Goal: Information Seeking & Learning: Learn about a topic

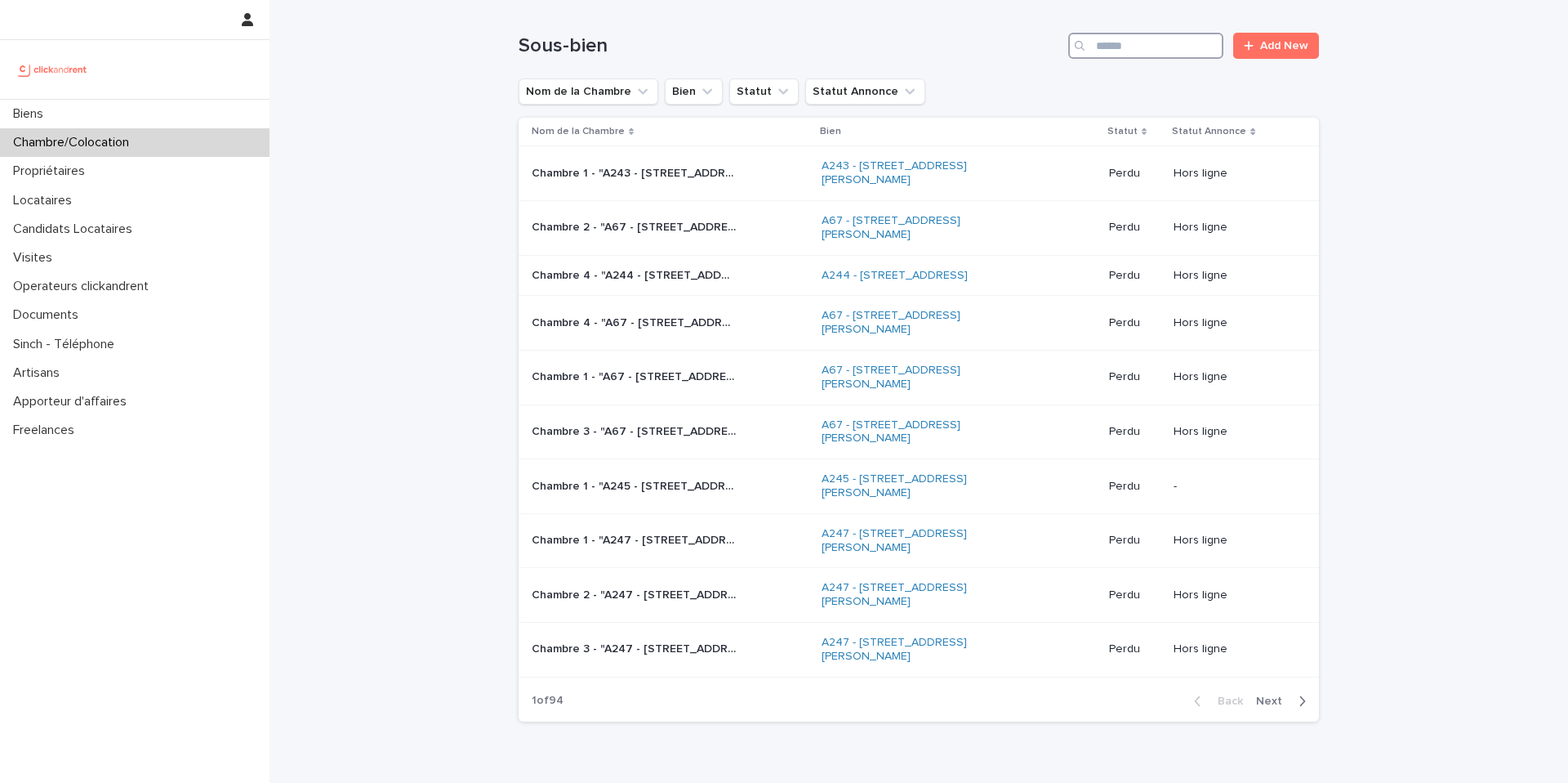
click at [1160, 51] on input "Search" at bounding box center [1145, 46] width 155 height 26
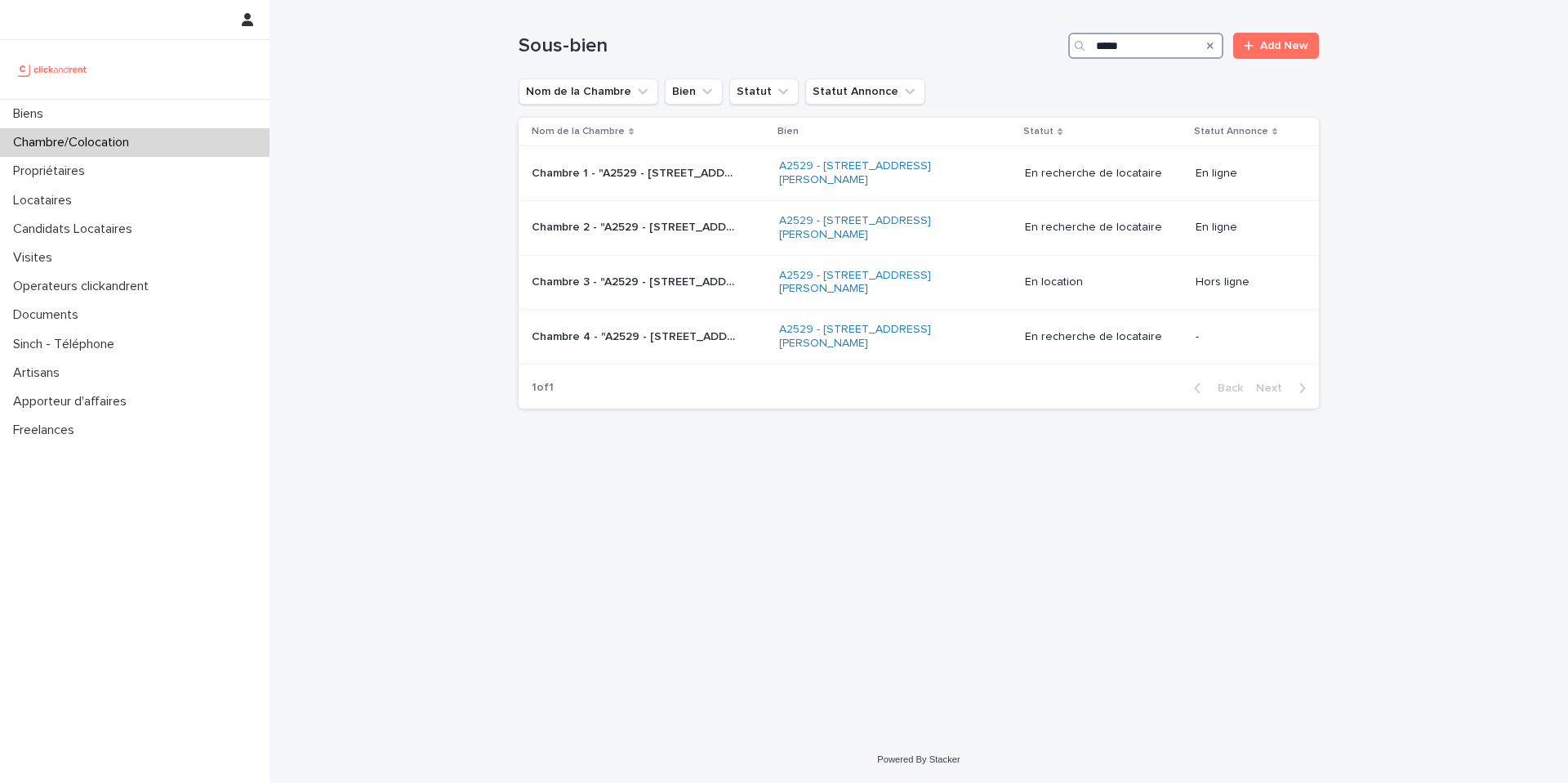
type input "*****"
click at [712, 175] on p "Chambre 1 - "A2529 - [STREET_ADDRESS][PERSON_NAME]"" at bounding box center [636, 172] width 208 height 17
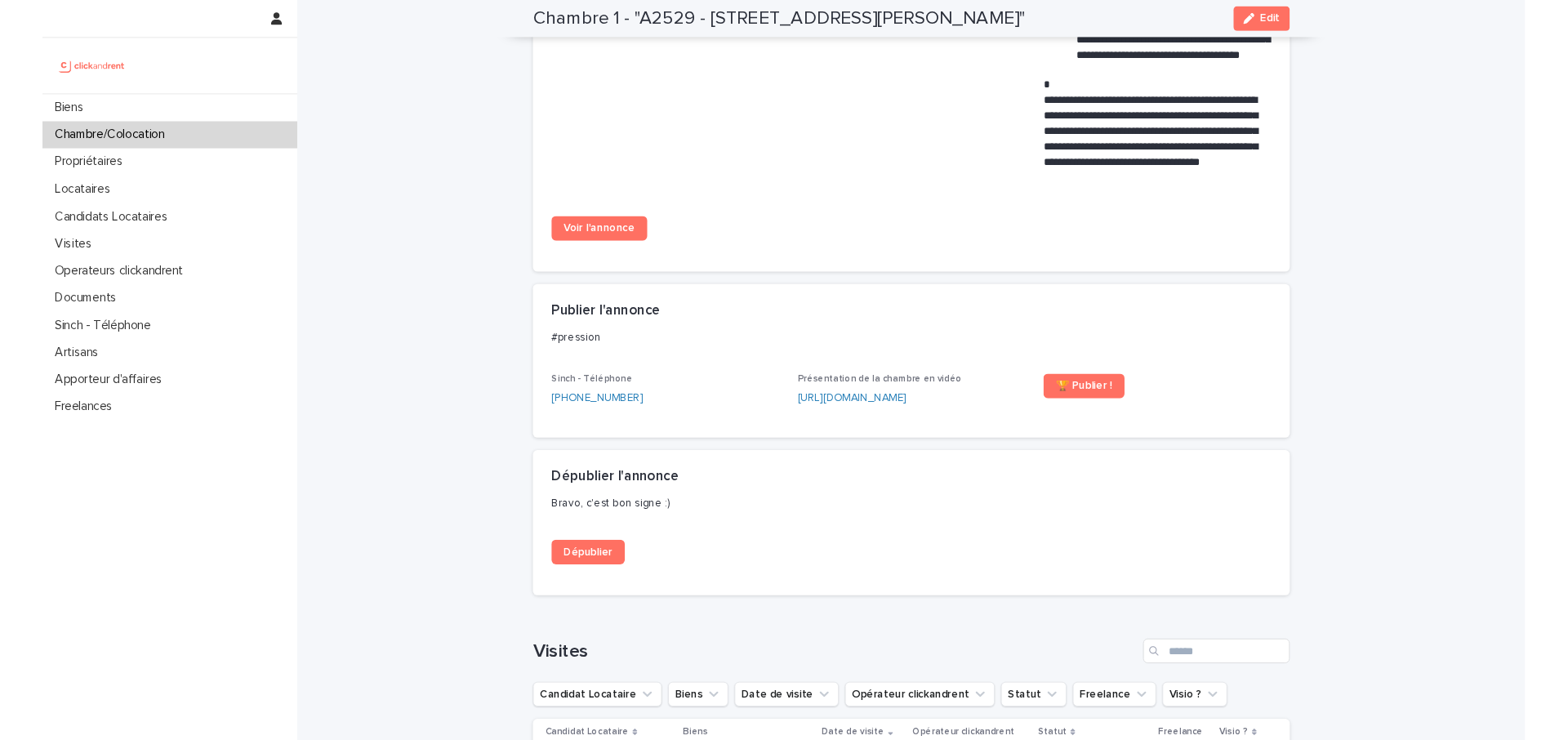
scroll to position [1316, 0]
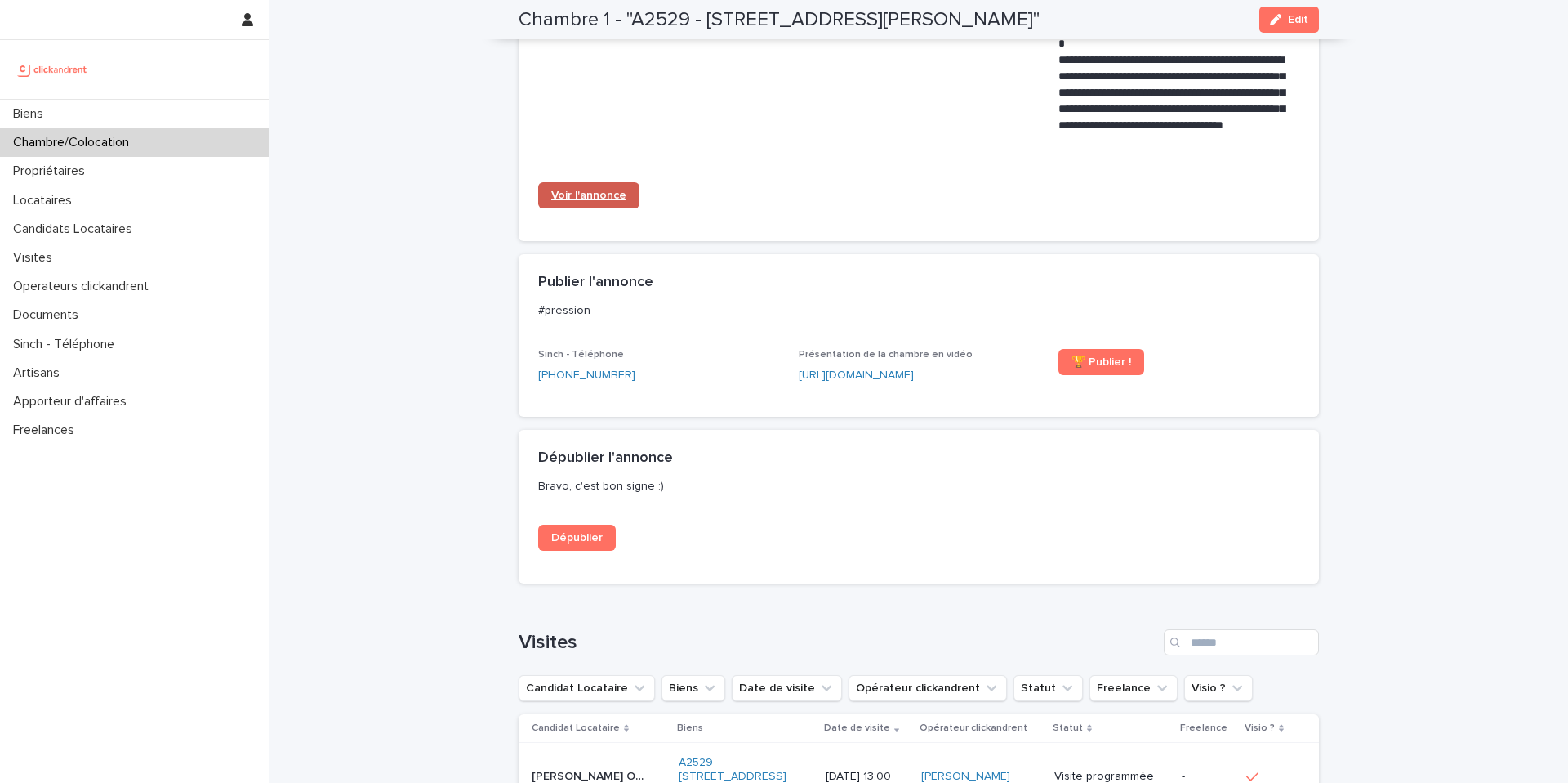
click at [593, 189] on span "Voir l'annonce" at bounding box center [589, 195] width 75 height 11
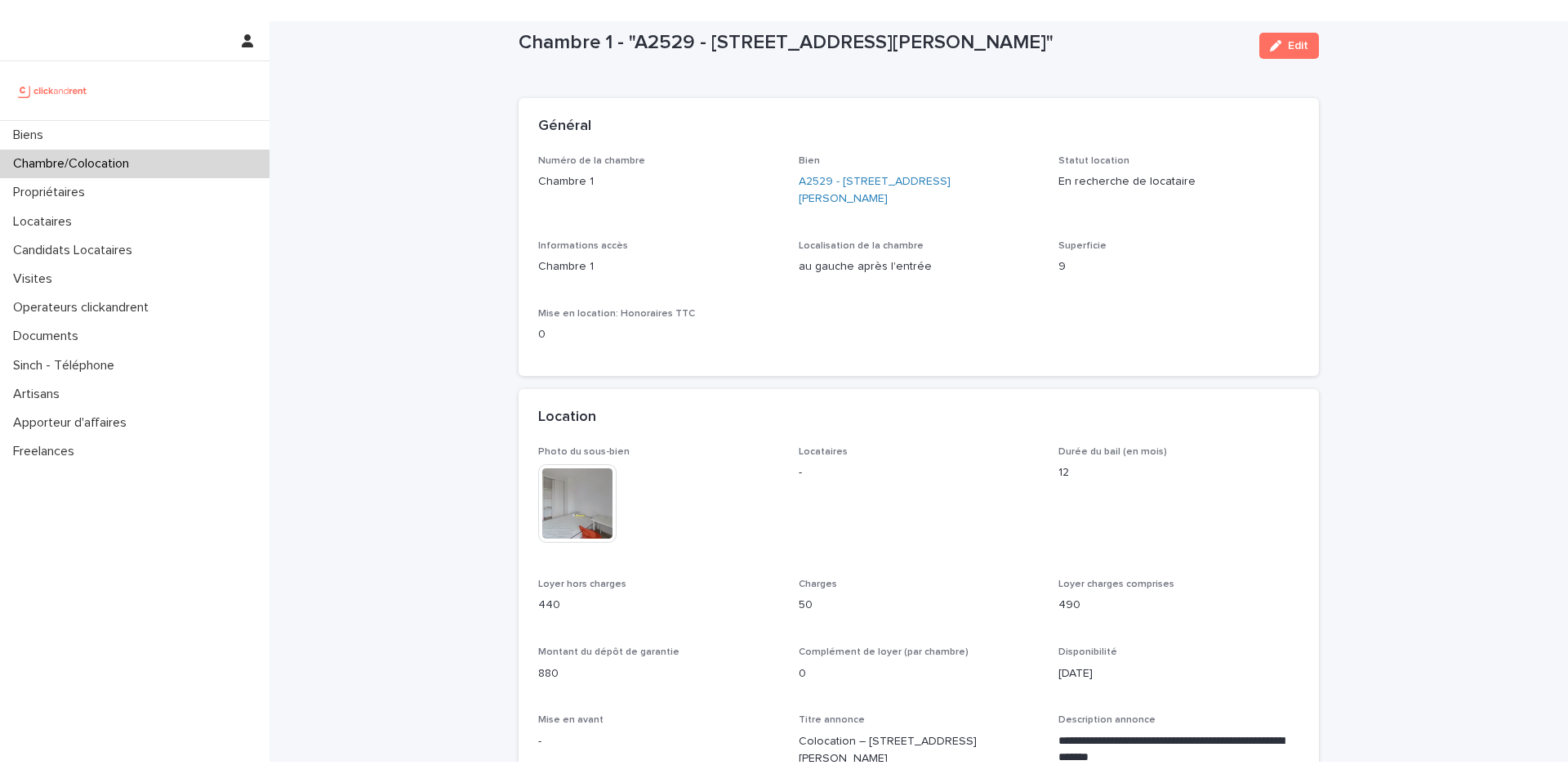
scroll to position [0, 0]
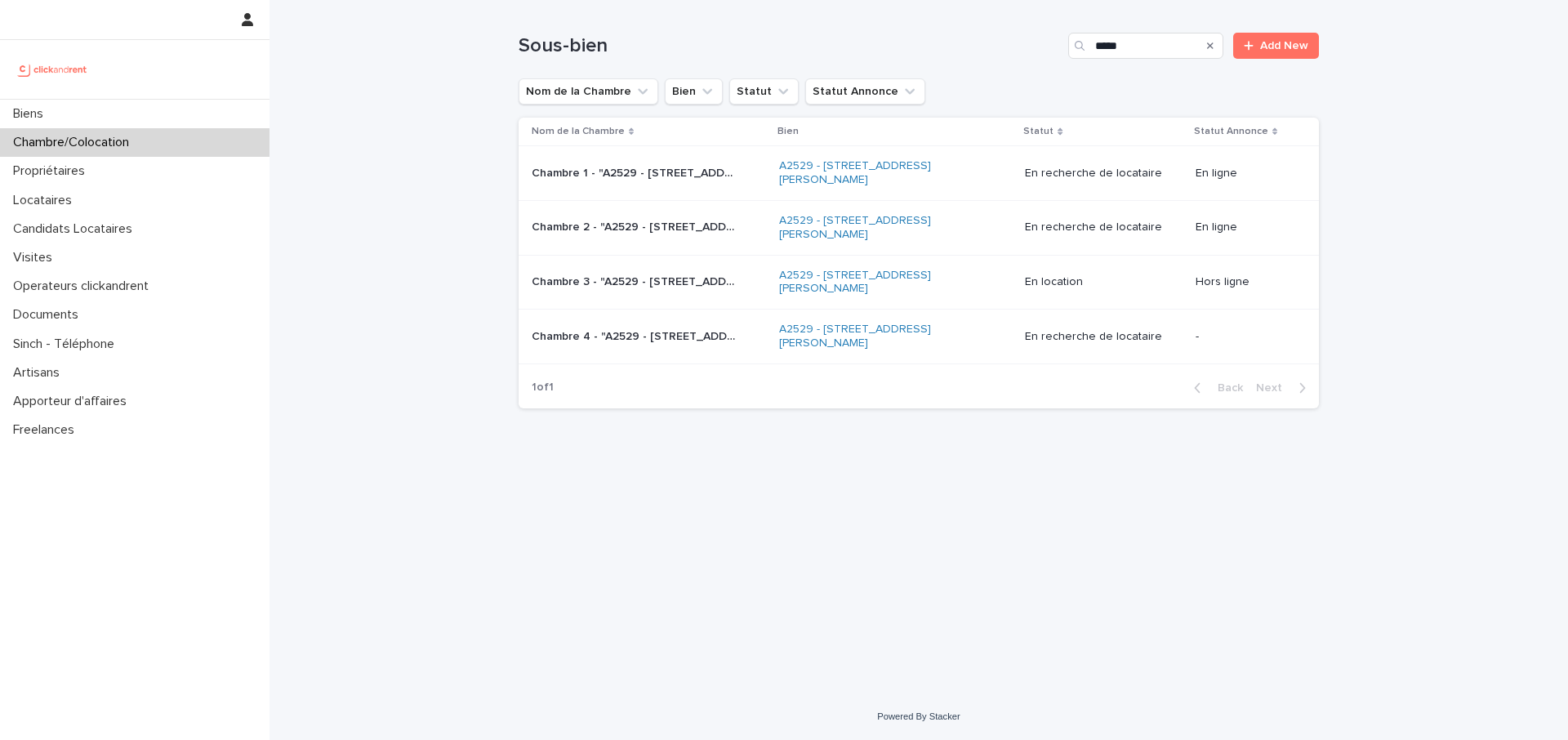
click at [716, 233] on p "Chambre 2 - "A2529 - [STREET_ADDRESS][PERSON_NAME]"" at bounding box center [636, 226] width 208 height 17
click at [629, 284] on p "Chambre 3 - "A2529 - [STREET_ADDRESS][PERSON_NAME]"" at bounding box center [636, 280] width 208 height 17
click at [740, 327] on div "Chambre 4 - "A2529 - [STREET_ADDRESS][PERSON_NAME] 95140" Chambre 4 - "A2529 - …" at bounding box center [649, 336] width 234 height 27
click at [649, 284] on p "Chambre 3 - "A2529 - [STREET_ADDRESS][PERSON_NAME]"" at bounding box center [636, 280] width 208 height 17
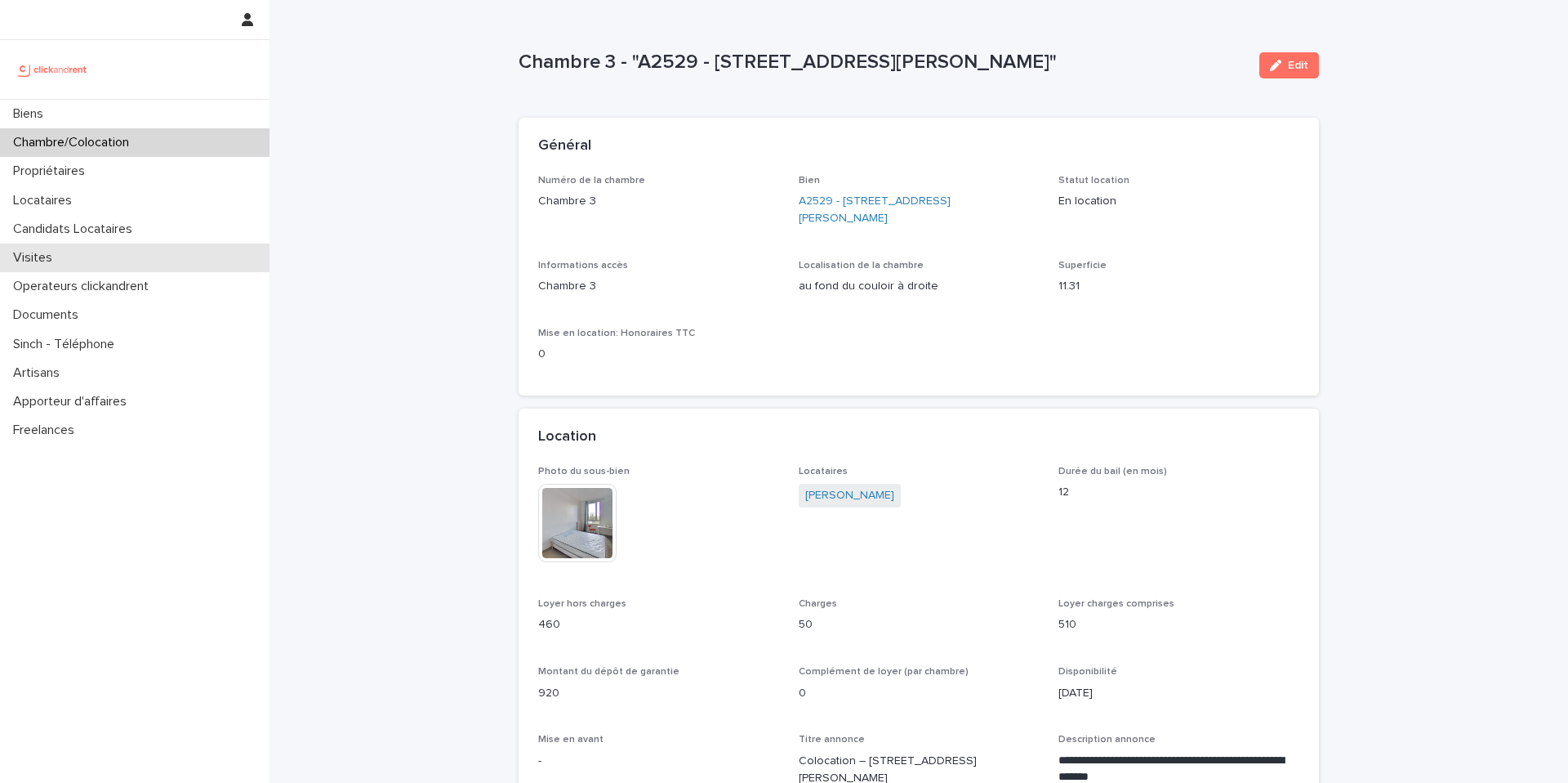
click at [132, 253] on div "Visites" at bounding box center [134, 257] width 269 height 28
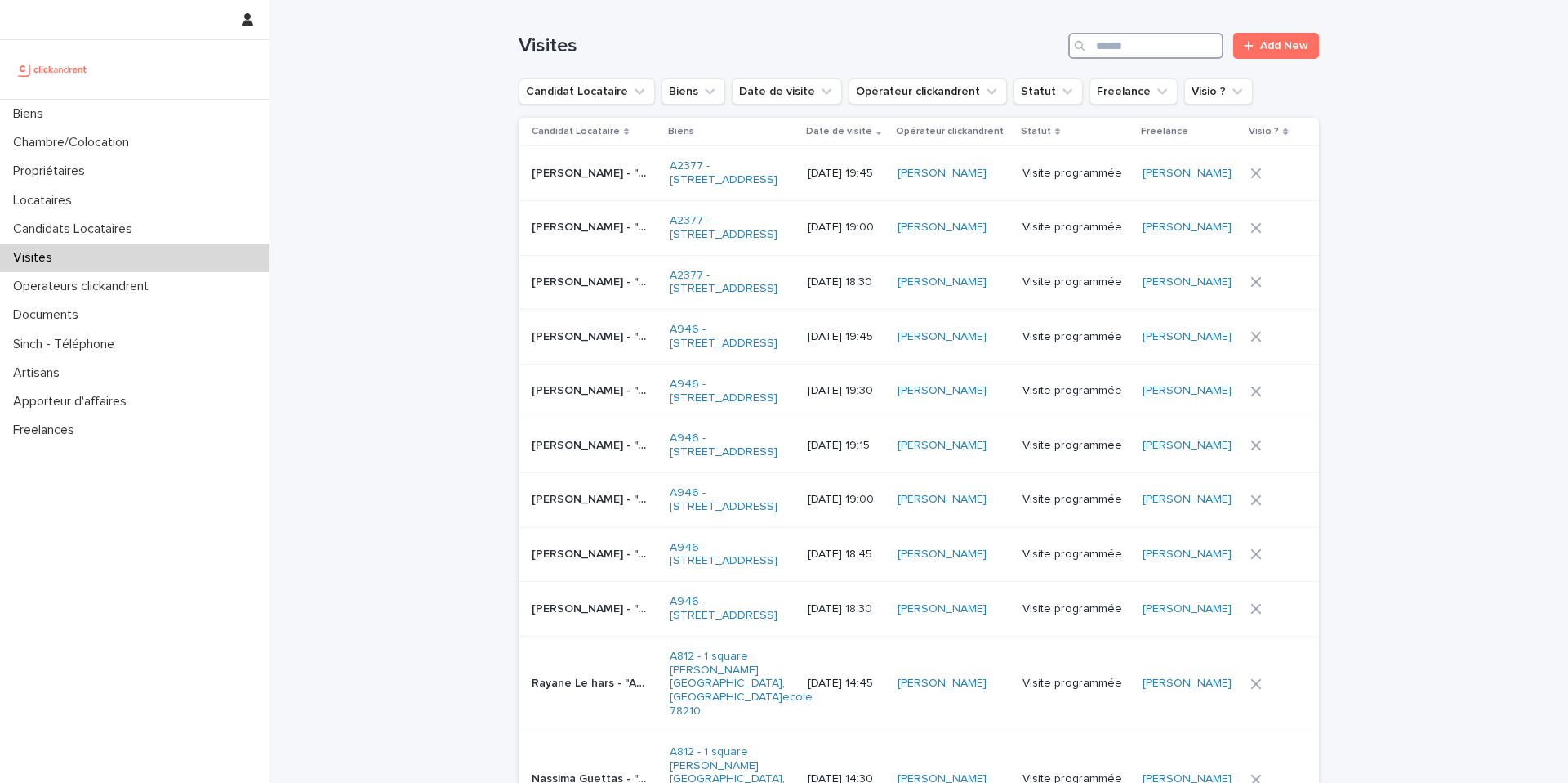
click at [1147, 52] on input "Search" at bounding box center [1145, 46] width 155 height 26
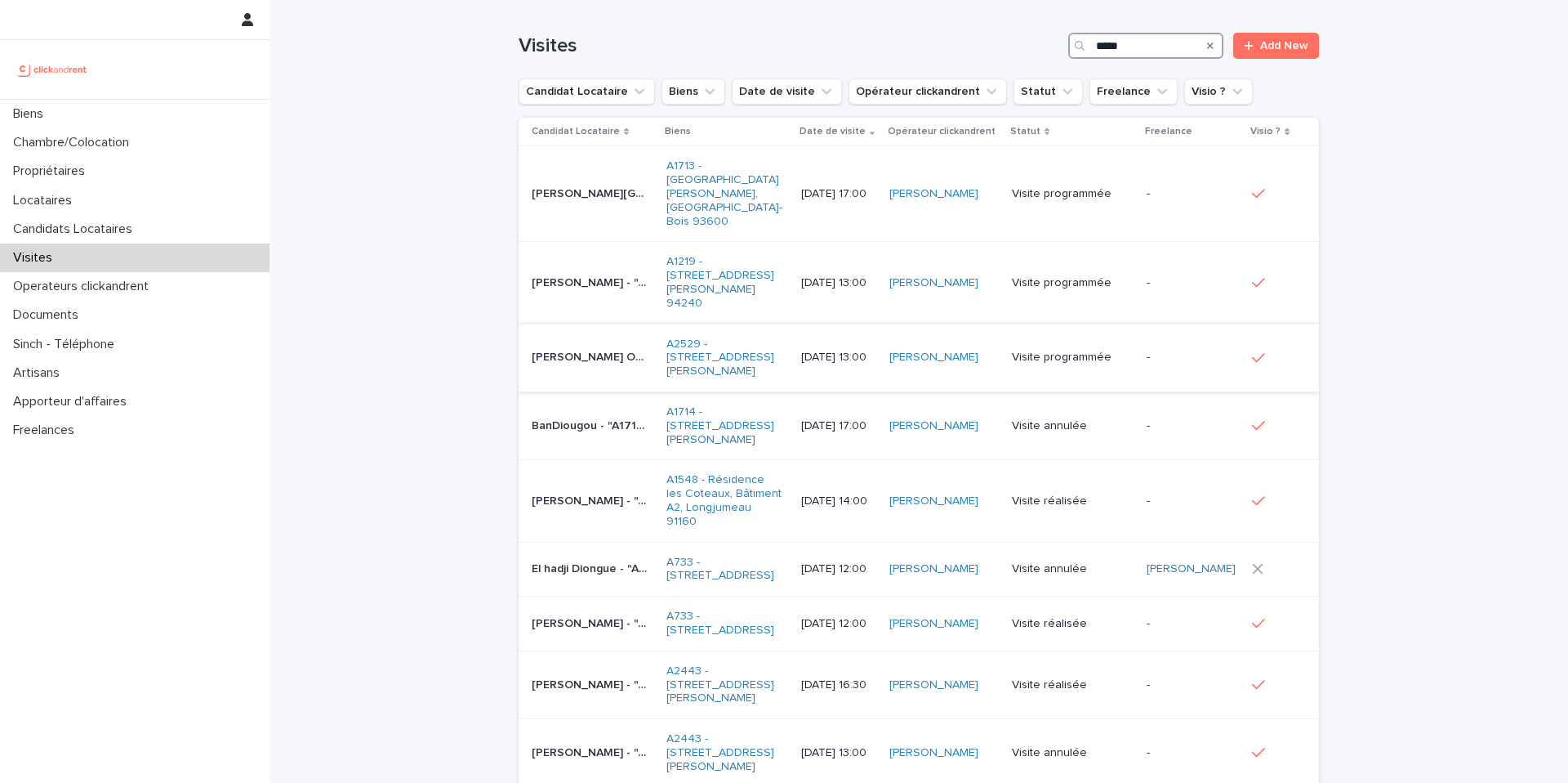
type input "*****"
click at [619, 347] on p "[PERSON_NAME] OBAME - "A2529 - [STREET_ADDRESS][PERSON_NAME]"" at bounding box center [592, 356] width 120 height 17
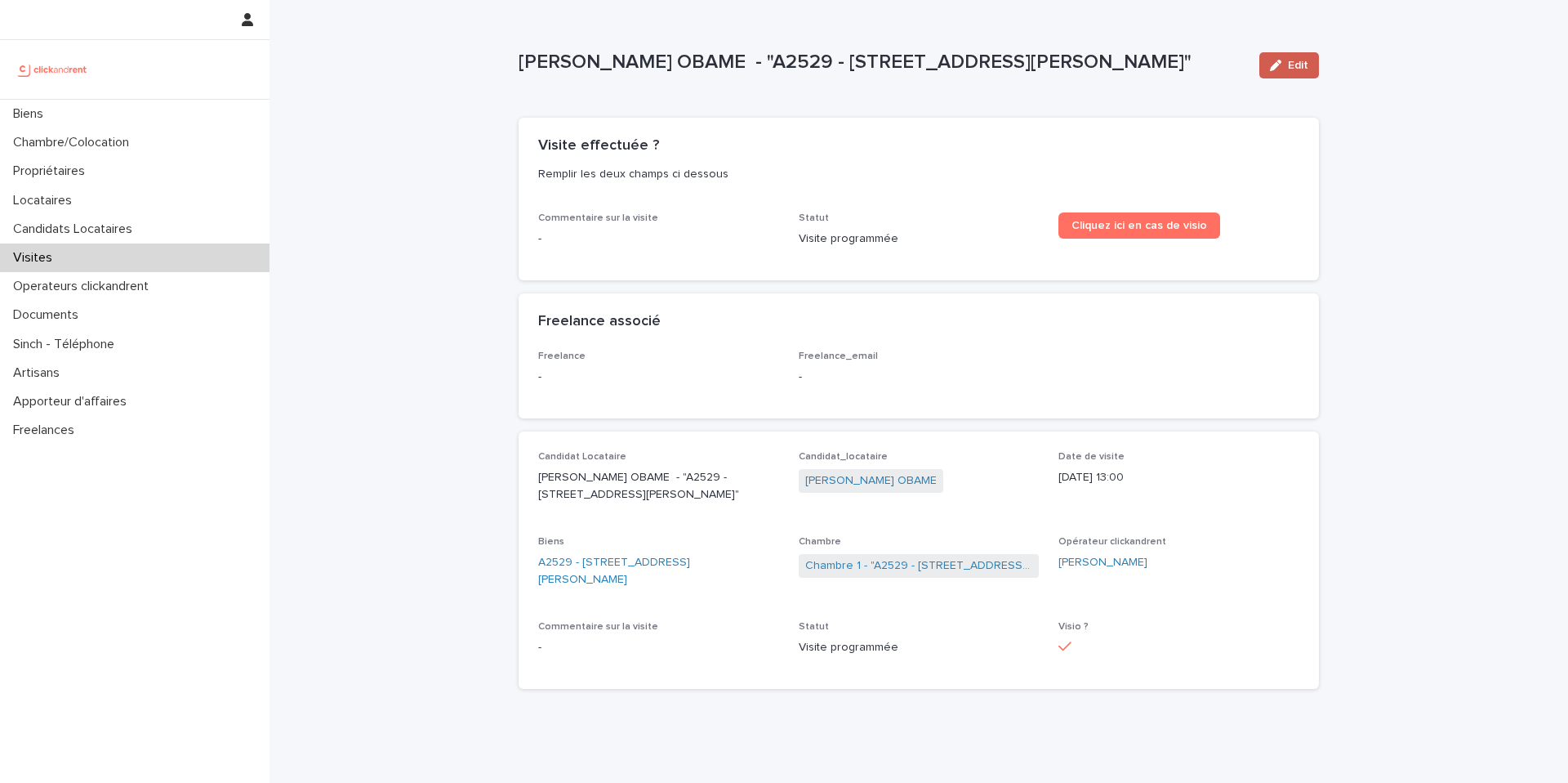
click at [1280, 62] on icon "button" at bounding box center [1276, 65] width 11 height 11
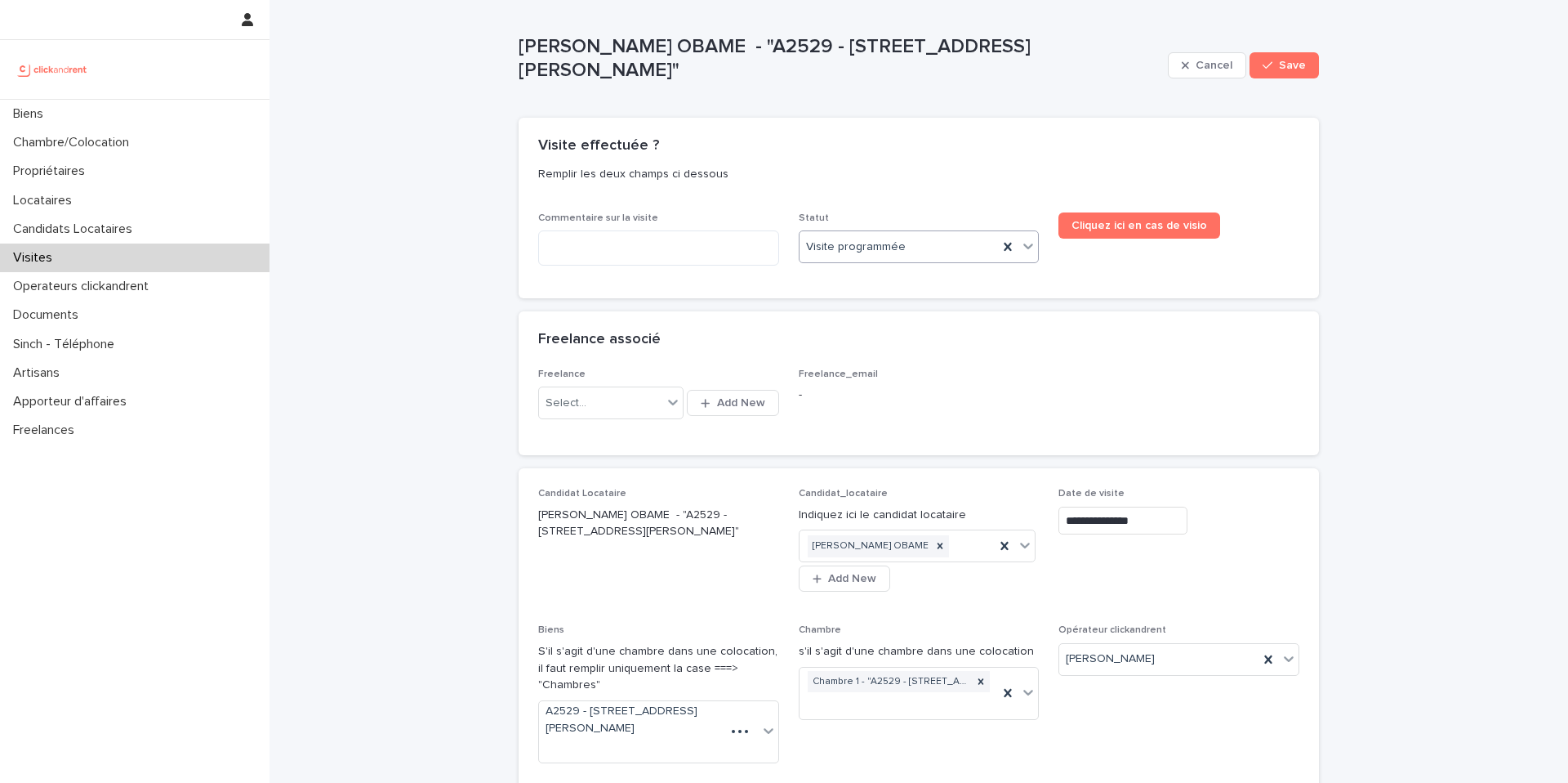
click at [929, 240] on div "Visite programmée" at bounding box center [899, 246] width 199 height 27
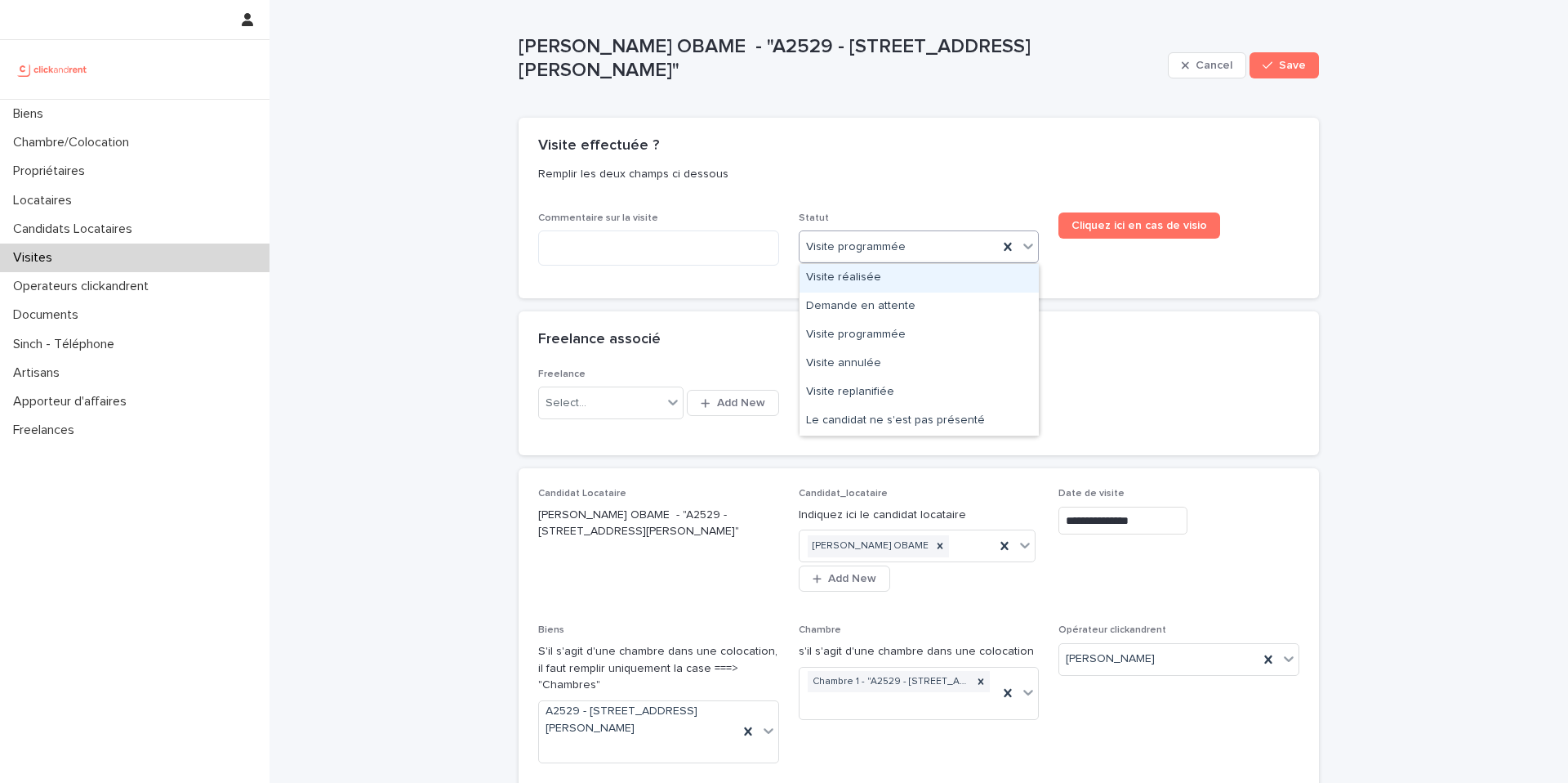
click at [883, 280] on div "Visite réalisée" at bounding box center [919, 278] width 240 height 28
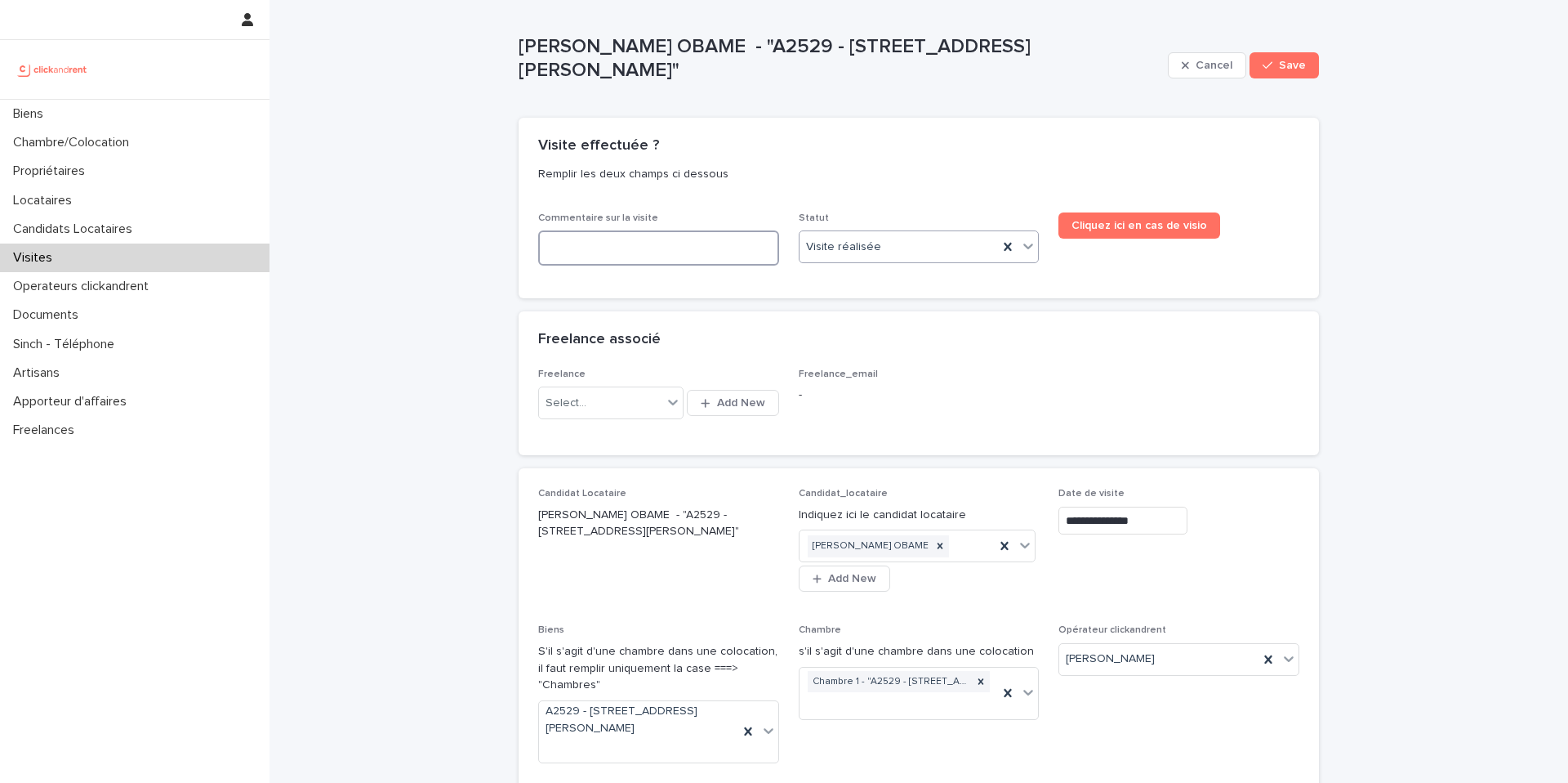
click at [695, 246] on textarea at bounding box center [659, 248] width 241 height 35
paste textarea "**********"
type textarea "**********"
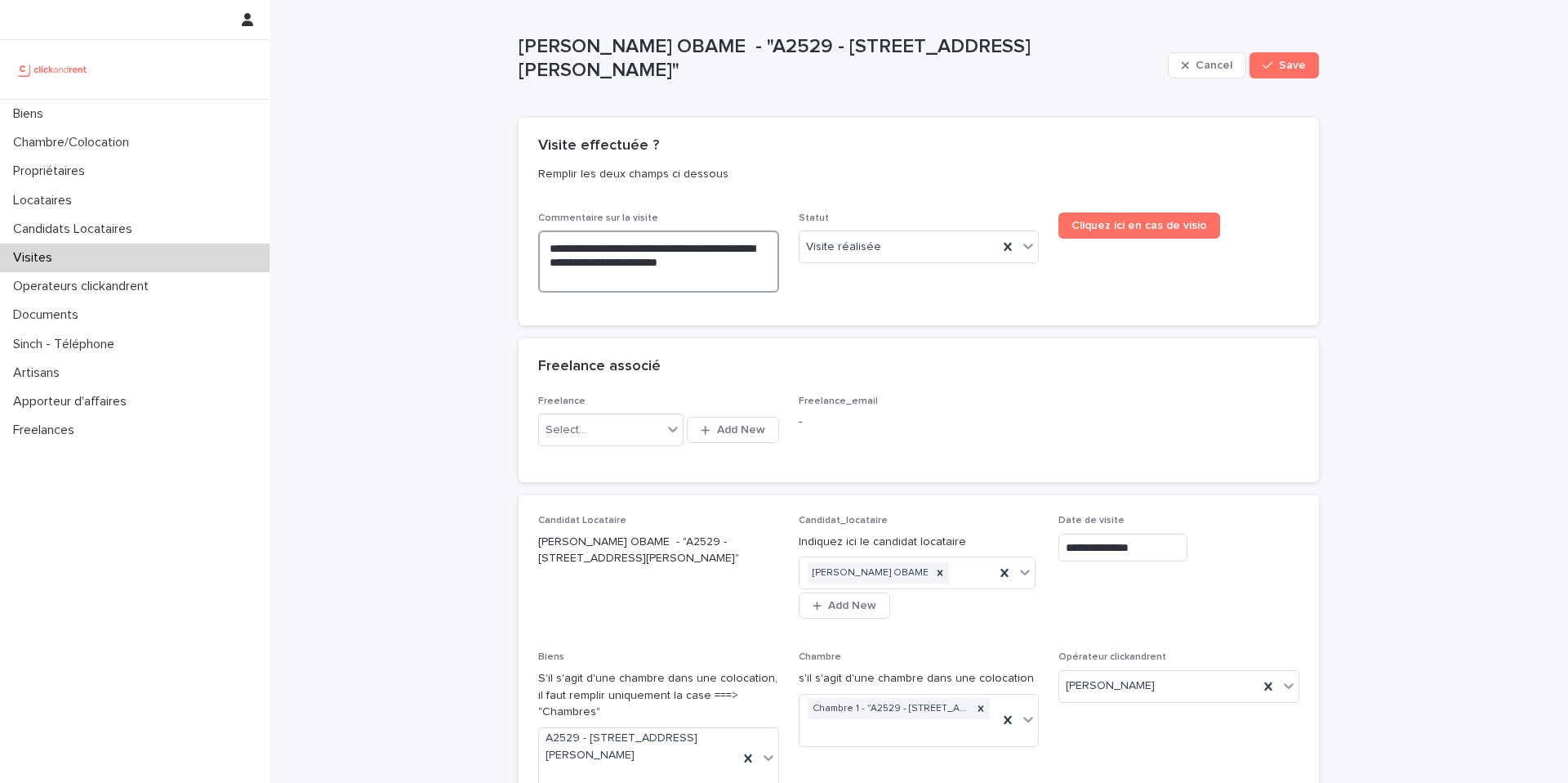
type textarea "**********"
click at [1302, 62] on span "Save" at bounding box center [1292, 65] width 27 height 11
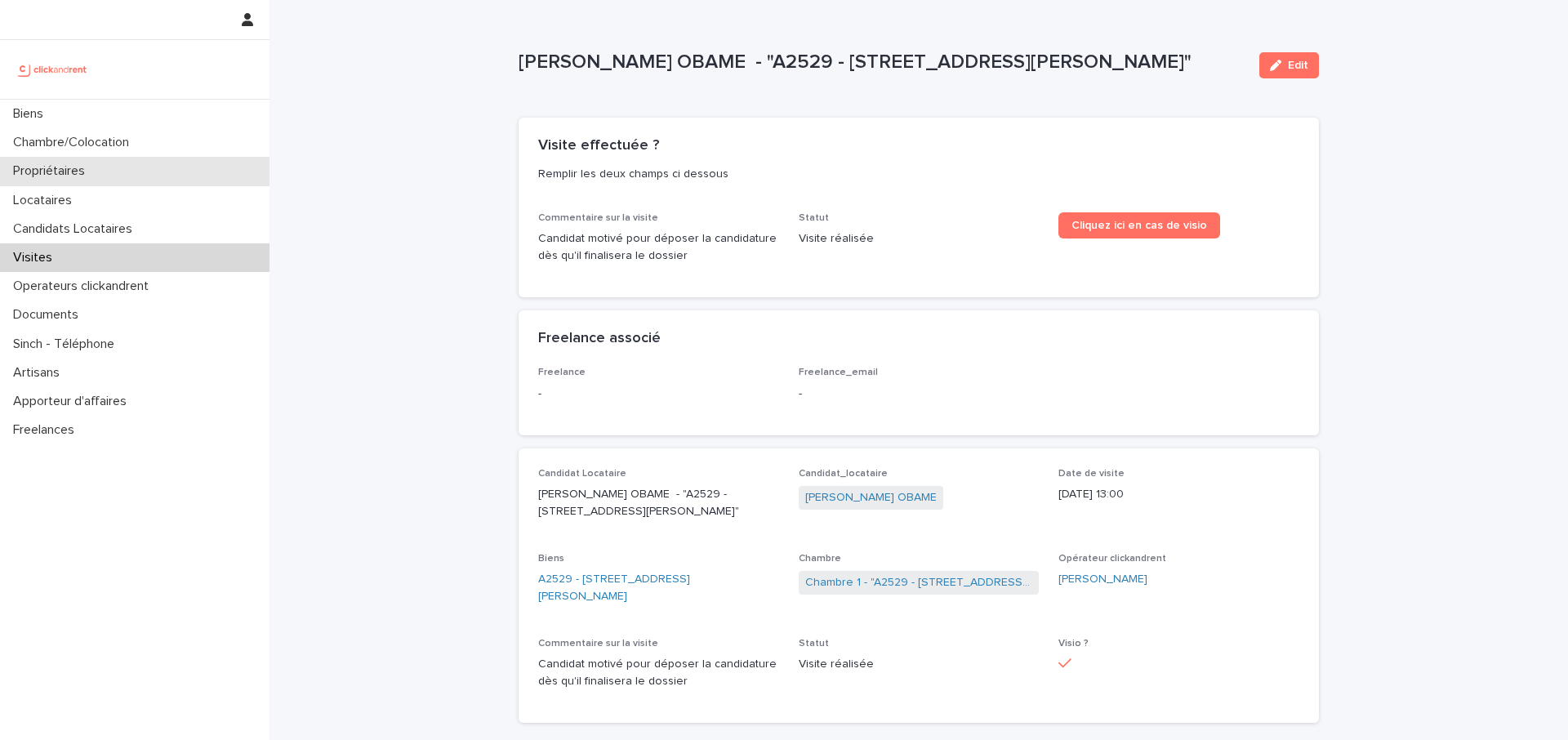
click at [166, 174] on div "Propriétaires" at bounding box center [134, 171] width 269 height 28
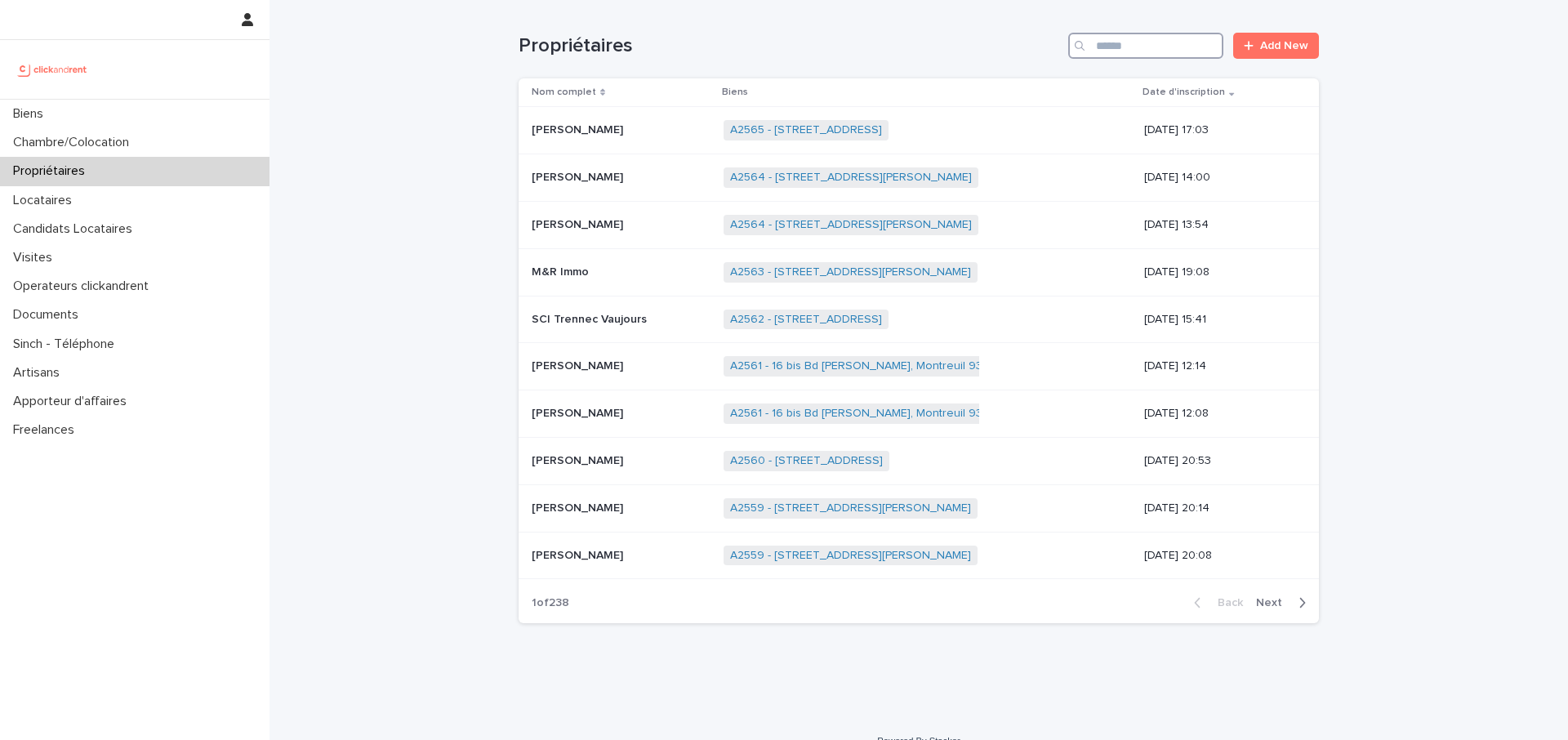
click at [1122, 55] on input "Search" at bounding box center [1145, 46] width 155 height 26
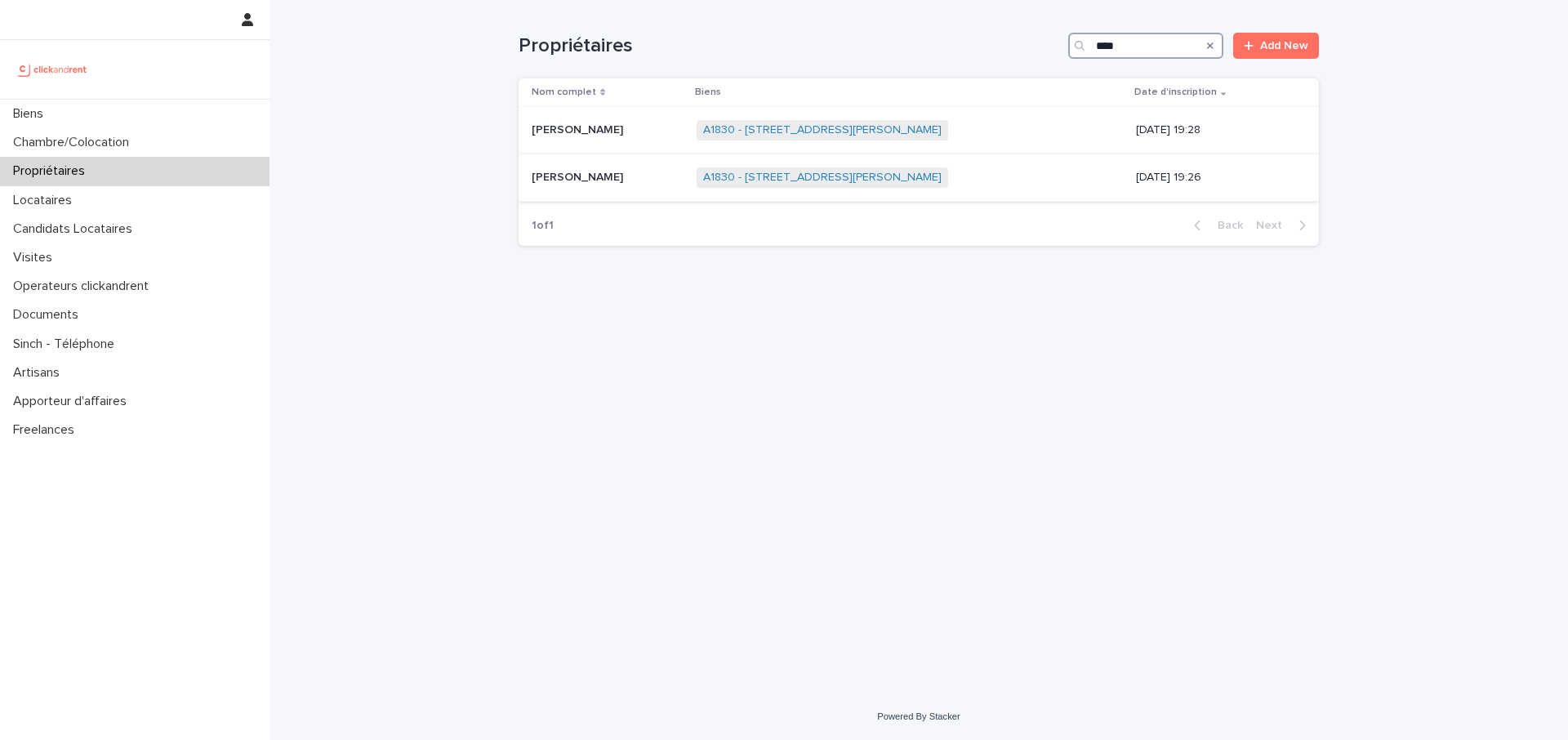
type input "****"
click at [598, 181] on p "[PERSON_NAME]" at bounding box center [579, 175] width 95 height 17
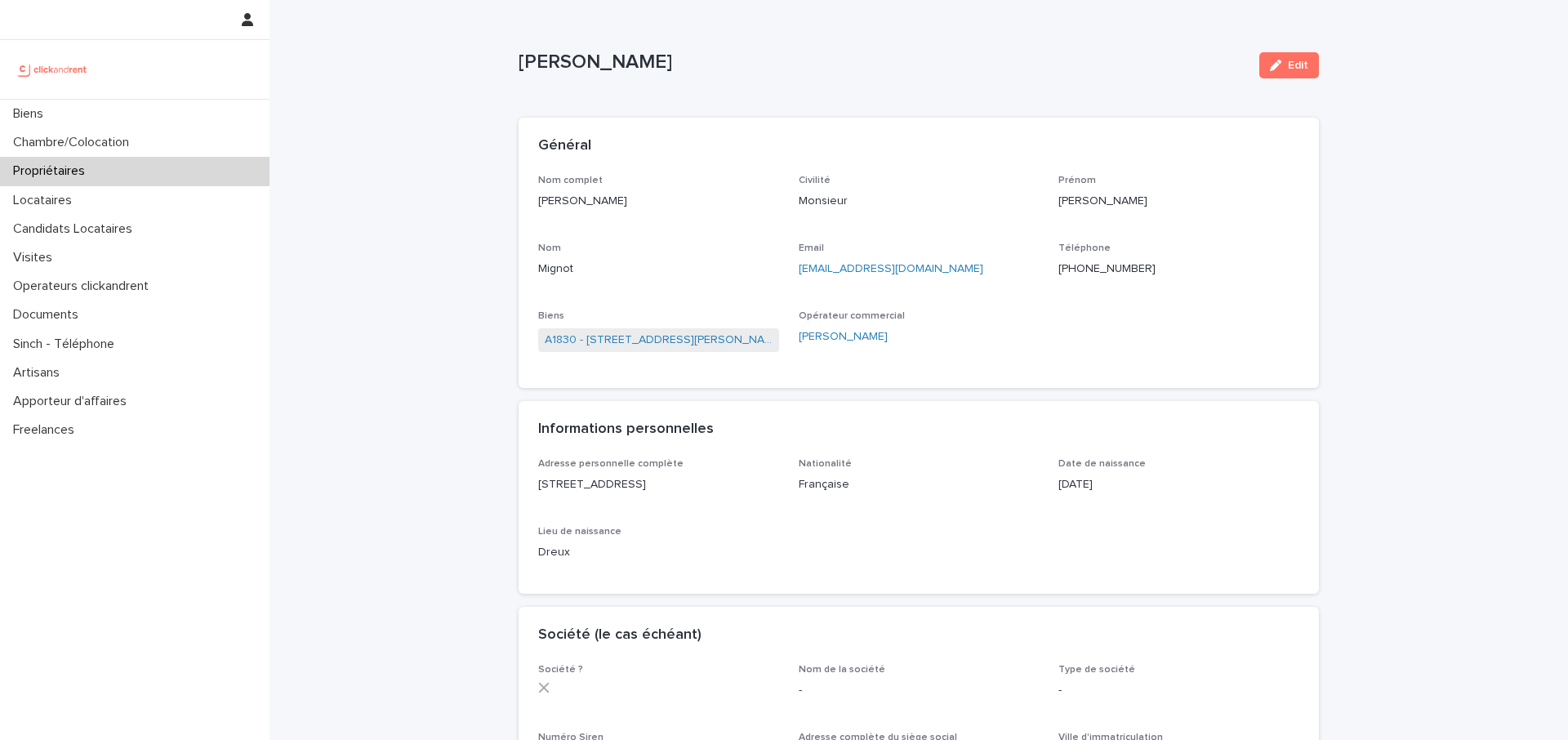
click at [1111, 270] on ringoverc2c-number-84e06f14122c "[PHONE_NUMBER]" at bounding box center [1107, 268] width 97 height 11
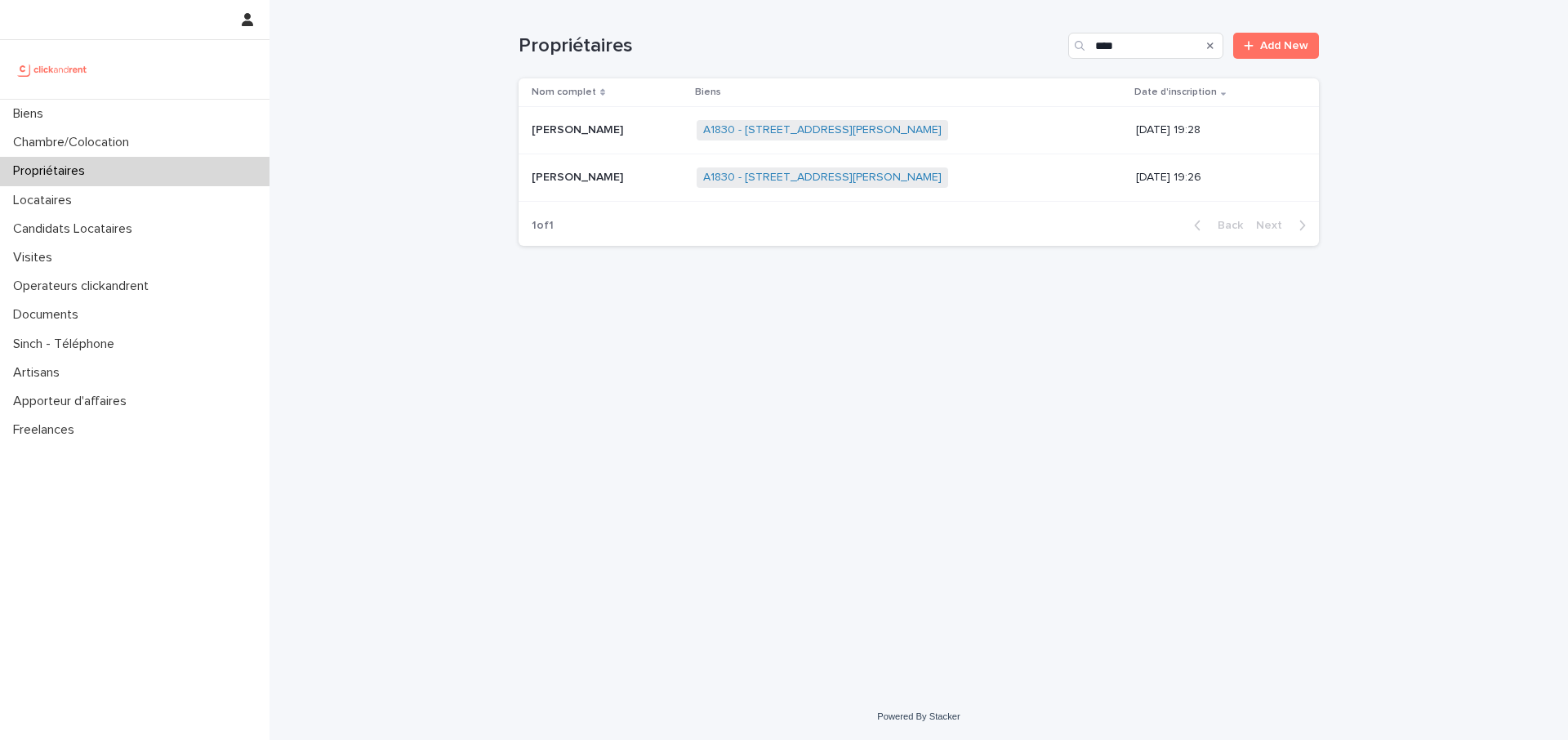
click at [562, 120] on p "[PERSON_NAME]" at bounding box center [579, 129] width 95 height 17
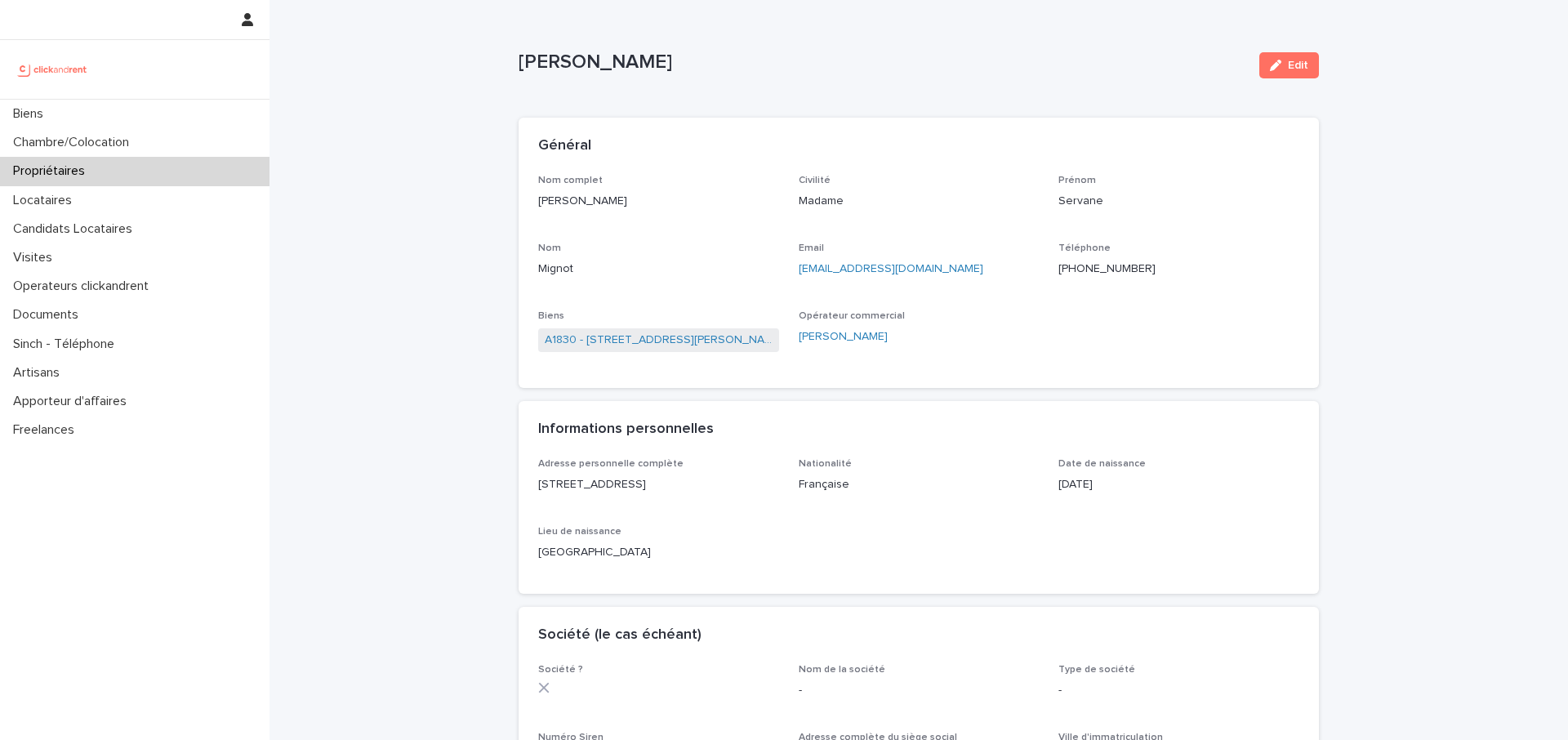
click at [1104, 266] on ringoverc2c-number-84e06f14122c "[PHONE_NUMBER]" at bounding box center [1107, 268] width 97 height 11
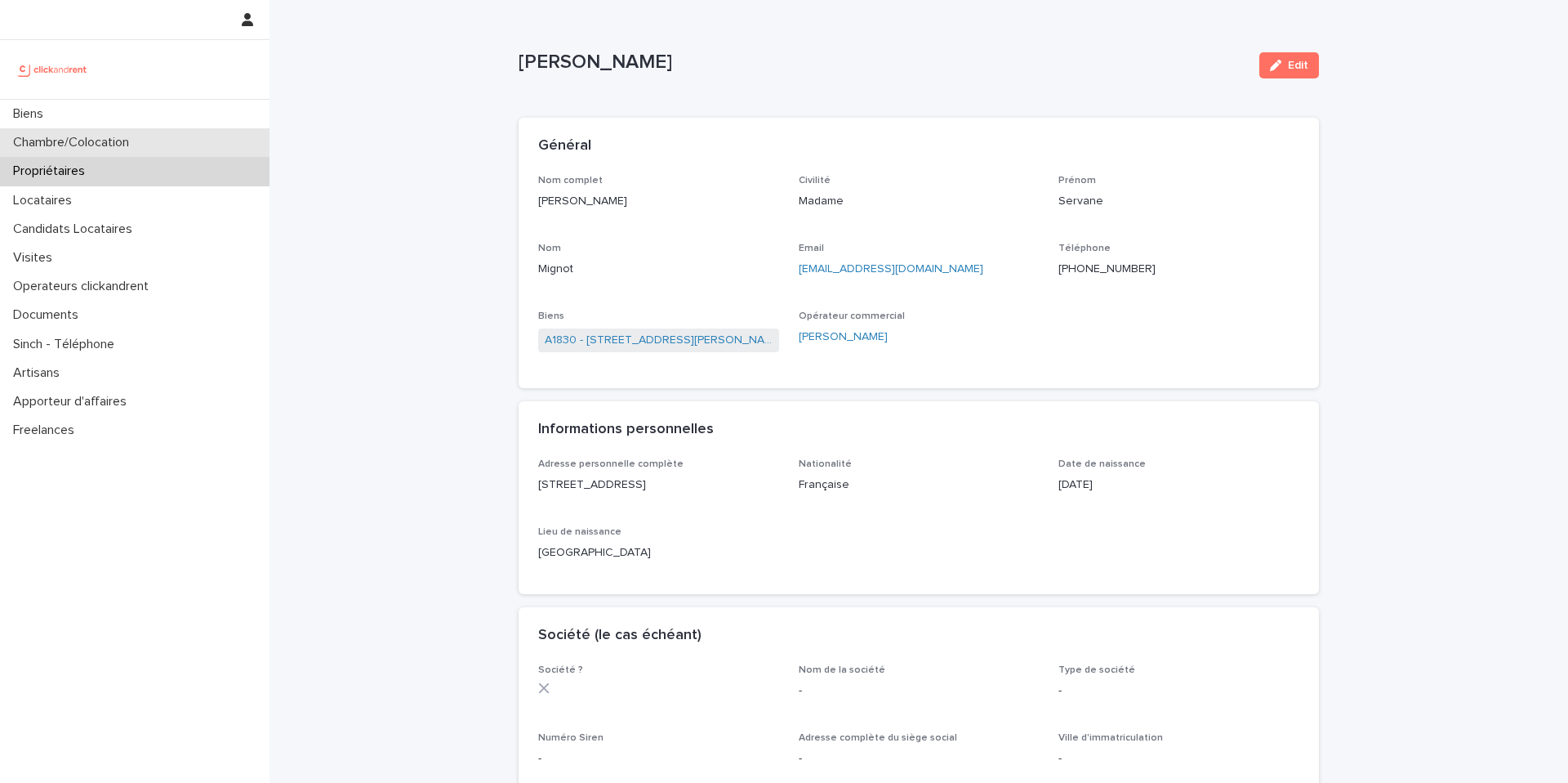
click at [124, 155] on div "Chambre/Colocation" at bounding box center [134, 142] width 269 height 28
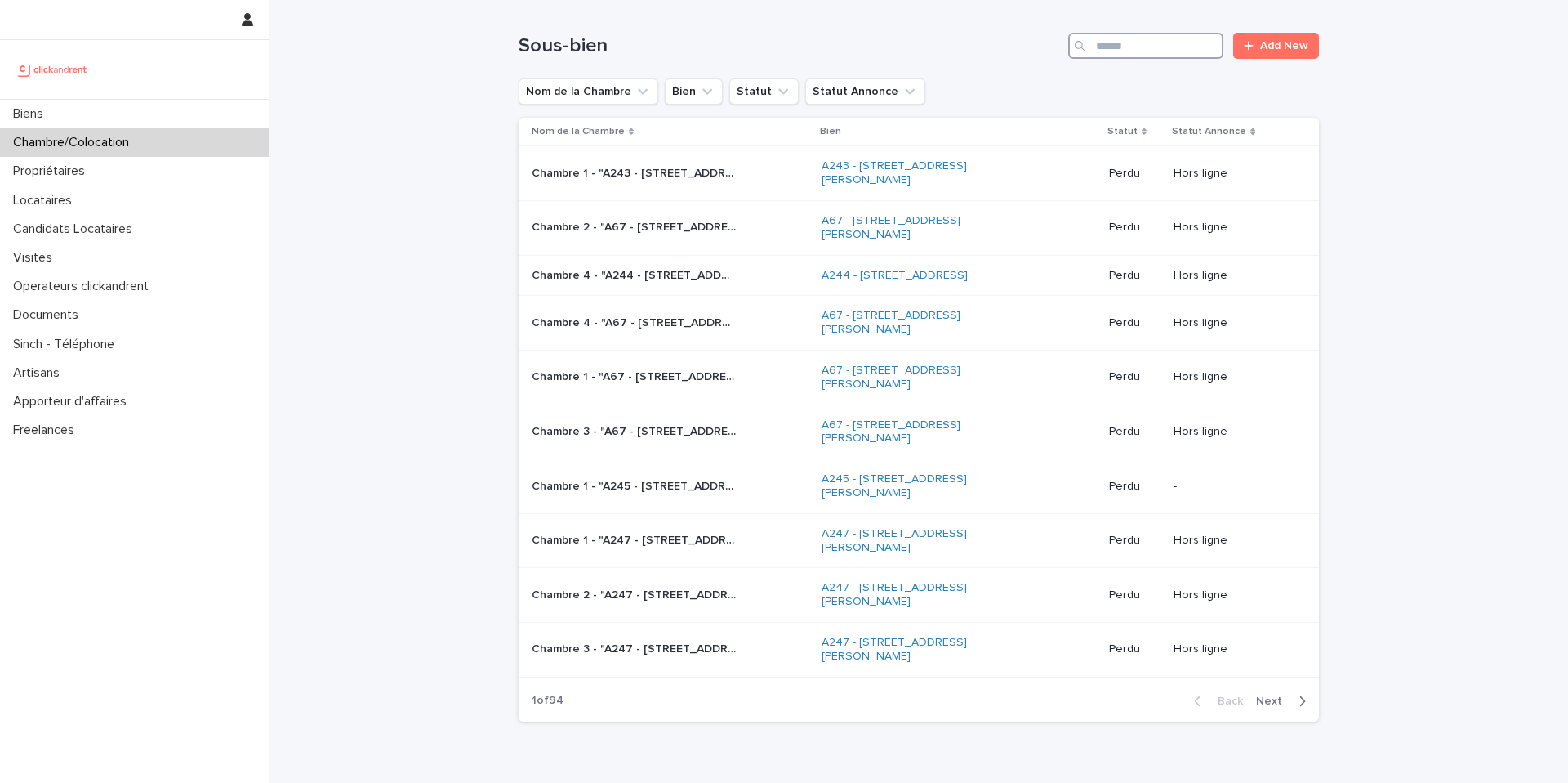
click at [1128, 57] on input "Search" at bounding box center [1145, 46] width 155 height 26
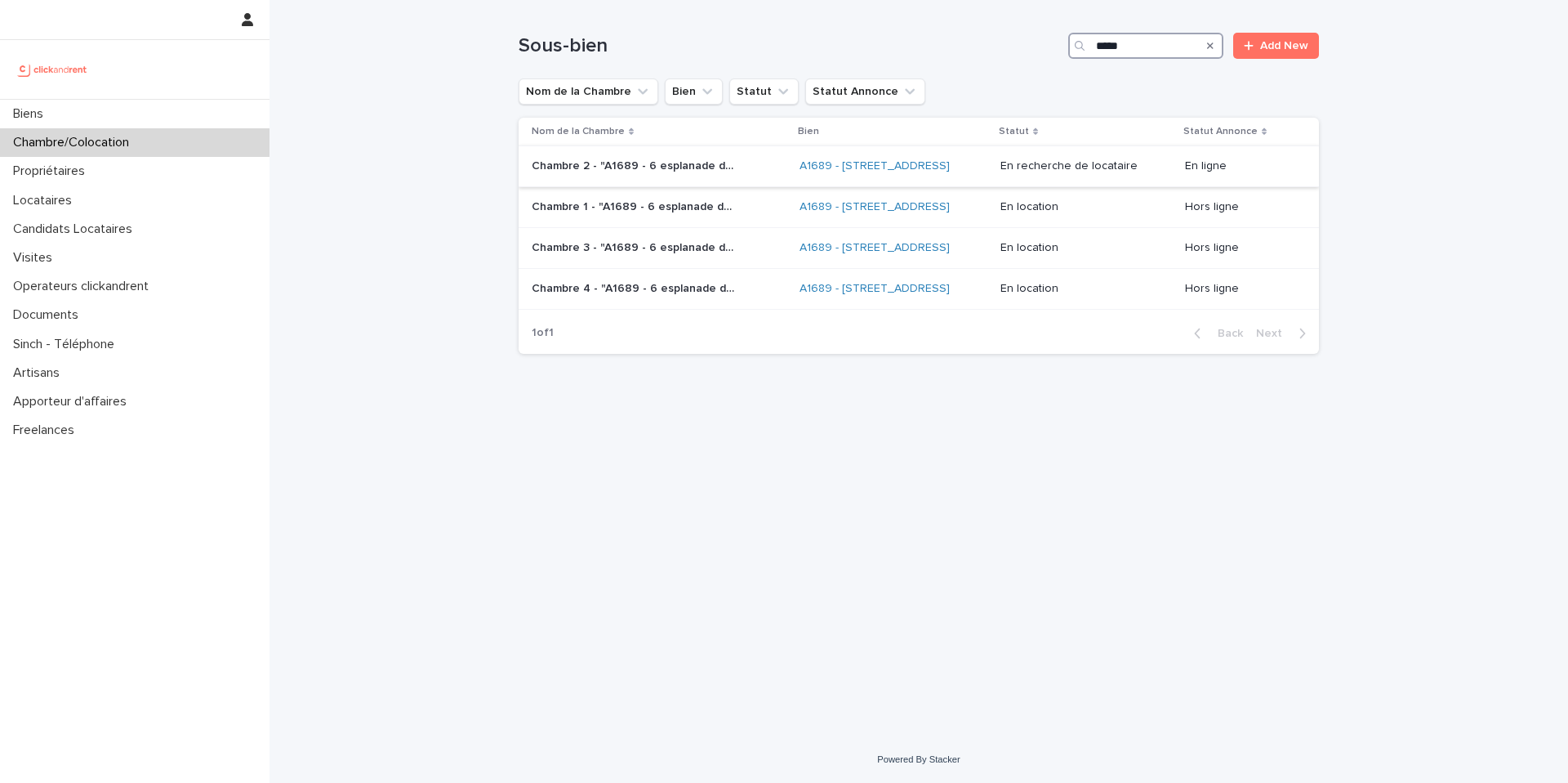
type input "*****"
click at [705, 174] on p "Chambre 2 - "A1689 - 6 esplanade de l'Europe, Argenteuil 95100"" at bounding box center [636, 165] width 208 height 17
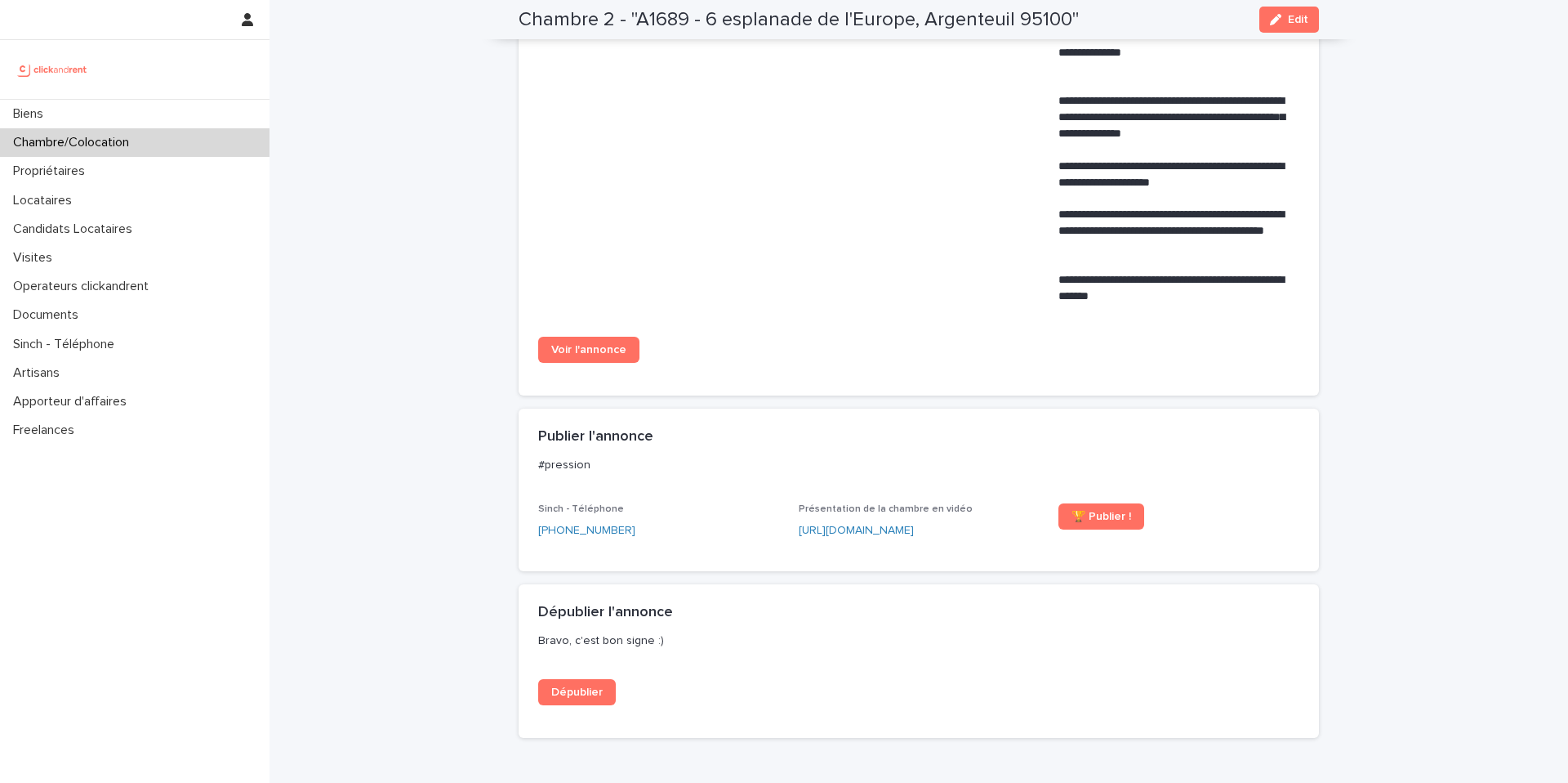
scroll to position [955, 0]
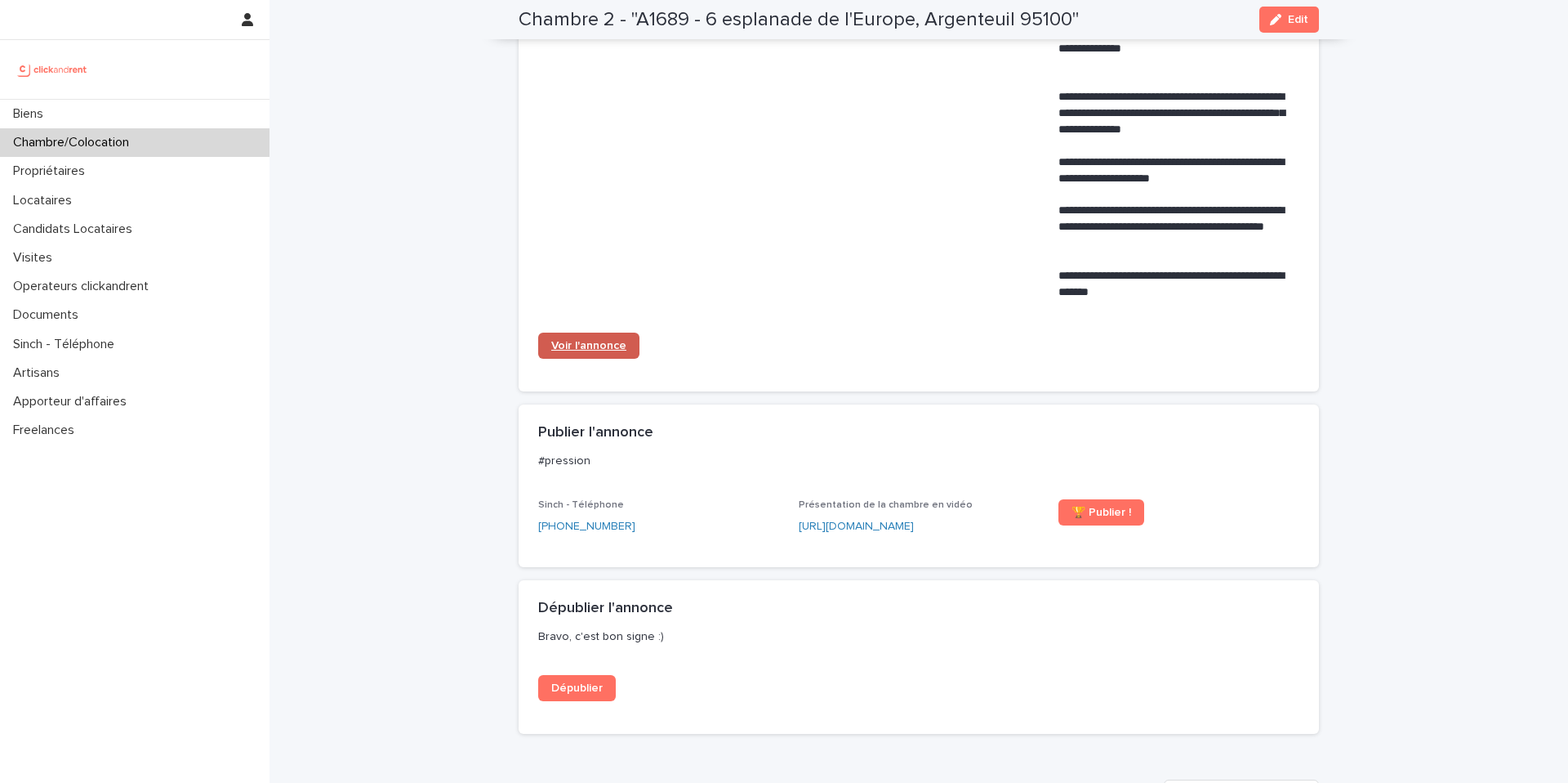
click at [611, 351] on span "Voir l'annonce" at bounding box center [589, 346] width 75 height 11
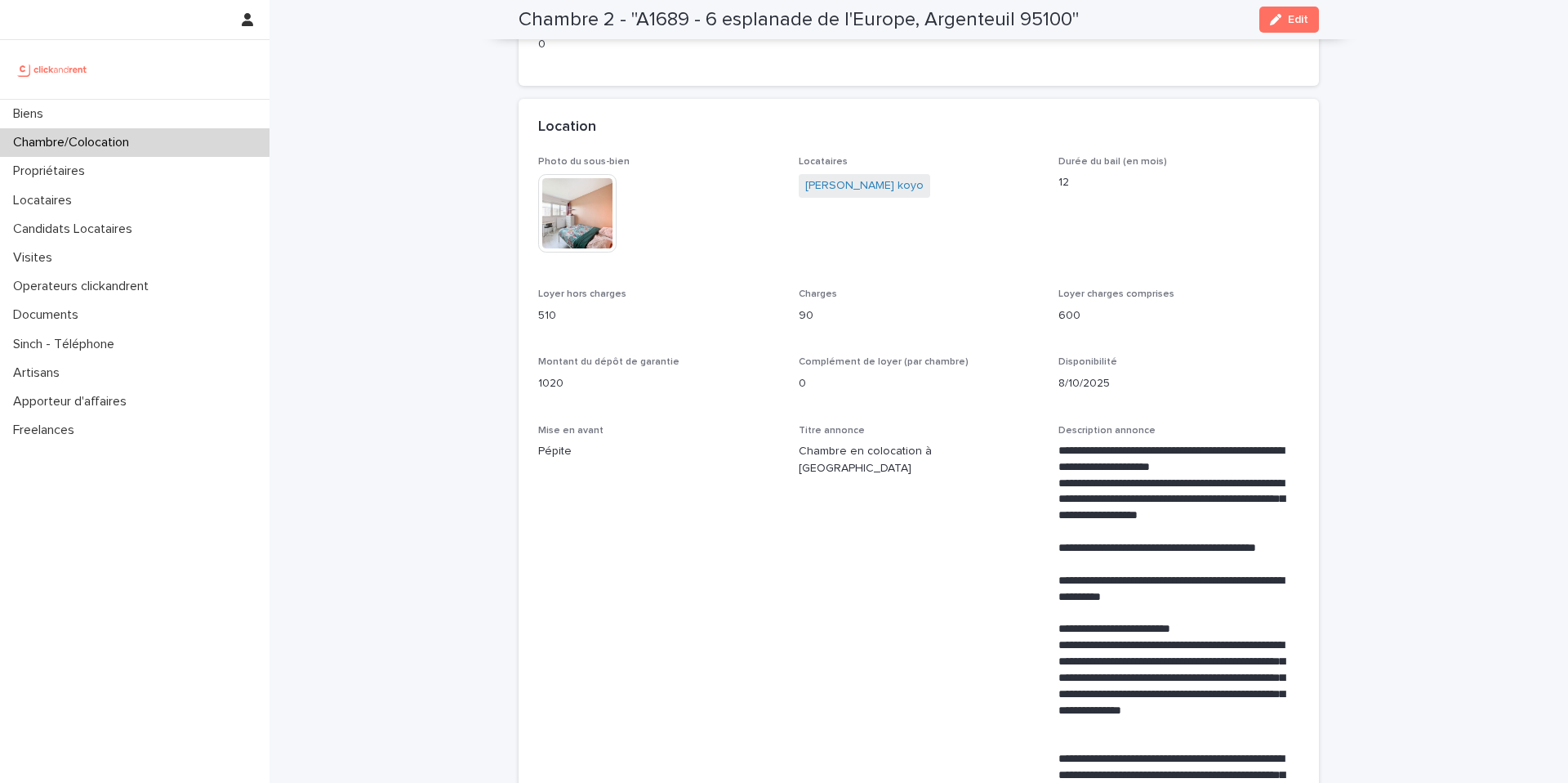
scroll to position [258, 0]
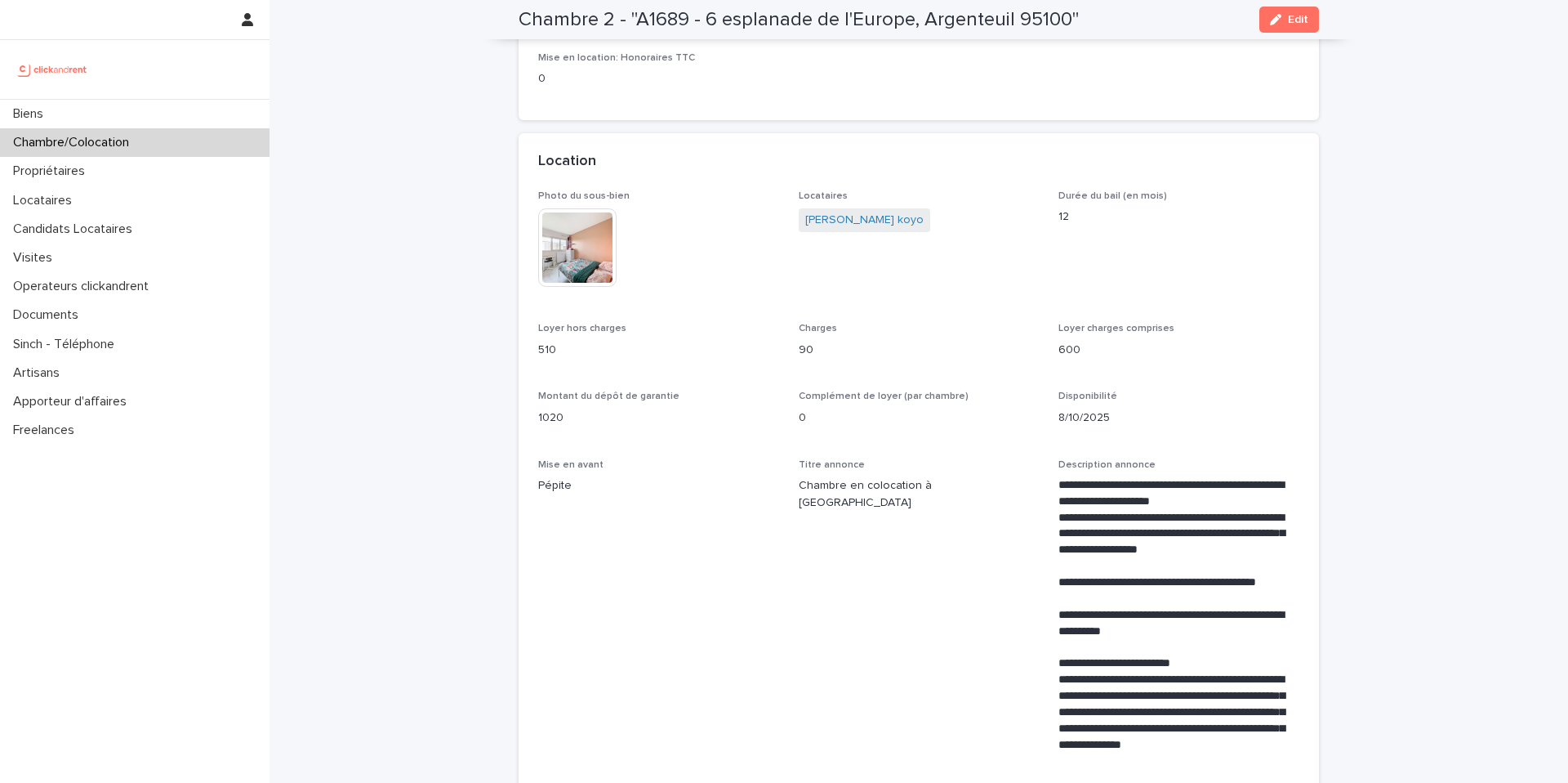
click at [593, 262] on img at bounding box center [577, 247] width 78 height 78
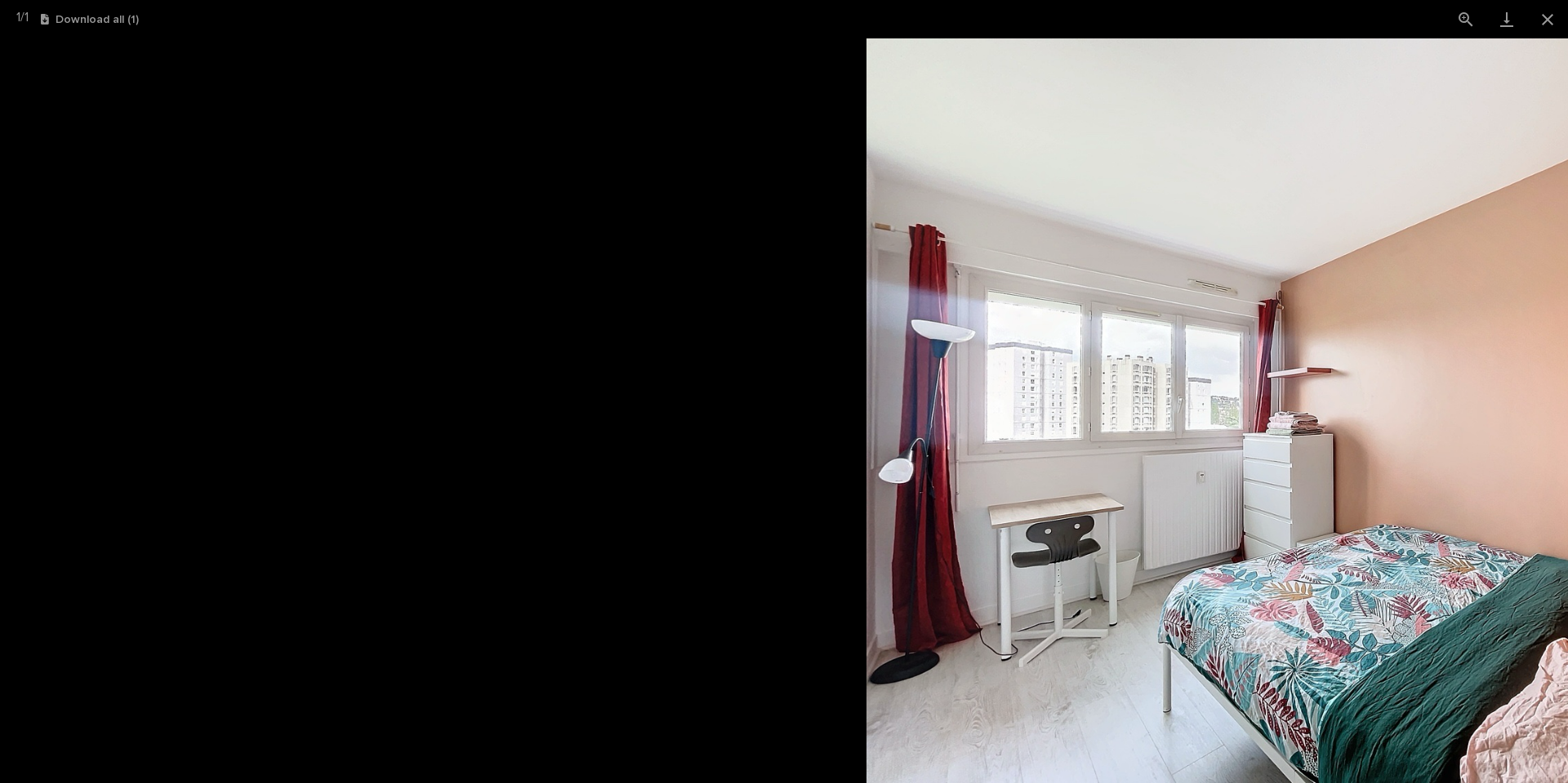
scroll to position [0, 0]
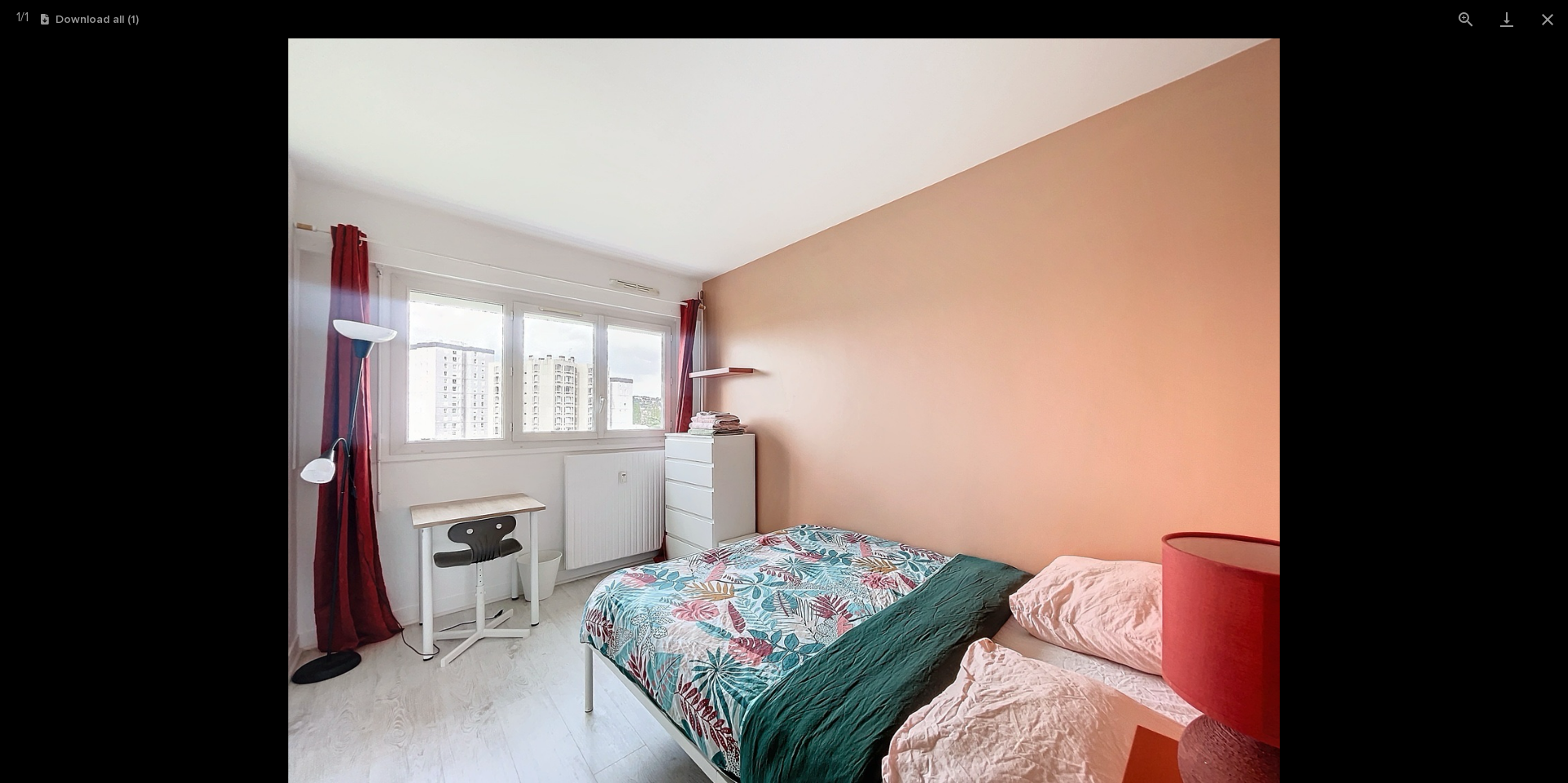
click at [1169, 403] on img at bounding box center [784, 411] width 992 height 744
click at [1553, 18] on button "Close gallery" at bounding box center [1548, 19] width 40 height 39
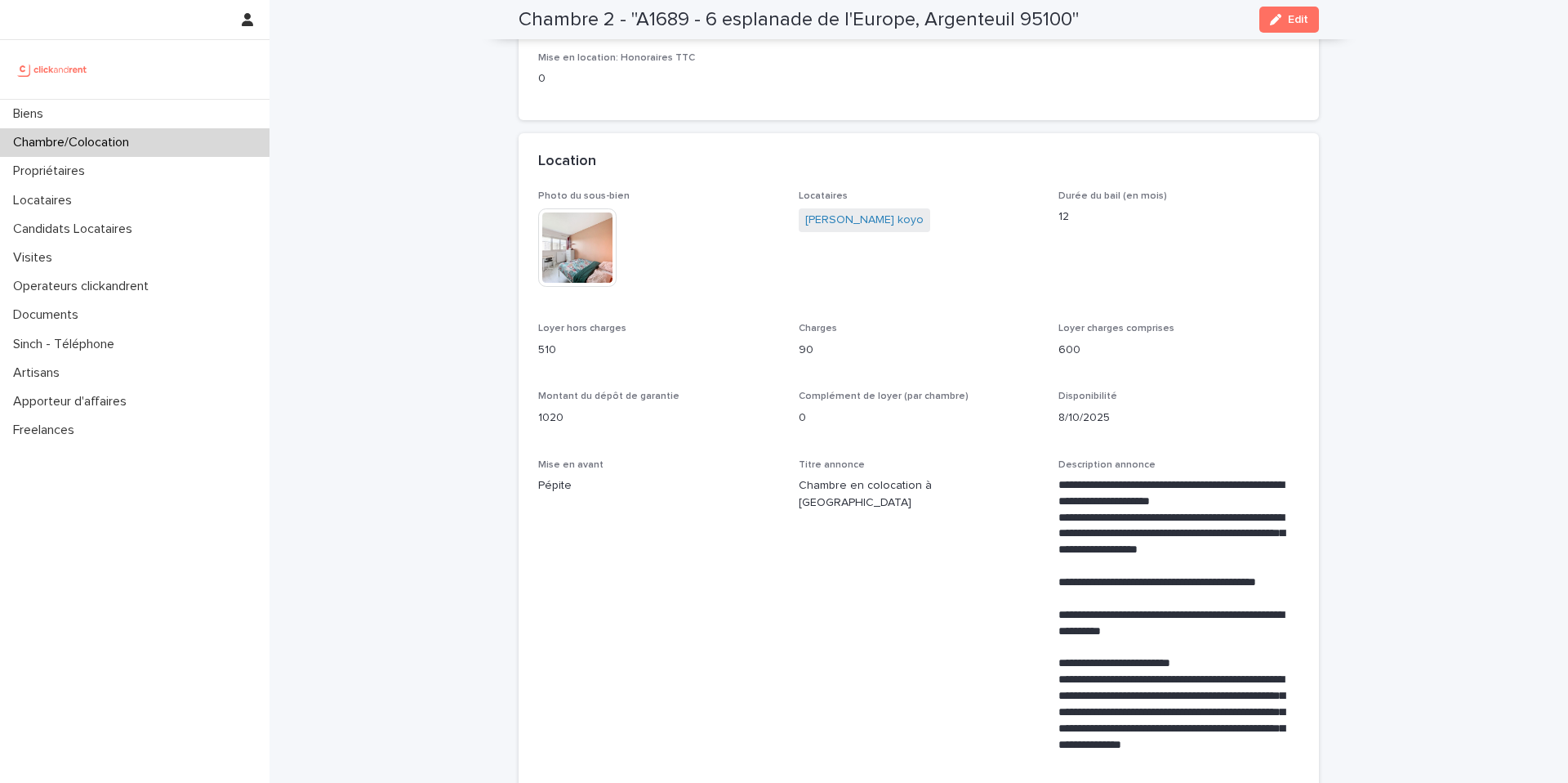
click at [169, 142] on div "Chambre/Colocation" at bounding box center [134, 142] width 269 height 28
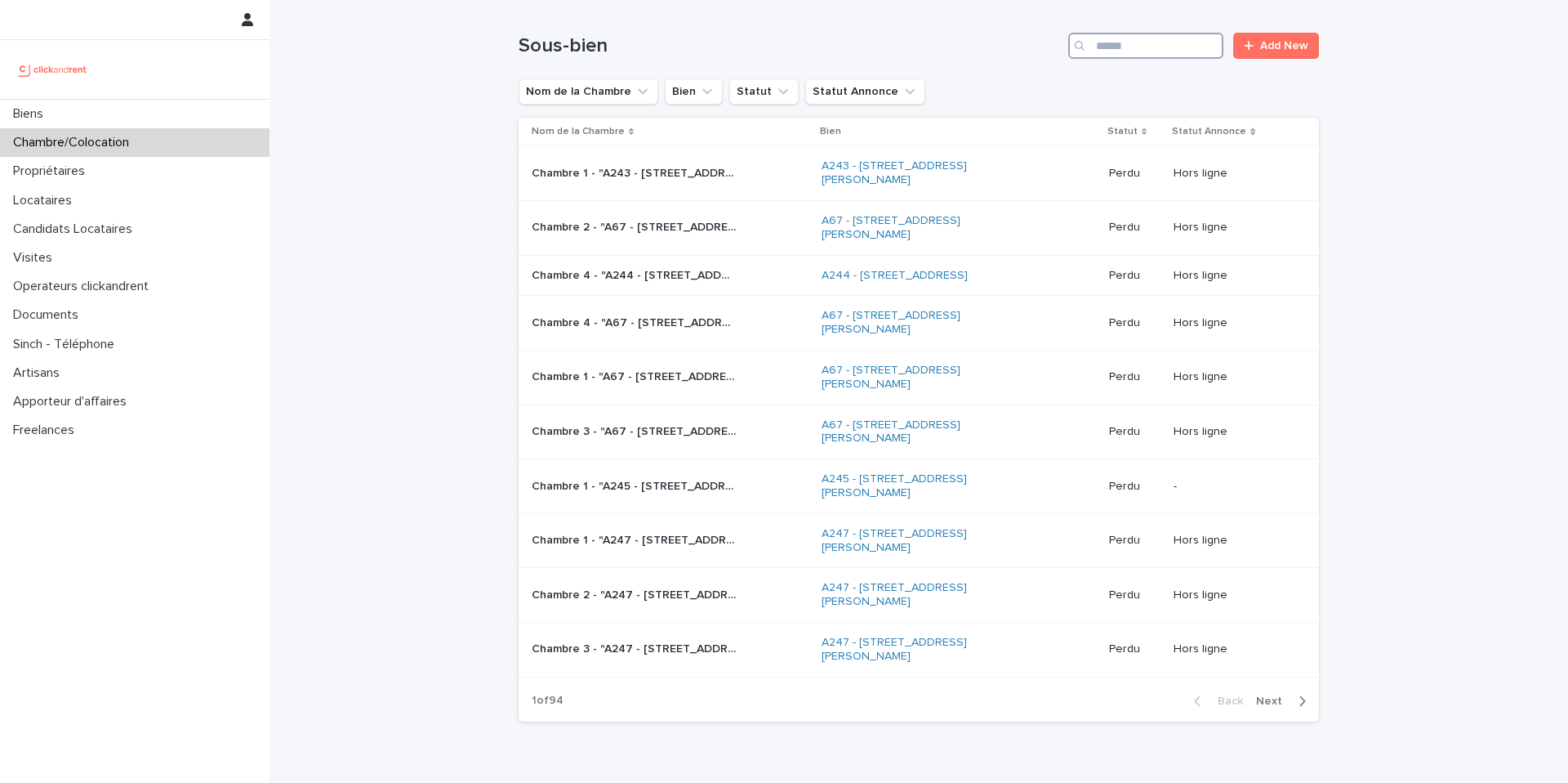
click at [1108, 47] on input "Search" at bounding box center [1145, 46] width 155 height 26
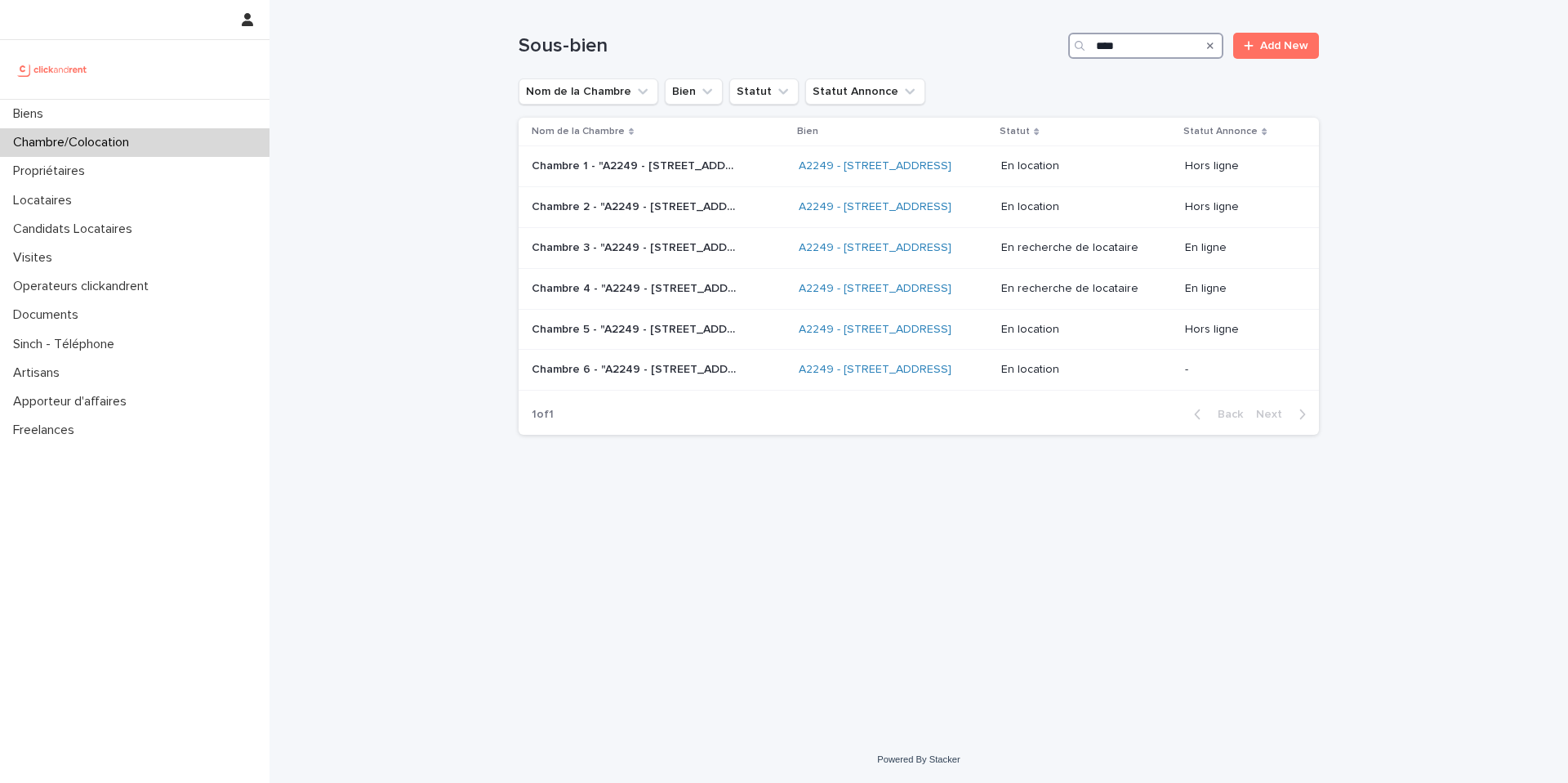
type input "****"
click at [653, 302] on div "Chambre 4 - "A2249 - [STREET_ADDRESS]" Chambre 4 - "A2249 - [STREET_ADDRESS]"" at bounding box center [659, 289] width 254 height 27
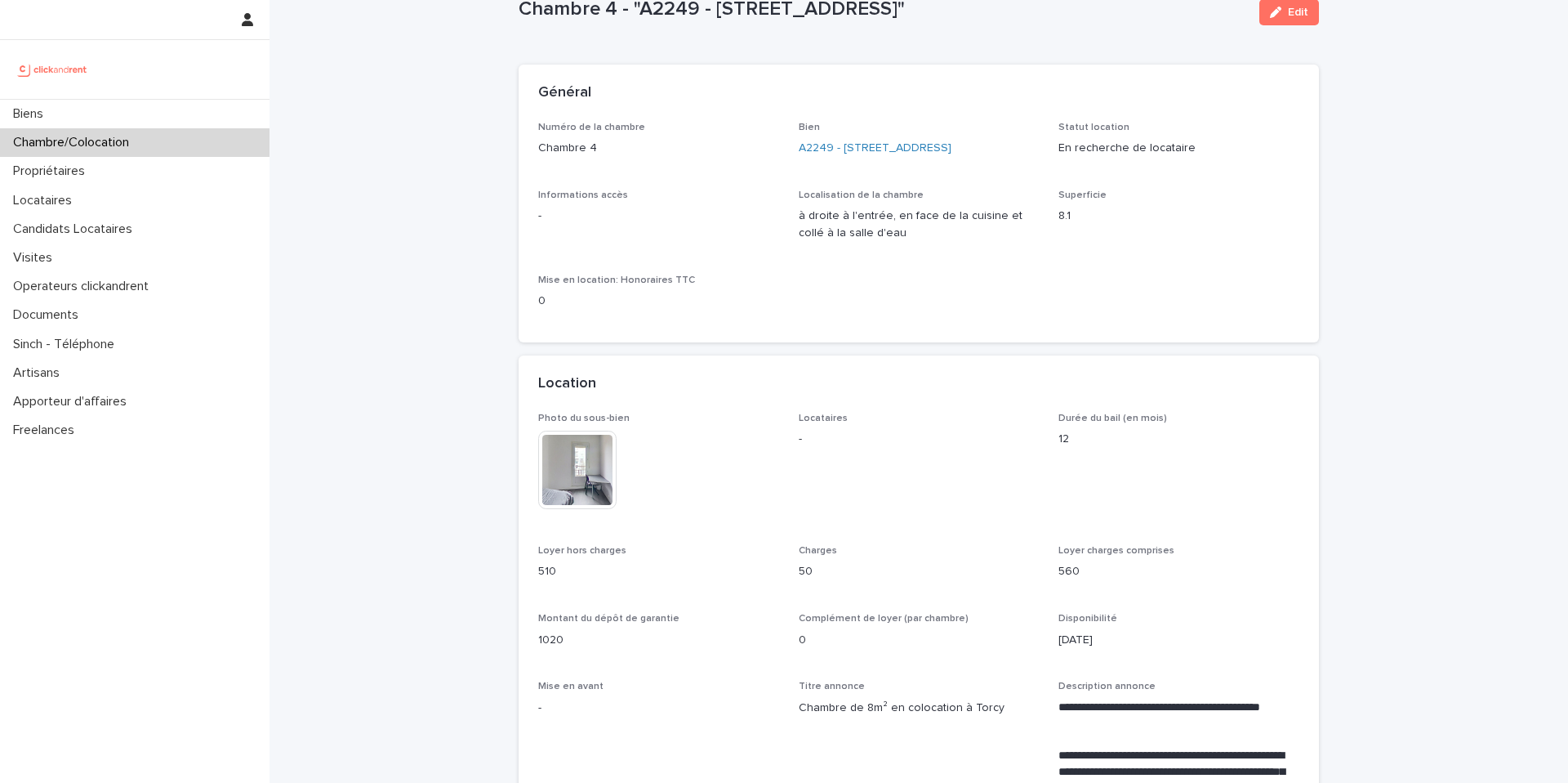
scroll to position [54, 0]
click at [198, 142] on div "Chambre/Colocation" at bounding box center [134, 142] width 269 height 28
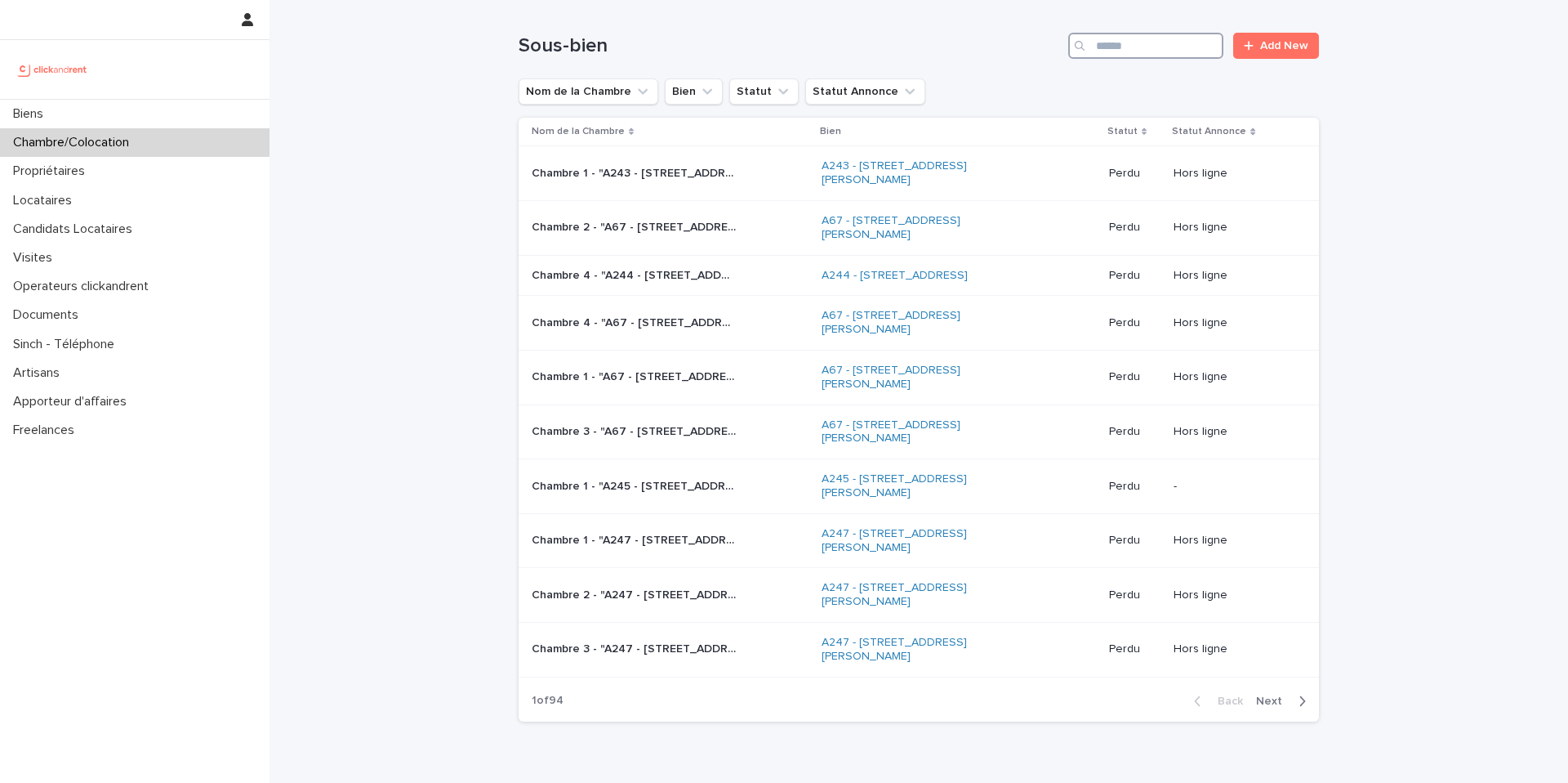
click at [1133, 48] on input "Search" at bounding box center [1145, 46] width 155 height 26
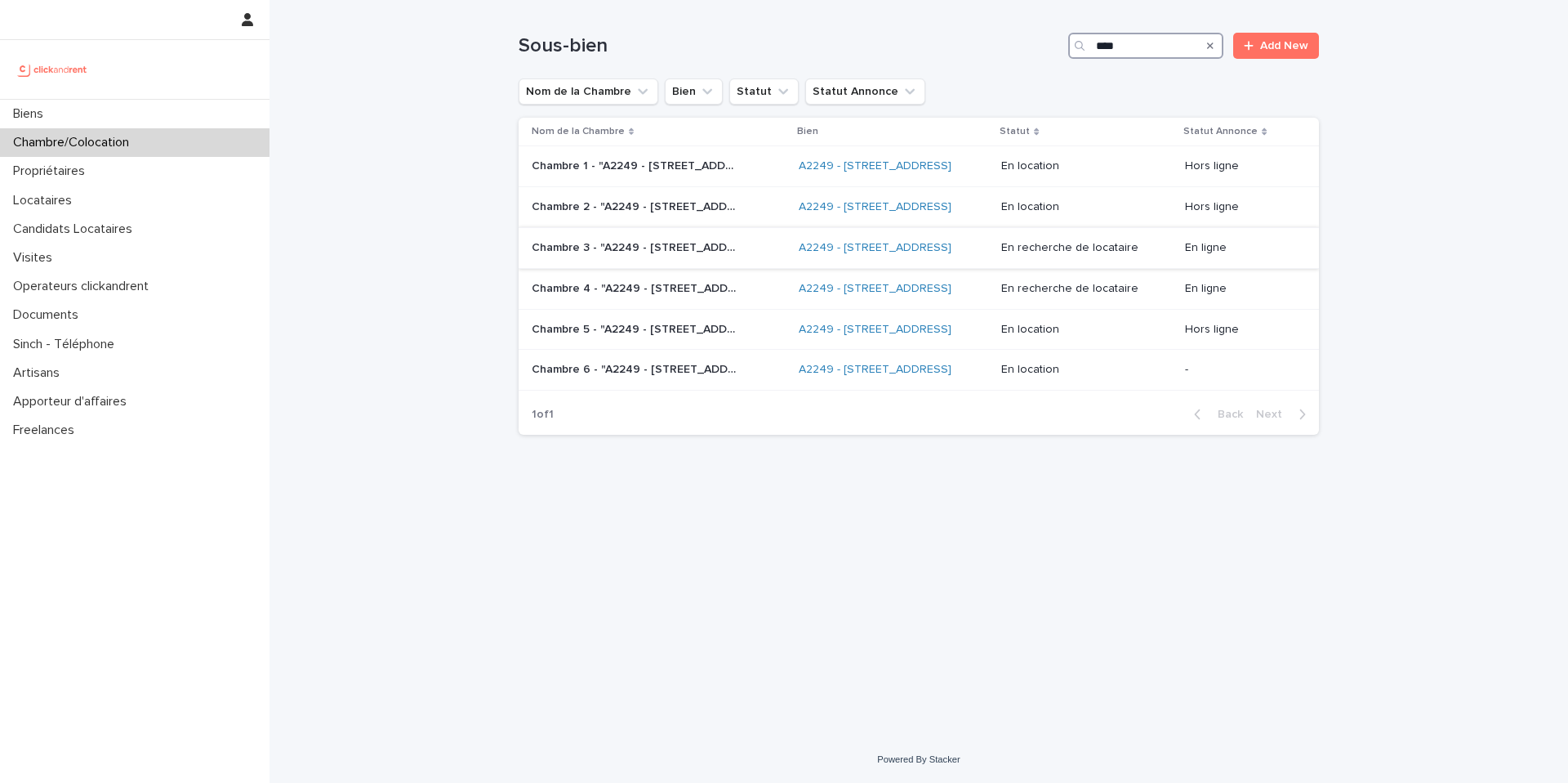
type input "****"
click at [704, 255] on p "Chambre 3 - "A2249 - [STREET_ADDRESS]"" at bounding box center [636, 246] width 208 height 17
click at [660, 296] on p "Chambre 4 - "A2249 - [STREET_ADDRESS]"" at bounding box center [636, 287] width 208 height 17
click at [1156, 46] on input "****" at bounding box center [1145, 46] width 155 height 26
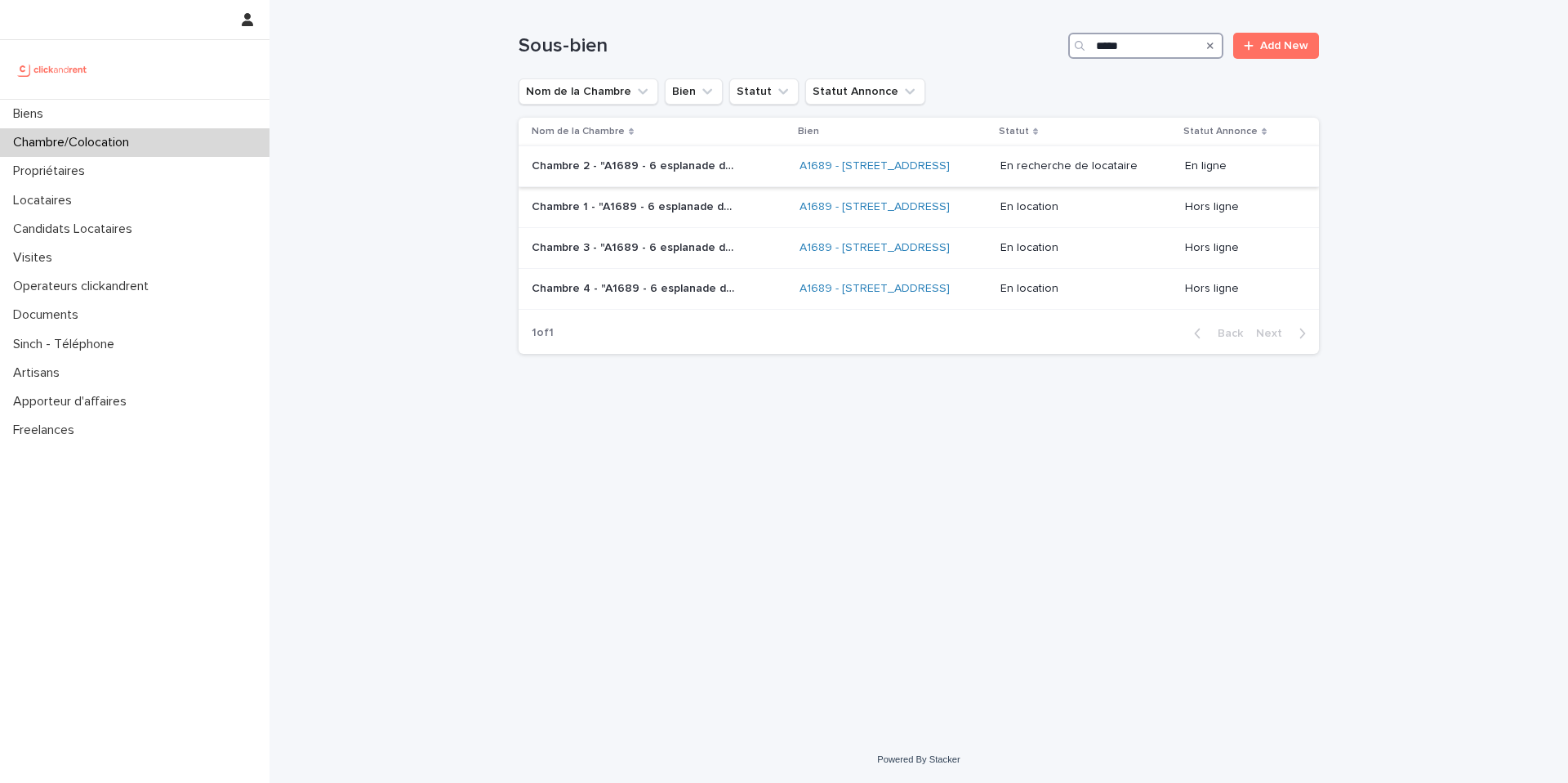
type input "*****"
click at [709, 174] on p "Chambre 2 - "A1689 - 6 esplanade de l'Europe, Argenteuil 95100"" at bounding box center [636, 165] width 208 height 17
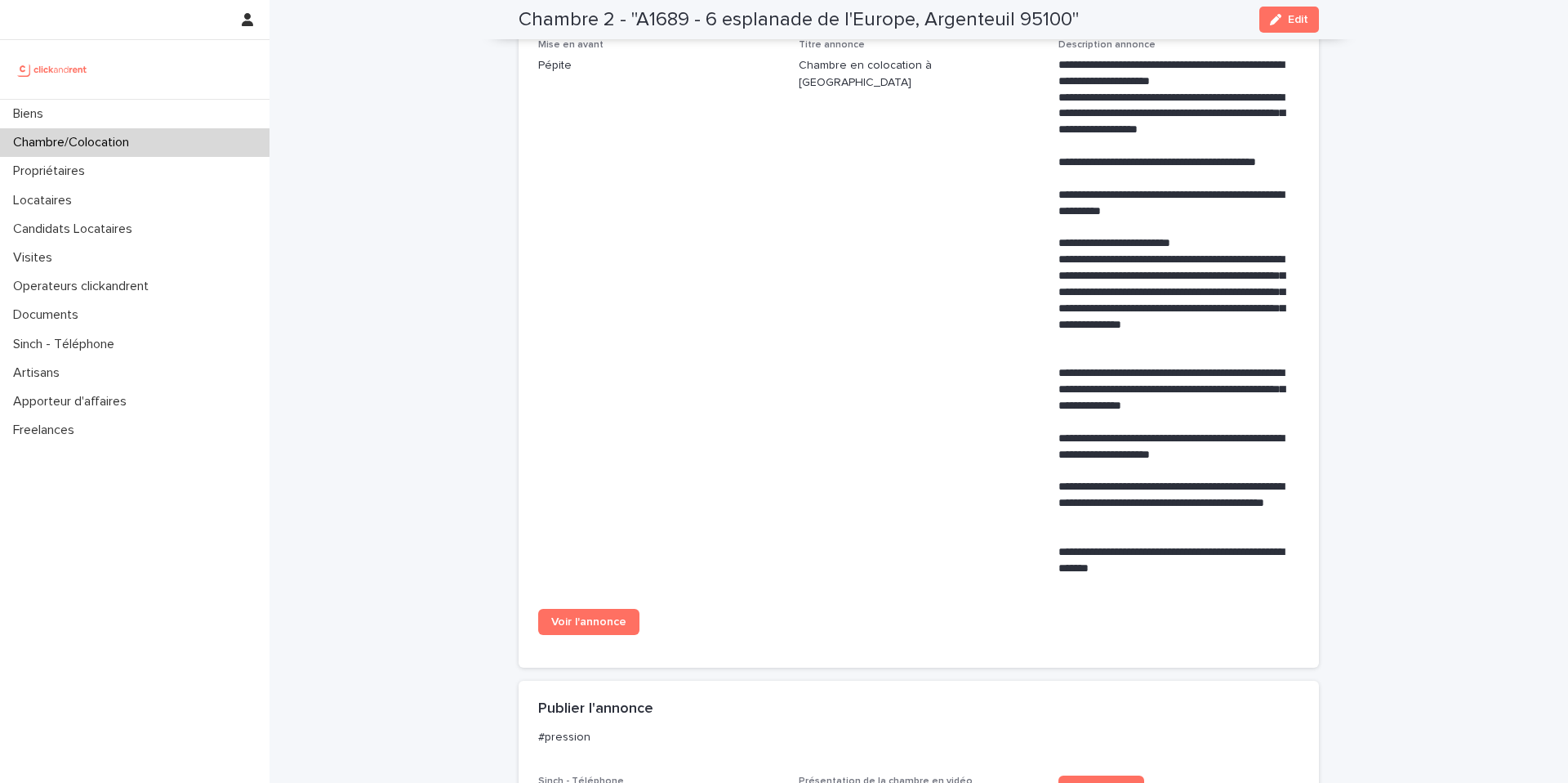
scroll to position [683, 0]
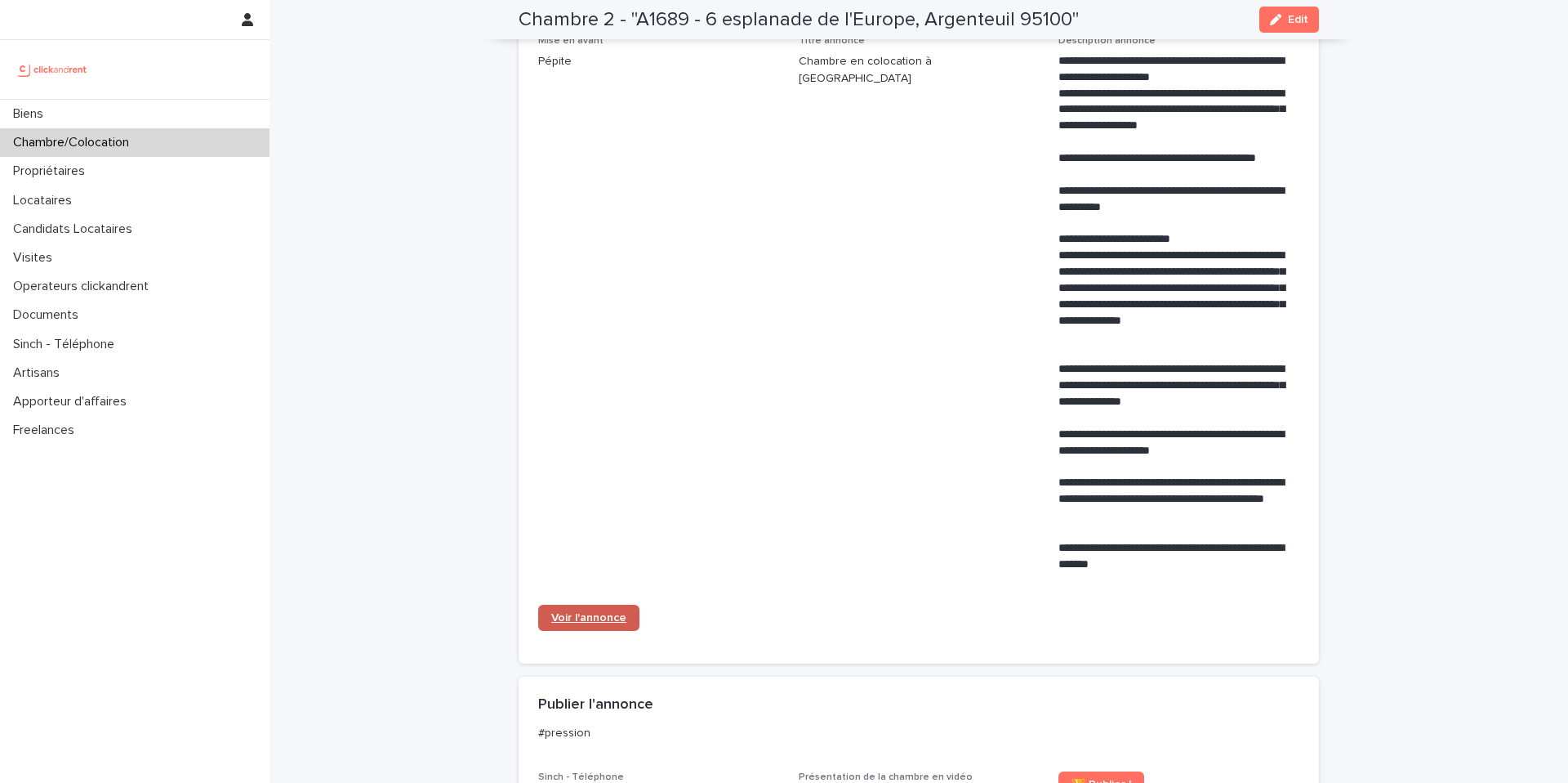
click at [599, 631] on link "Voir l'annonce" at bounding box center [589, 618] width 101 height 26
click at [185, 144] on div "Chambre/Colocation" at bounding box center [134, 142] width 269 height 28
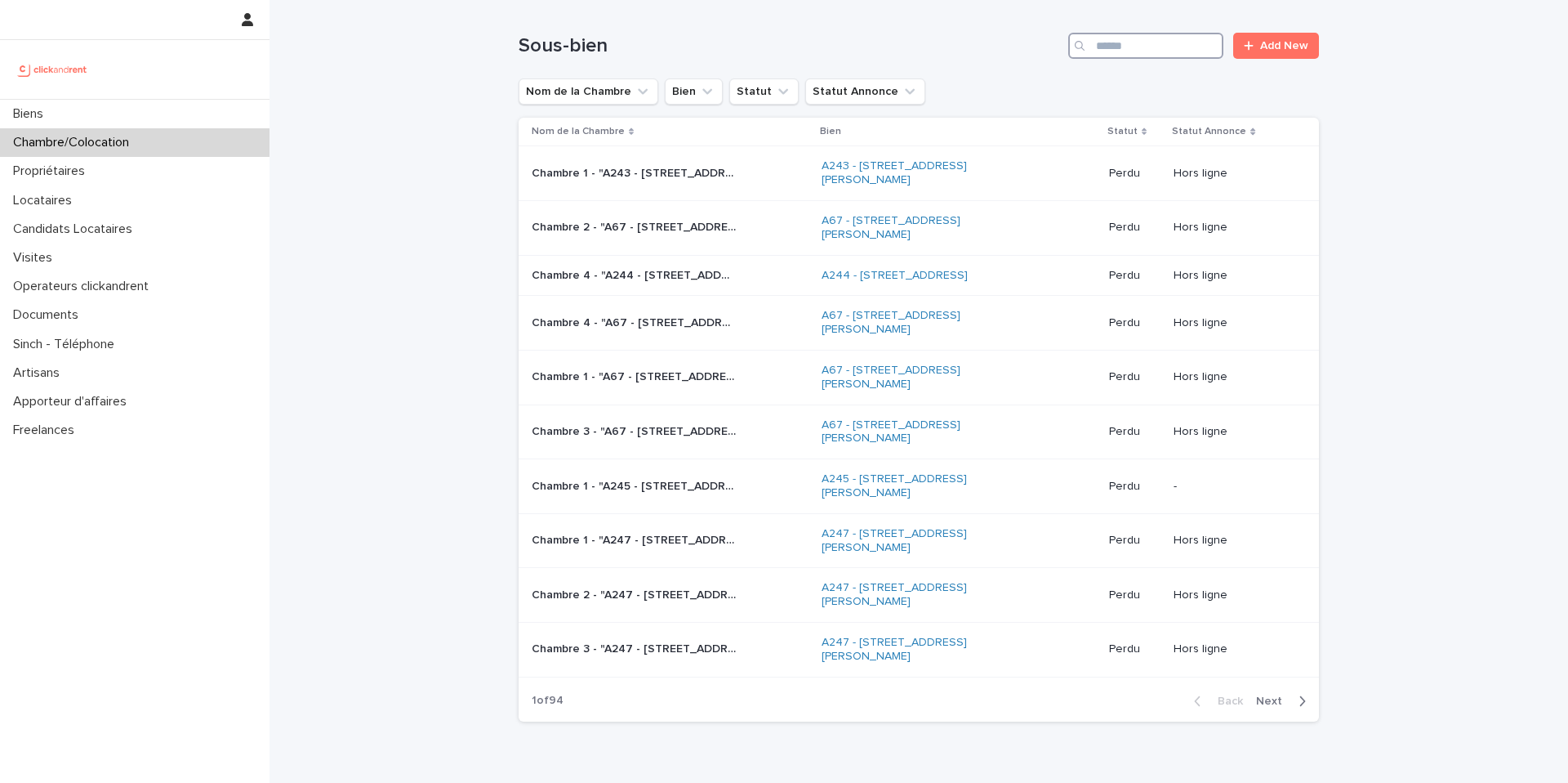
click at [1158, 51] on input "Search" at bounding box center [1145, 46] width 155 height 26
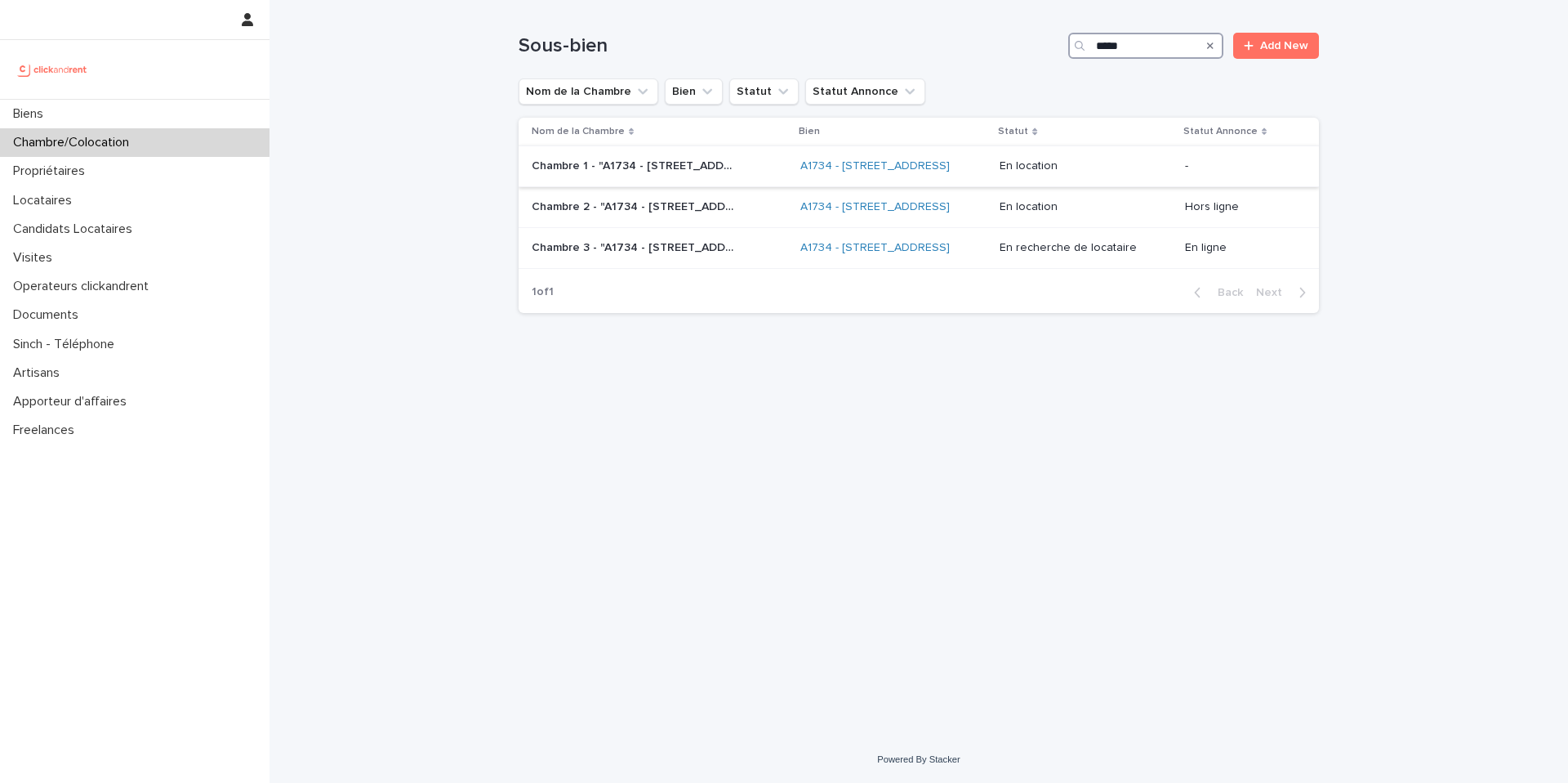
type input "*****"
click at [681, 174] on p "Chambre 1 - "A1734 - [STREET_ADDRESS]"" at bounding box center [636, 165] width 208 height 17
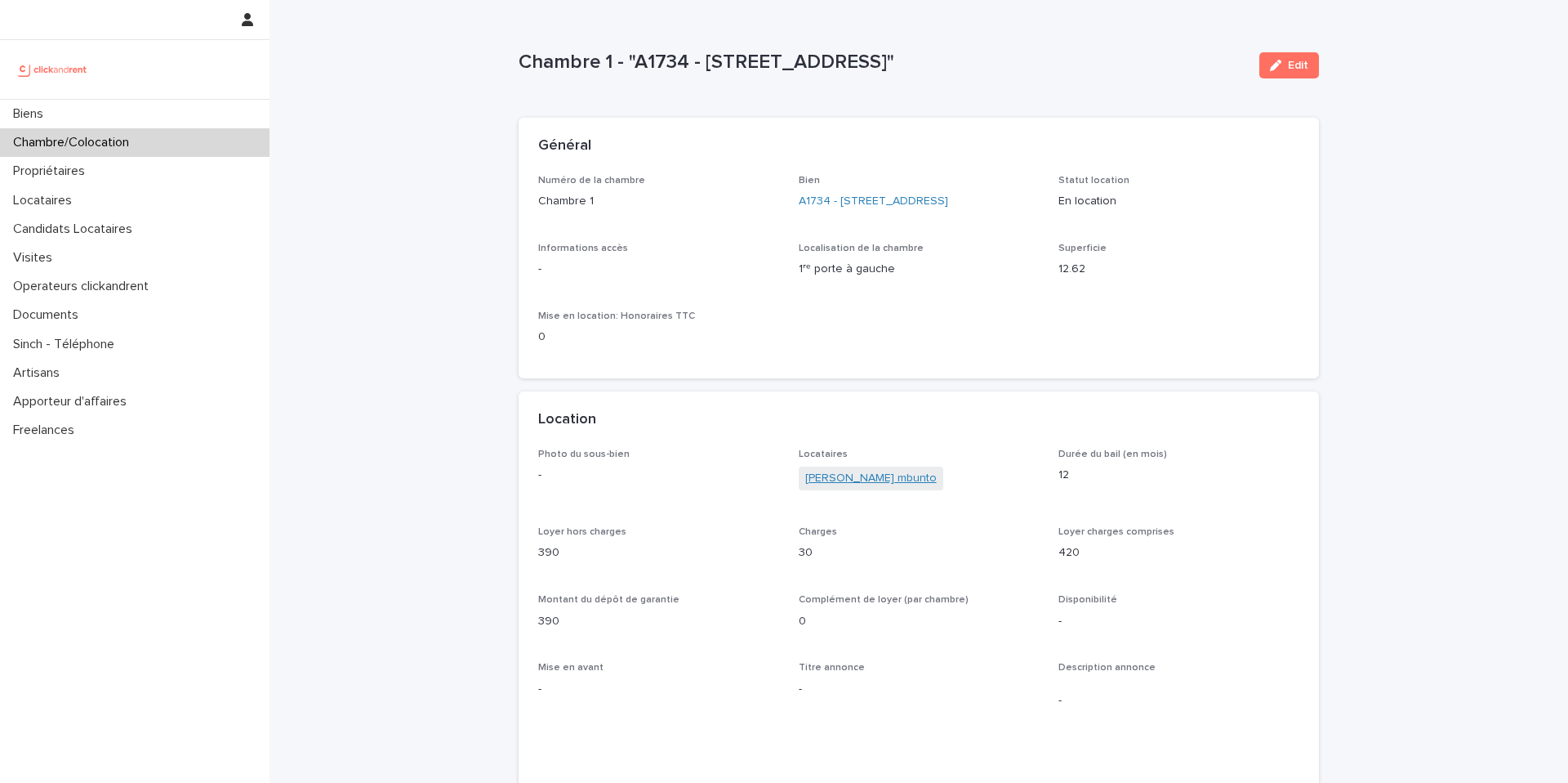
click at [882, 487] on link "[PERSON_NAME] mbunto" at bounding box center [871, 478] width 131 height 17
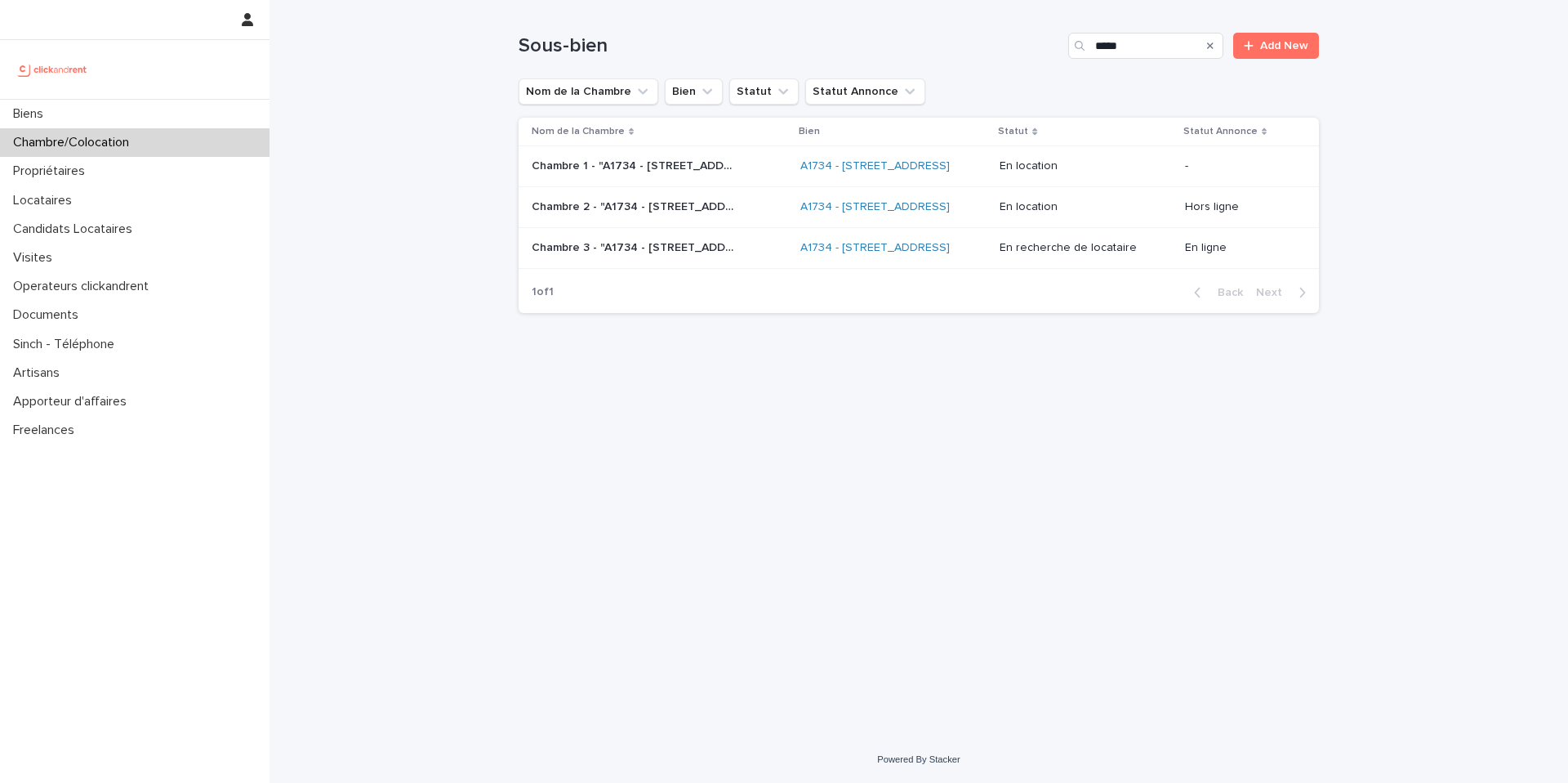
click at [669, 221] on div "Chambre 2 - "A1734 - [STREET_ADDRESS]" Chambre 2 - "A1734 - [STREET_ADDRESS]"" at bounding box center [660, 207] width 255 height 27
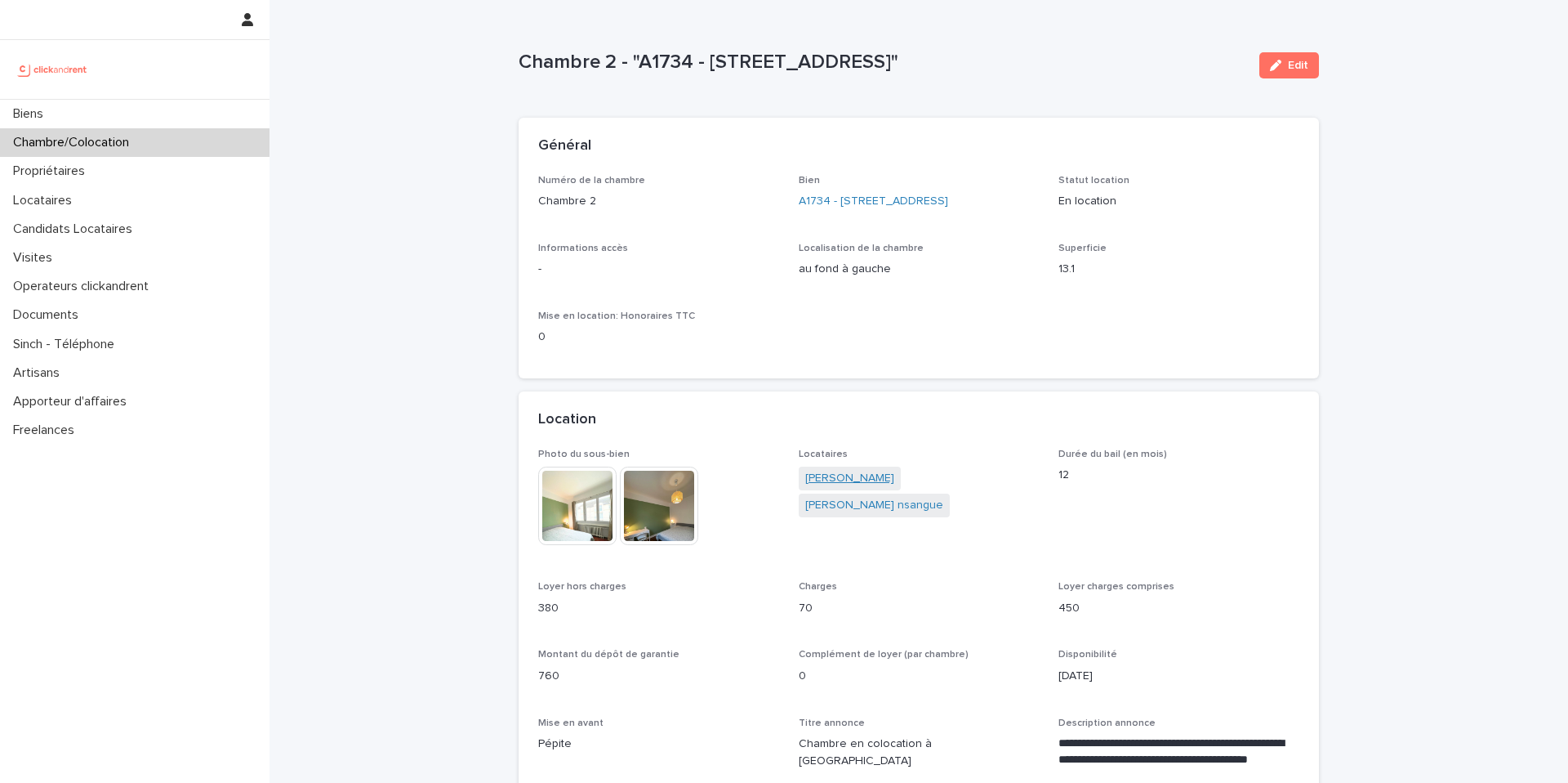
click at [845, 487] on link "[PERSON_NAME]" at bounding box center [850, 478] width 89 height 17
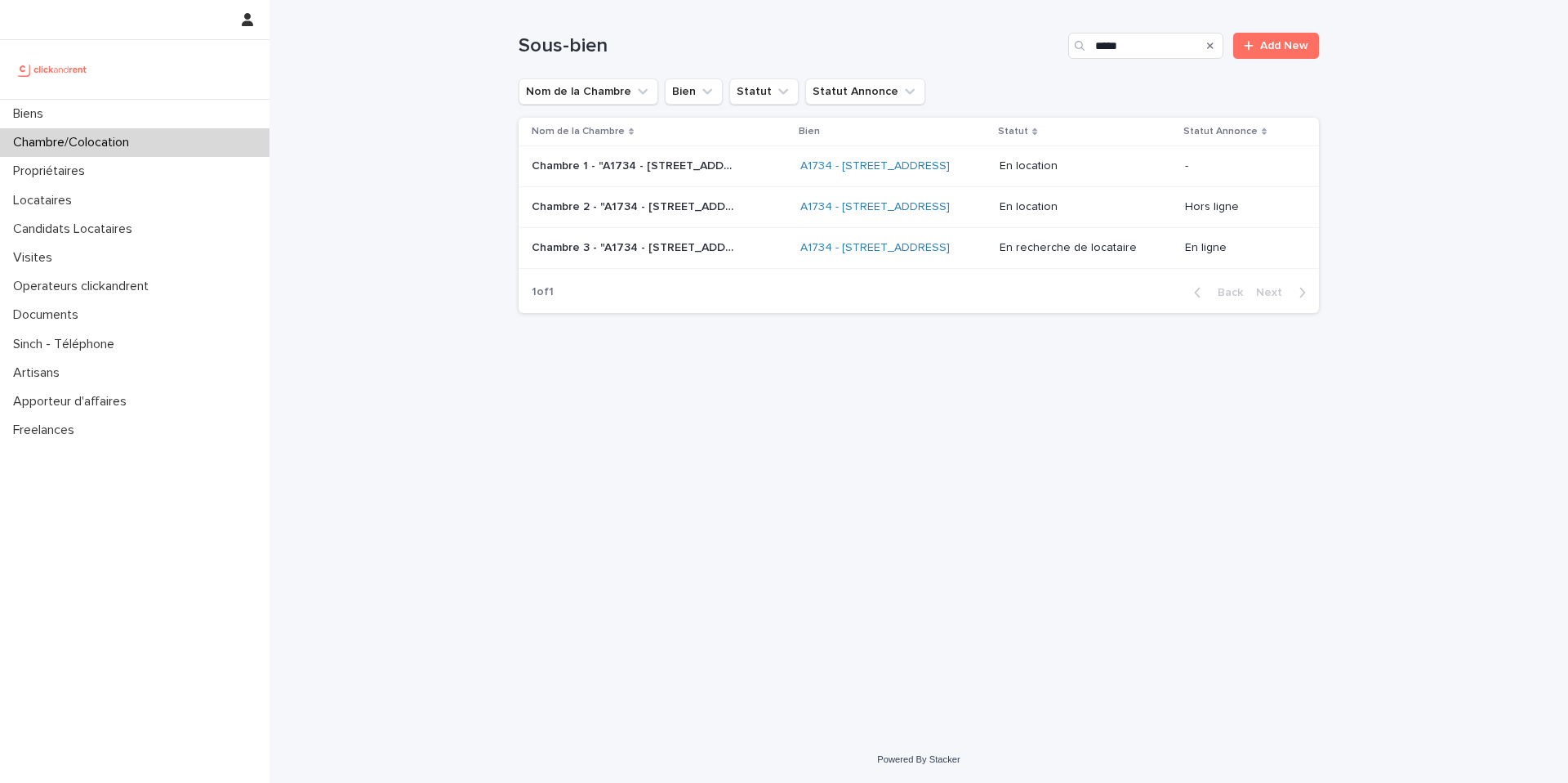
click at [664, 255] on p "Chambre 3 - "A1734 - [STREET_ADDRESS]"" at bounding box center [636, 246] width 208 height 17
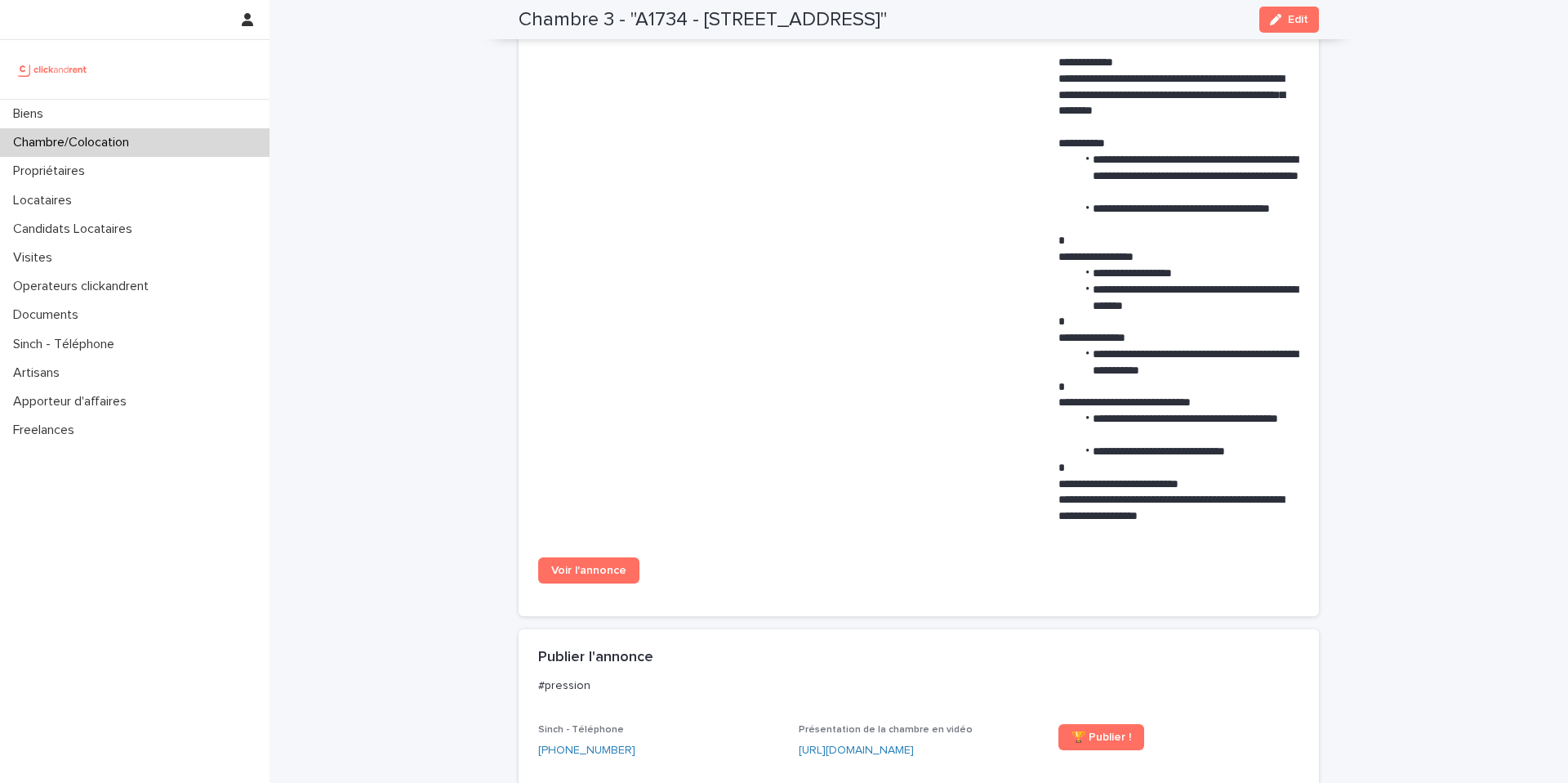
scroll to position [848, 0]
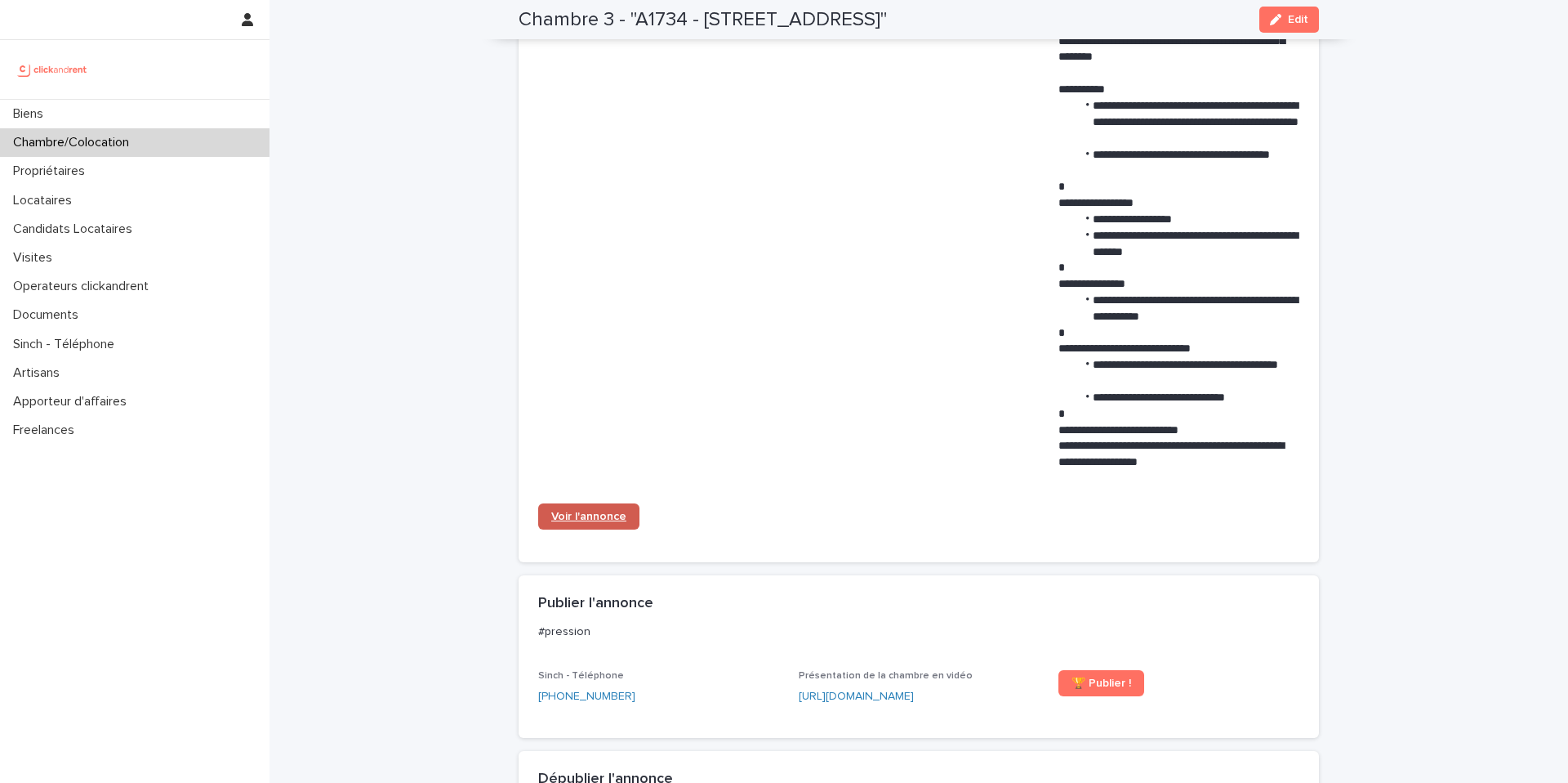
click at [593, 529] on link "Voir l'annonce" at bounding box center [589, 516] width 101 height 26
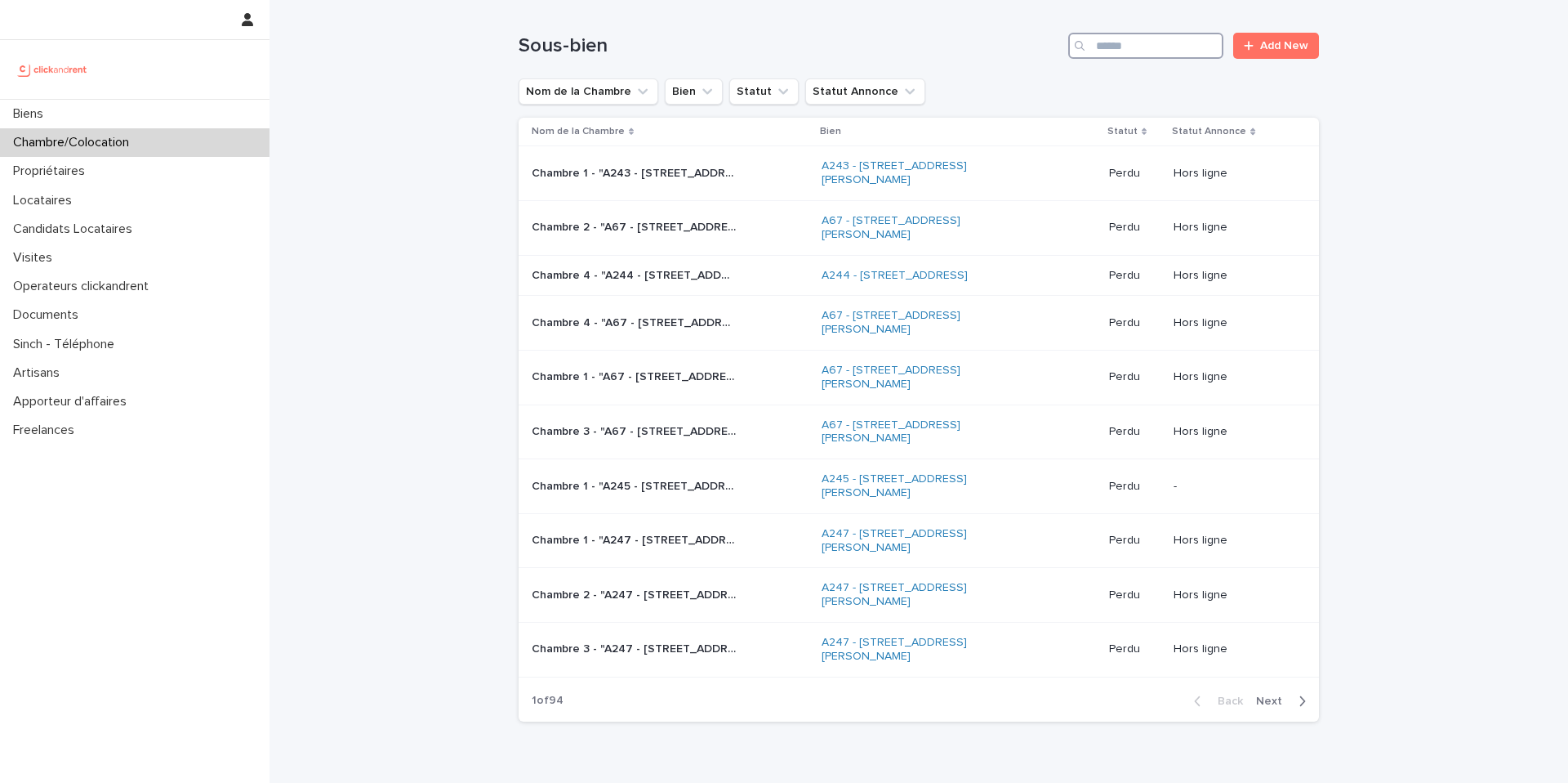
click at [1119, 44] on input "Search" at bounding box center [1145, 46] width 155 height 26
paste input "*****"
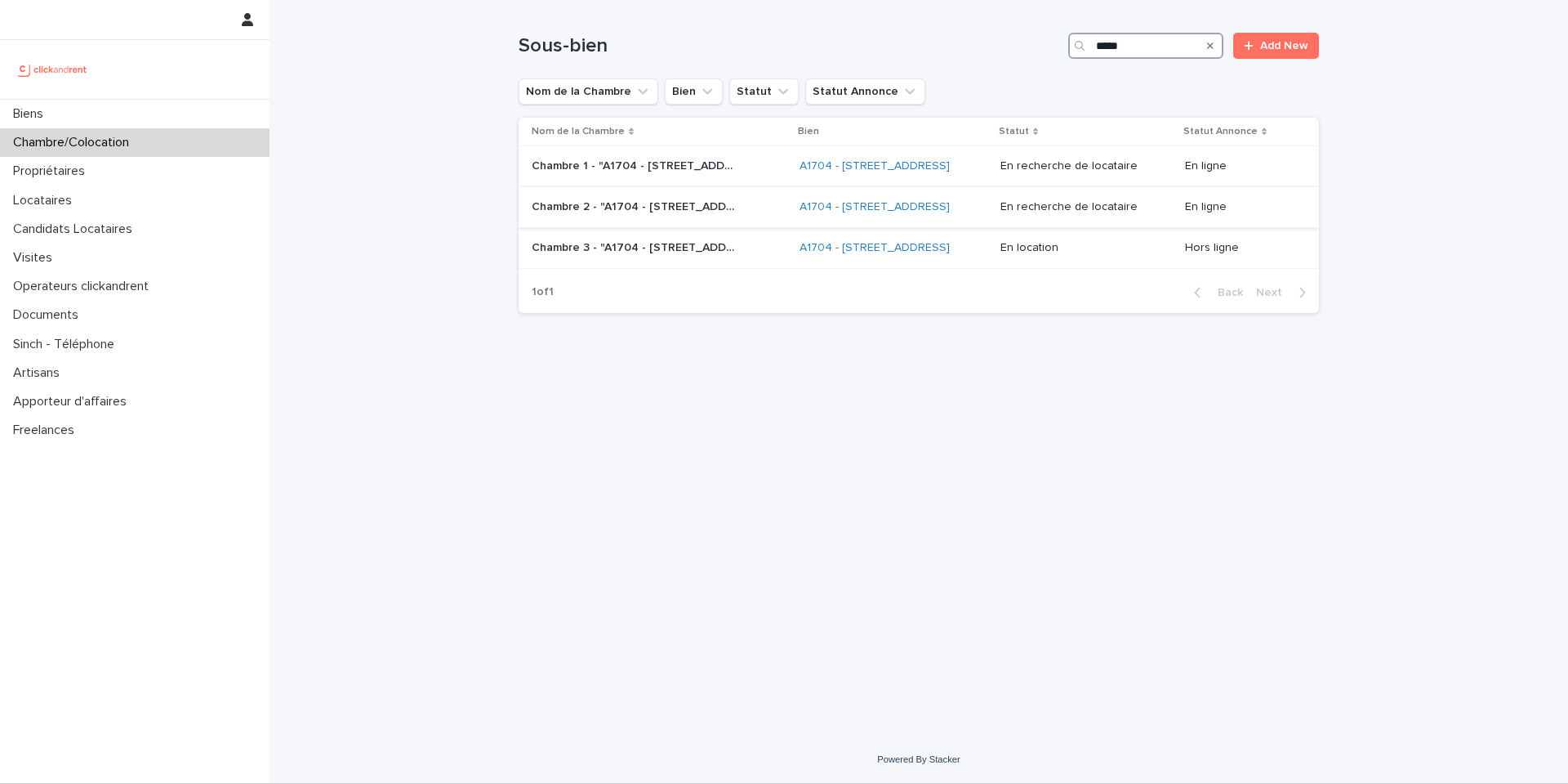
type input "*****"
click at [678, 221] on div "Chambre 2 - "A1704 - 4 rue de la Platrerie, Étampes 91150" Chambre 2 - "A1704 -…" at bounding box center [659, 207] width 254 height 27
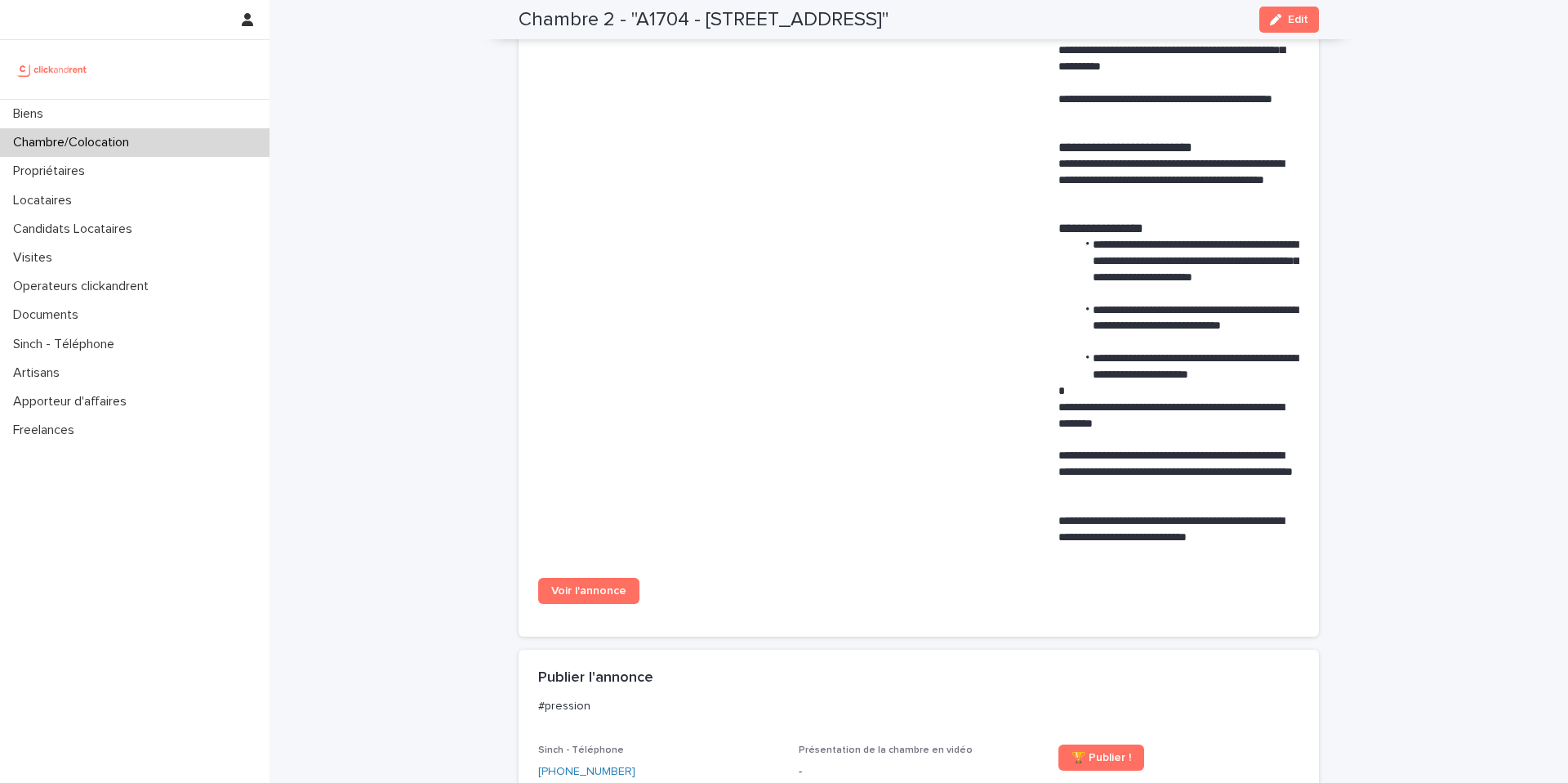
scroll to position [805, 0]
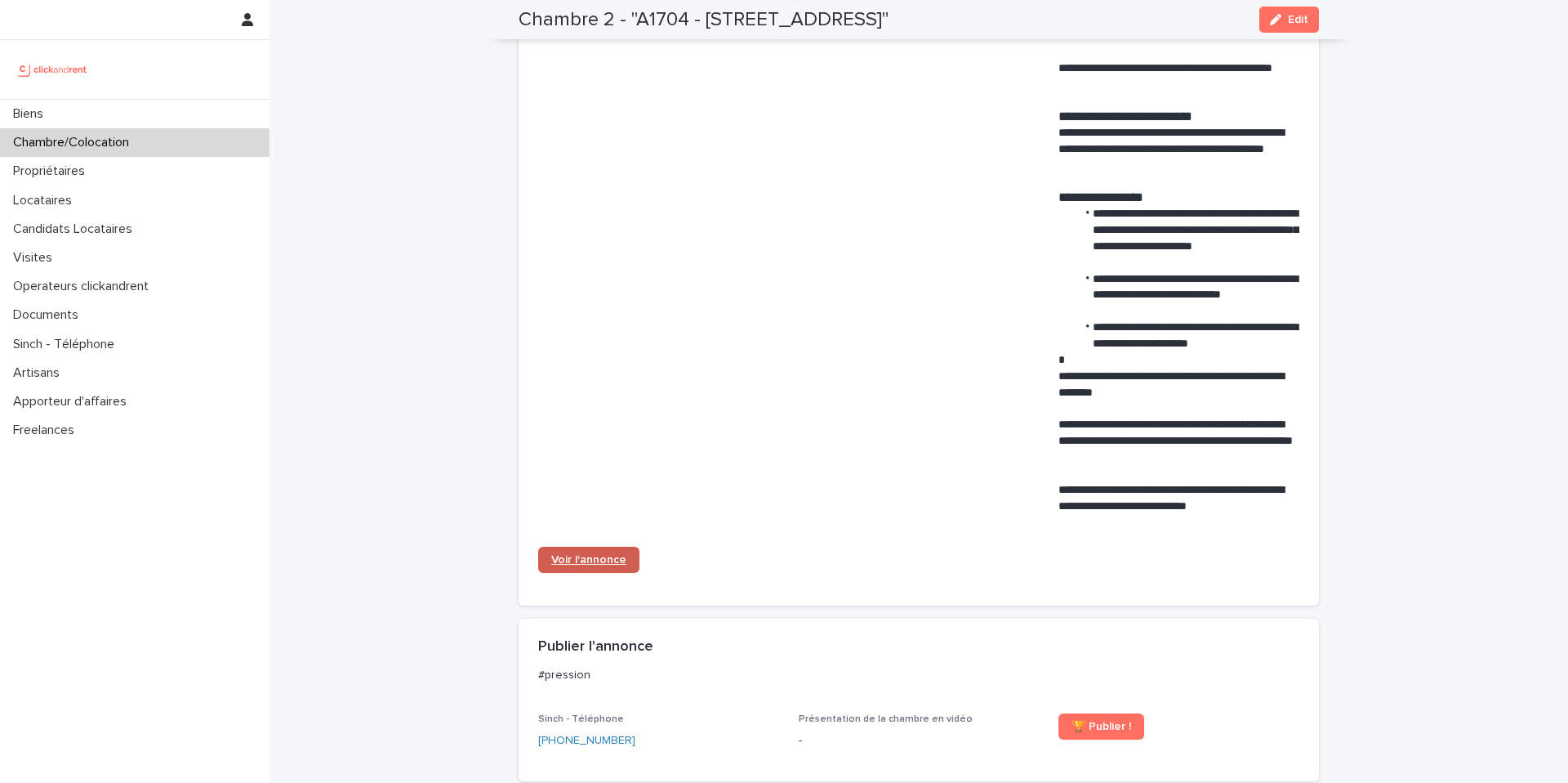
click at [604, 561] on span "Voir l'annonce" at bounding box center [589, 560] width 75 height 11
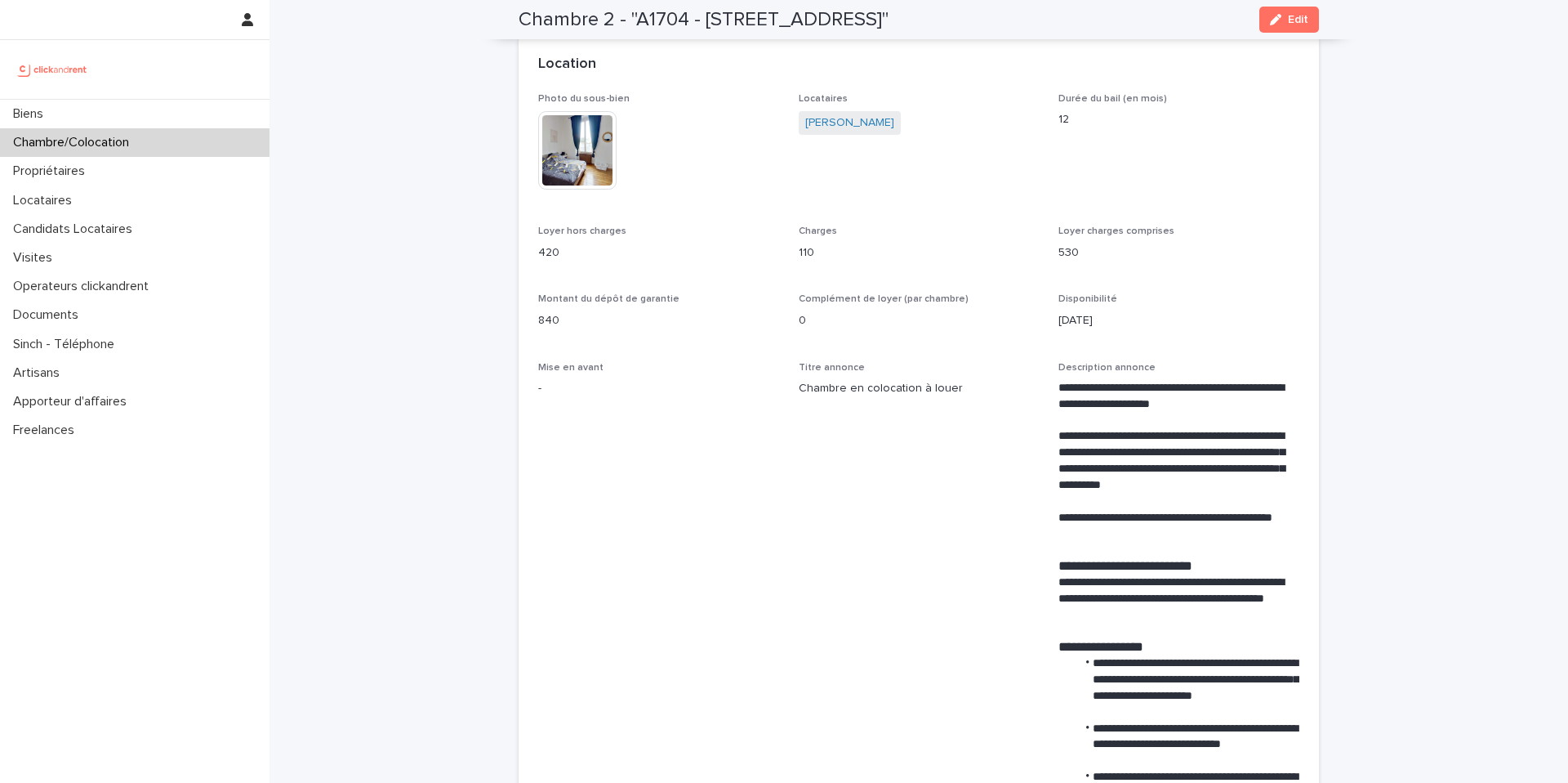
scroll to position [0, 0]
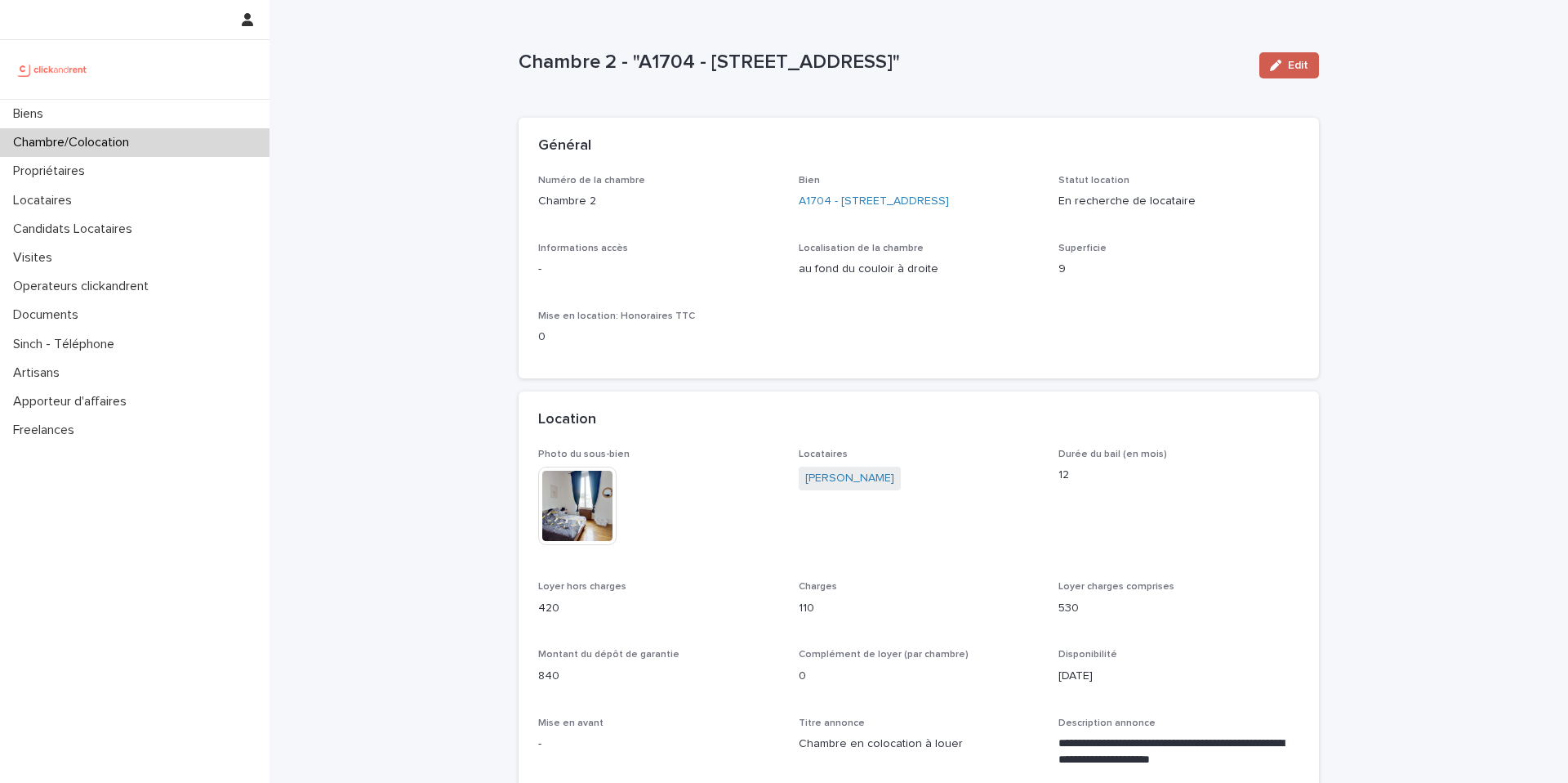
click at [1286, 74] on button "Edit" at bounding box center [1289, 65] width 60 height 26
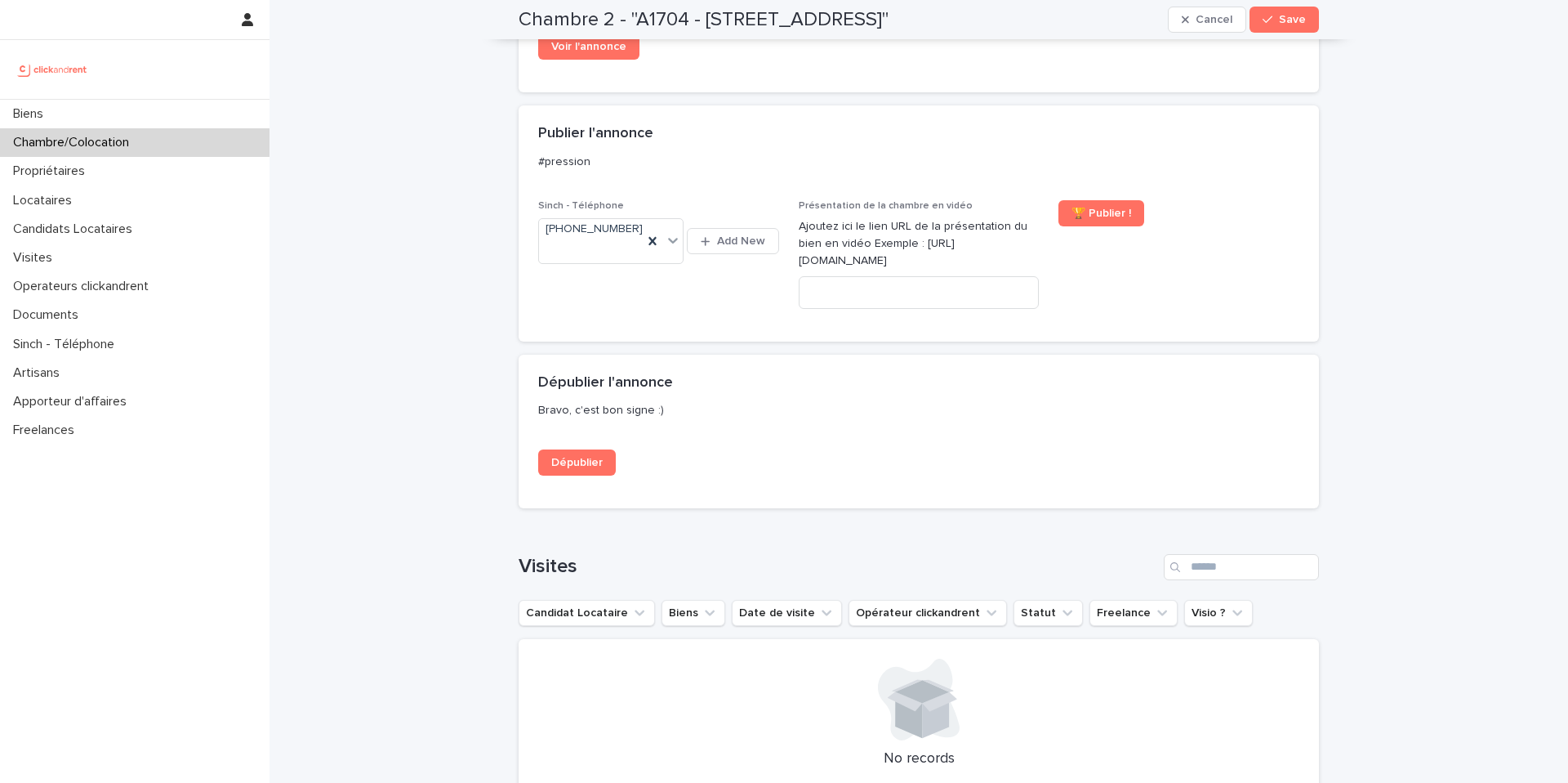
scroll to position [1912, 0]
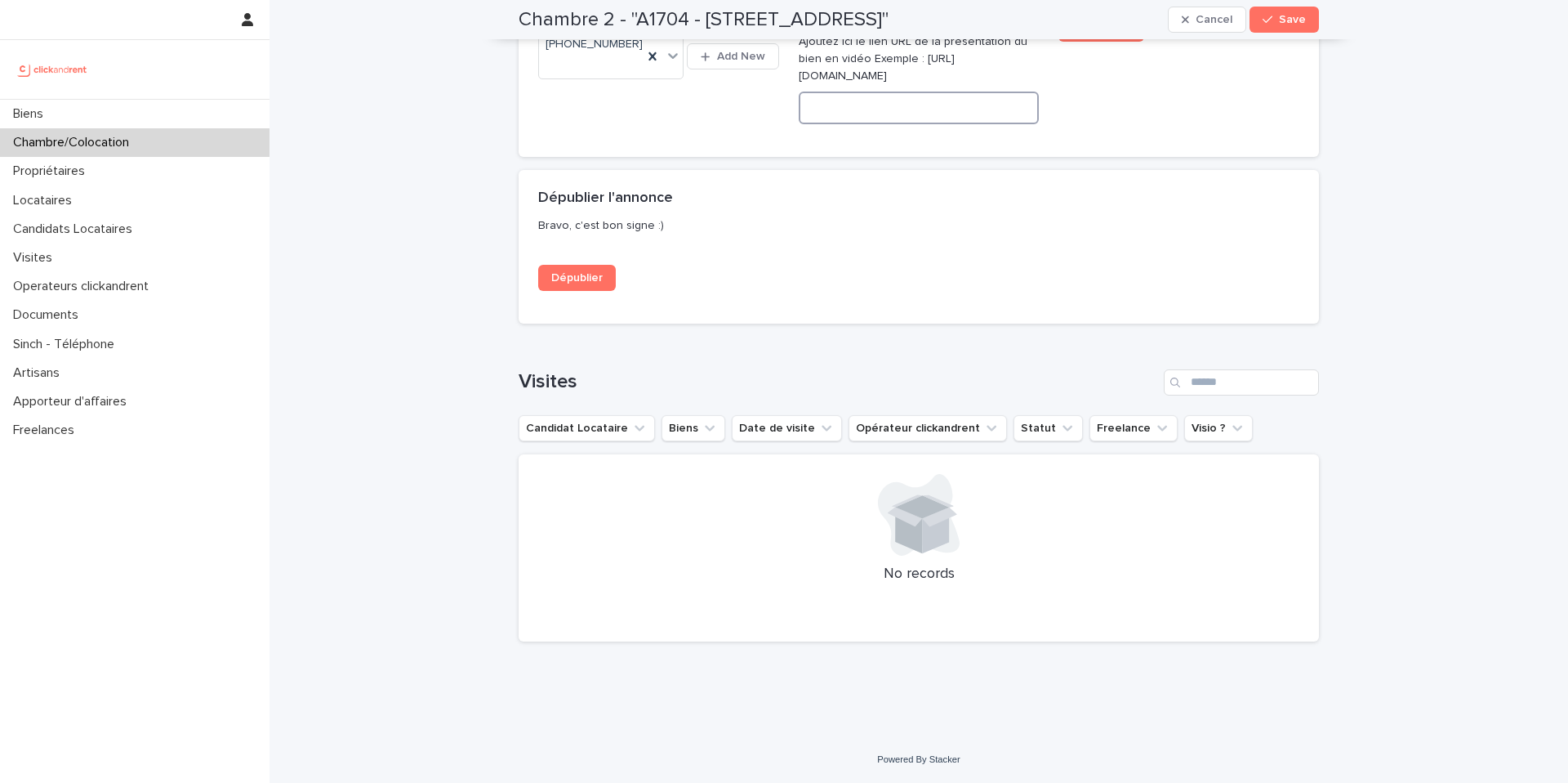
click at [924, 108] on input at bounding box center [919, 108] width 241 height 33
paste input "*****"
type input "*"
paste input "**********"
type input "**********"
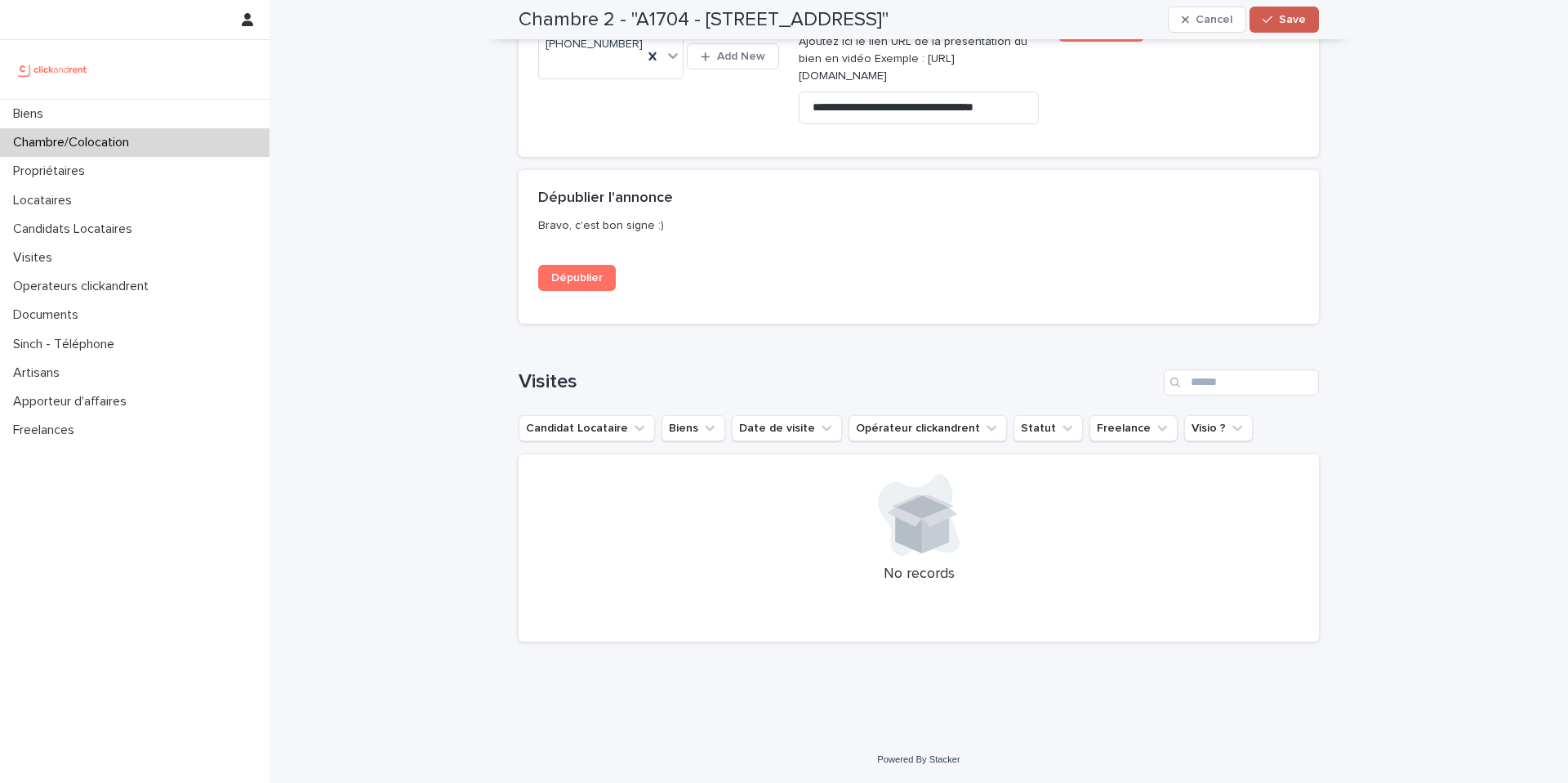
click at [1292, 20] on span "Save" at bounding box center [1292, 19] width 27 height 11
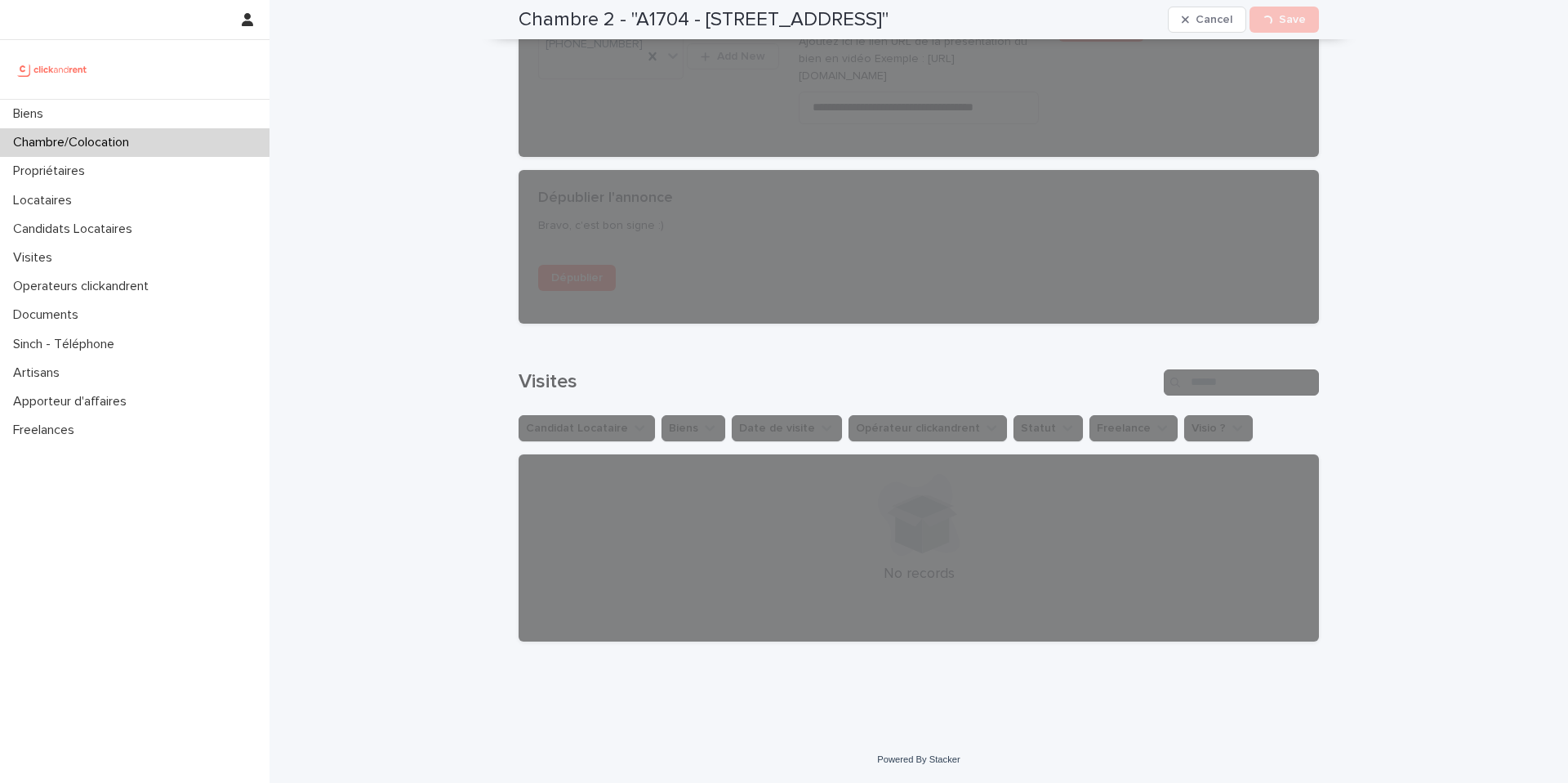
scroll to position [1430, 0]
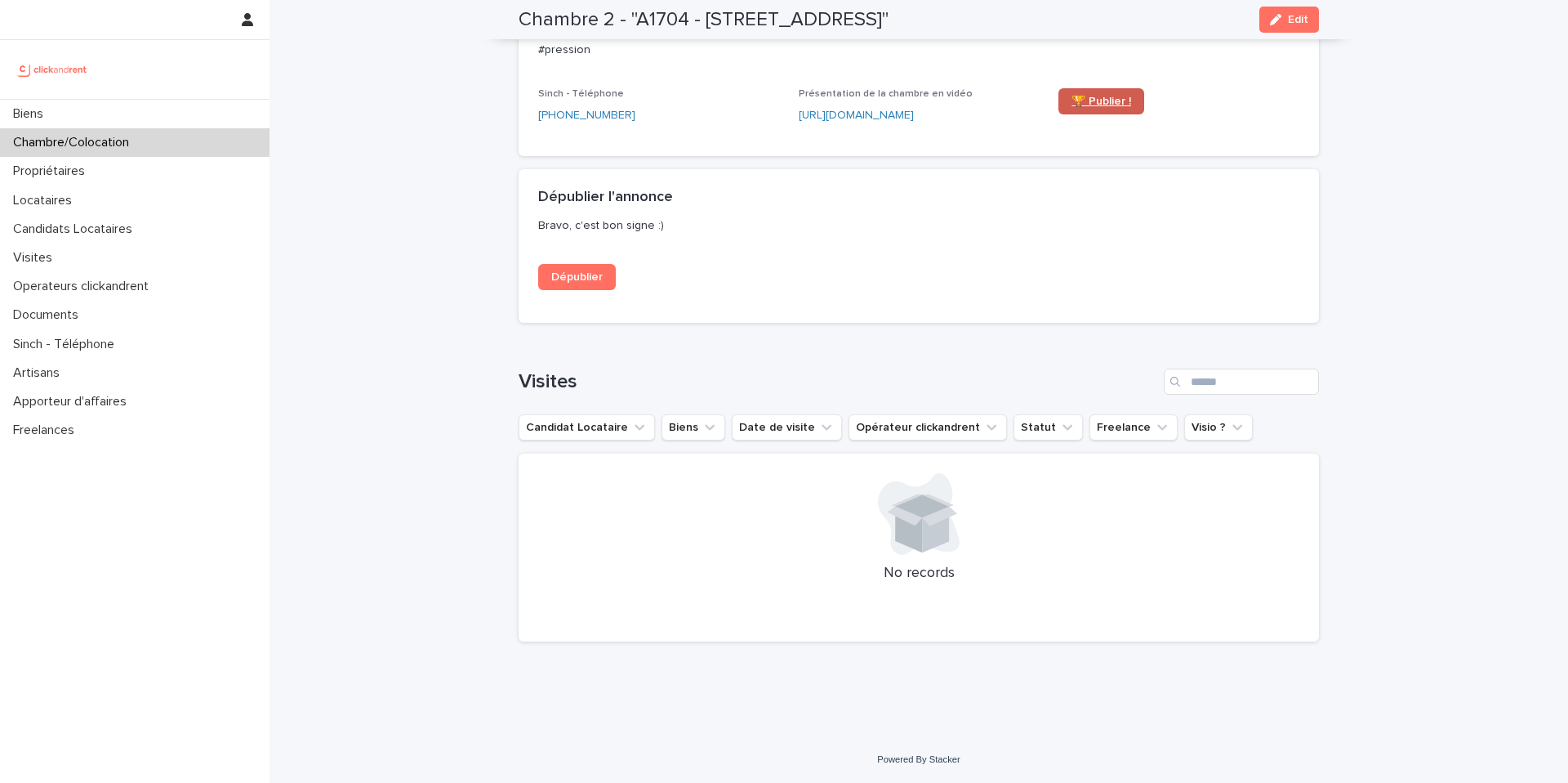
click at [1088, 104] on span "🏆 Publier !" at bounding box center [1101, 101] width 60 height 11
click at [166, 143] on div "Chambre/Colocation" at bounding box center [134, 142] width 269 height 28
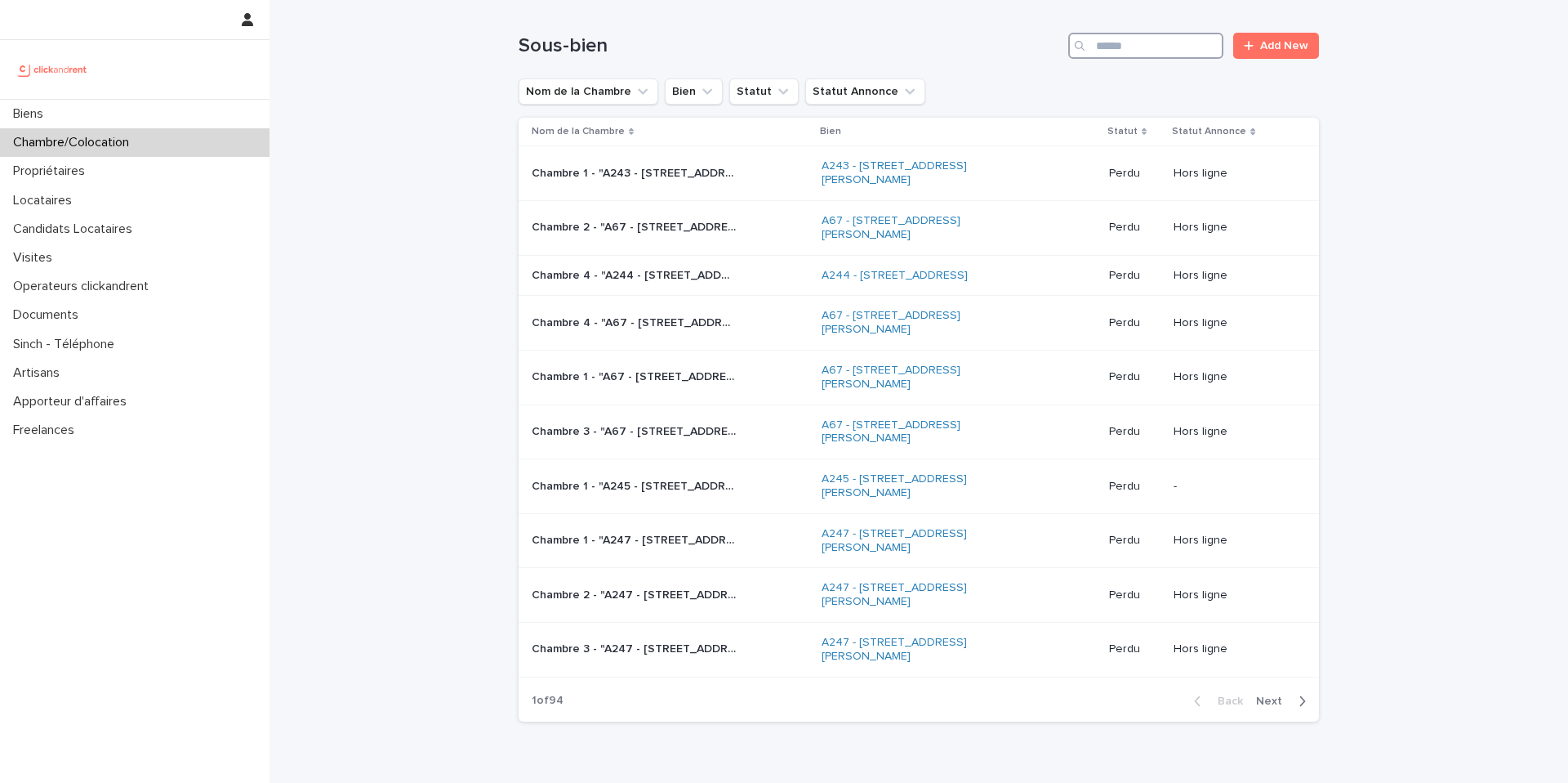
click at [1138, 52] on input "Search" at bounding box center [1145, 46] width 155 height 26
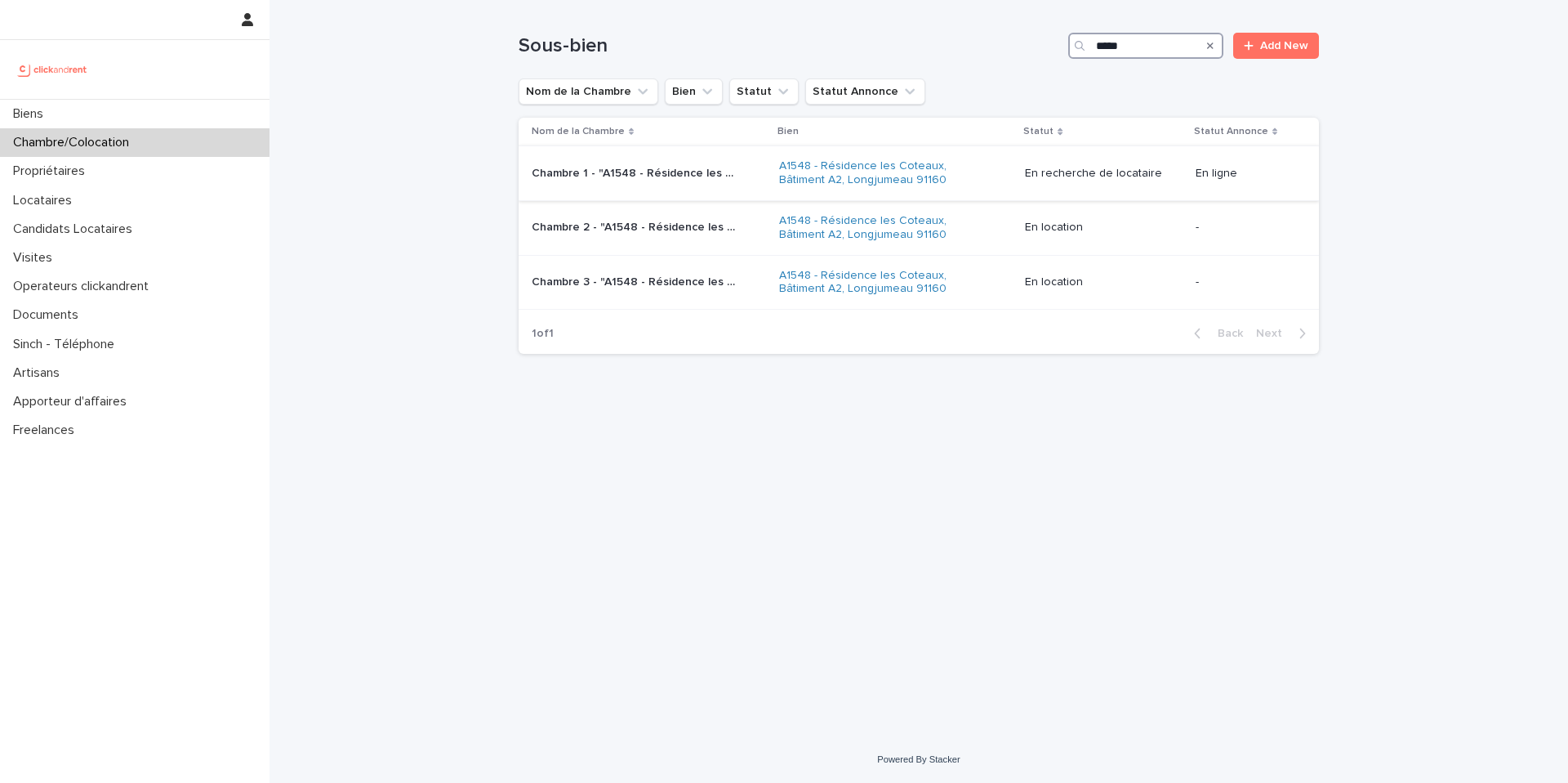
type input "*****"
click at [712, 168] on p "Chambre 1 - "A1548 - Résidence les Coteaux, Bâtiment A2, Longjumeau 91160"" at bounding box center [636, 172] width 208 height 17
click at [702, 237] on div "Chambre 2 - "A1548 - Résidence les Coteaux, Bâtiment A2, Longjumeau 91160" Cham…" at bounding box center [649, 227] width 234 height 27
click at [727, 291] on div "Chambre 3 - "A1548 - Résidence les Coteaux, Bâtiment A2, Longjumeau 91160" Cham…" at bounding box center [649, 282] width 234 height 27
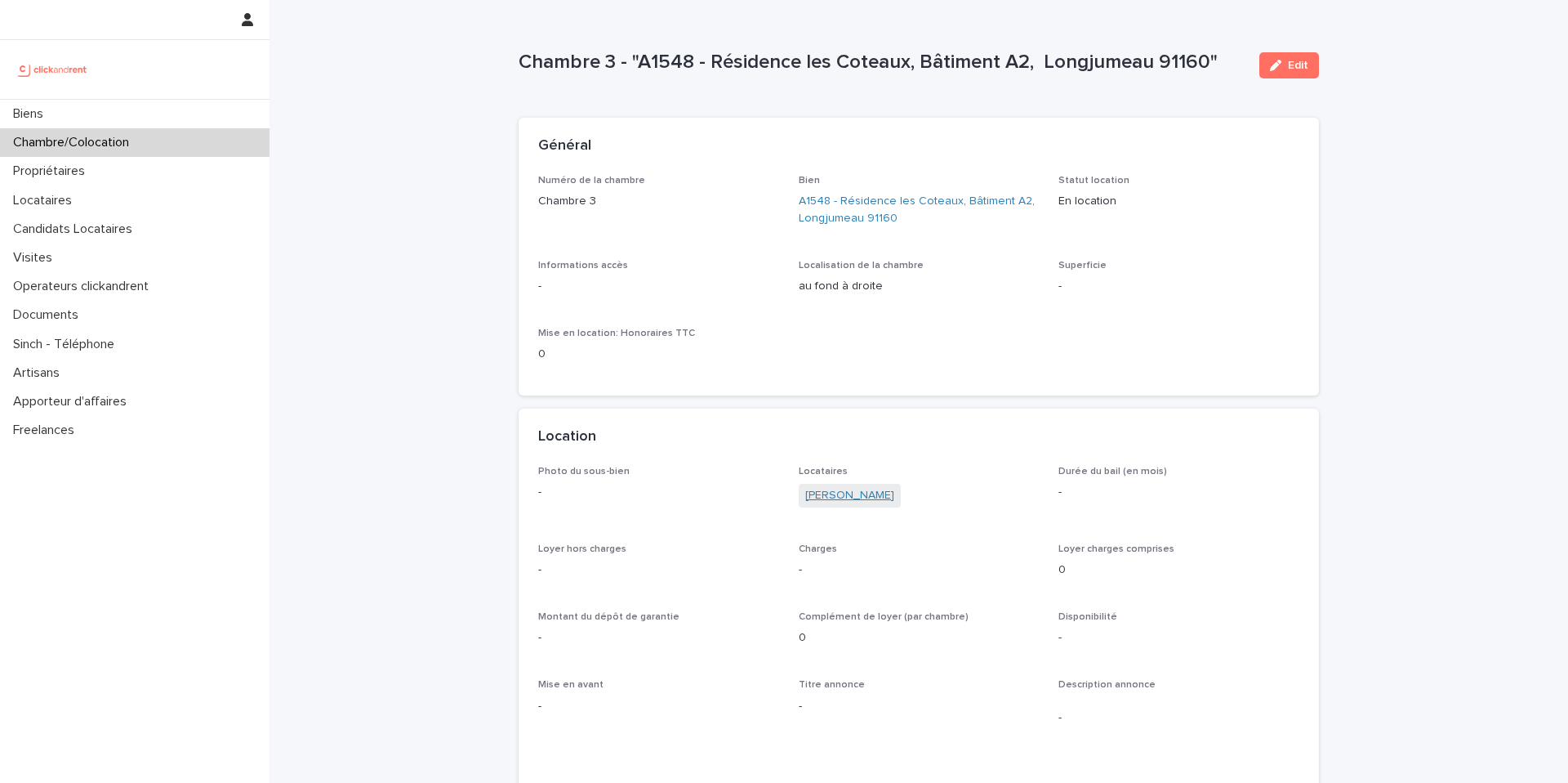
click at [843, 498] on link "Abdou Ngom" at bounding box center [850, 495] width 89 height 17
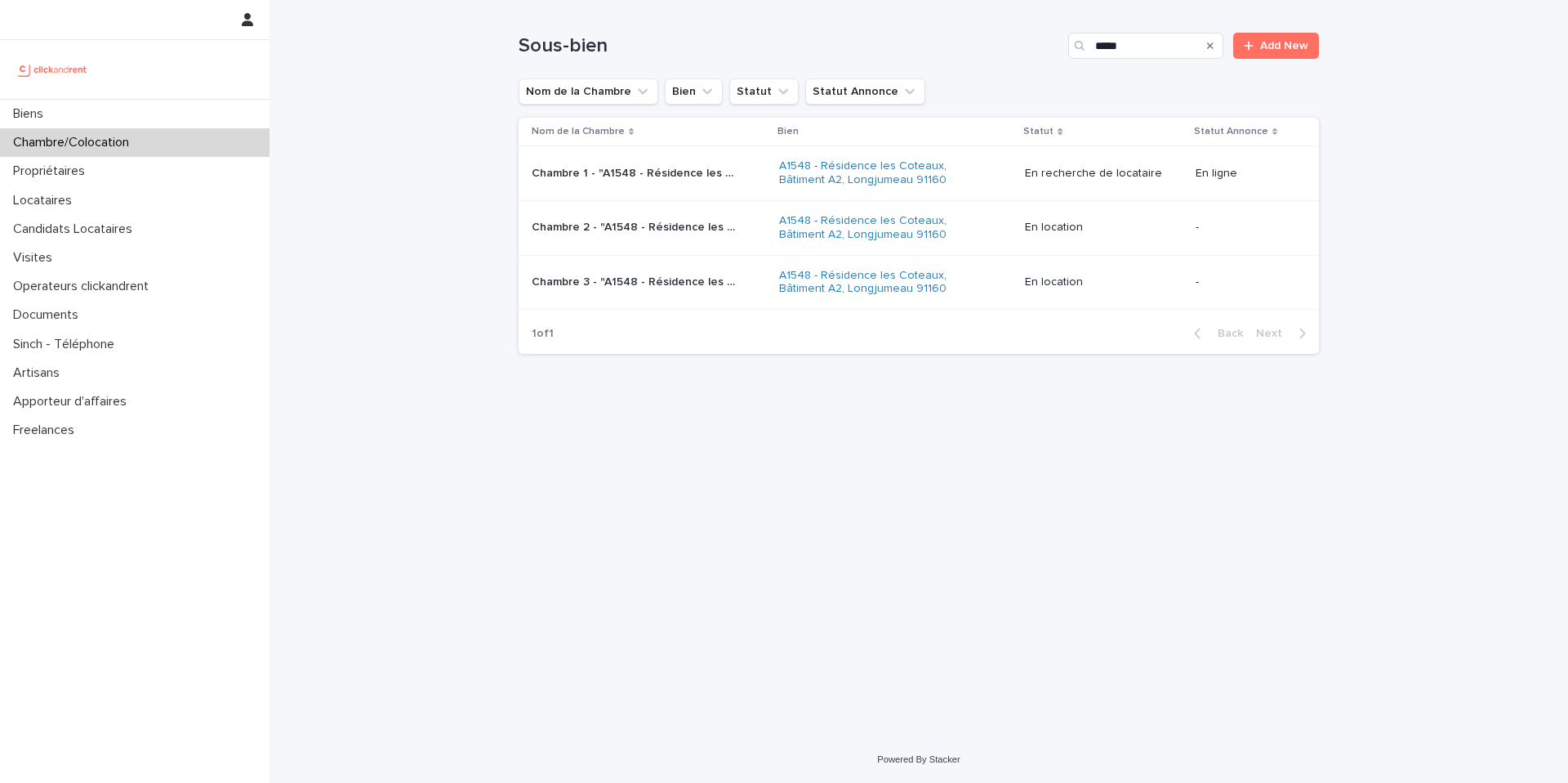
click at [757, 237] on div "Chambre 2 - "A1548 - Résidence les Coteaux, Bâtiment A2, Longjumeau 91160" Cham…" at bounding box center [649, 227] width 234 height 27
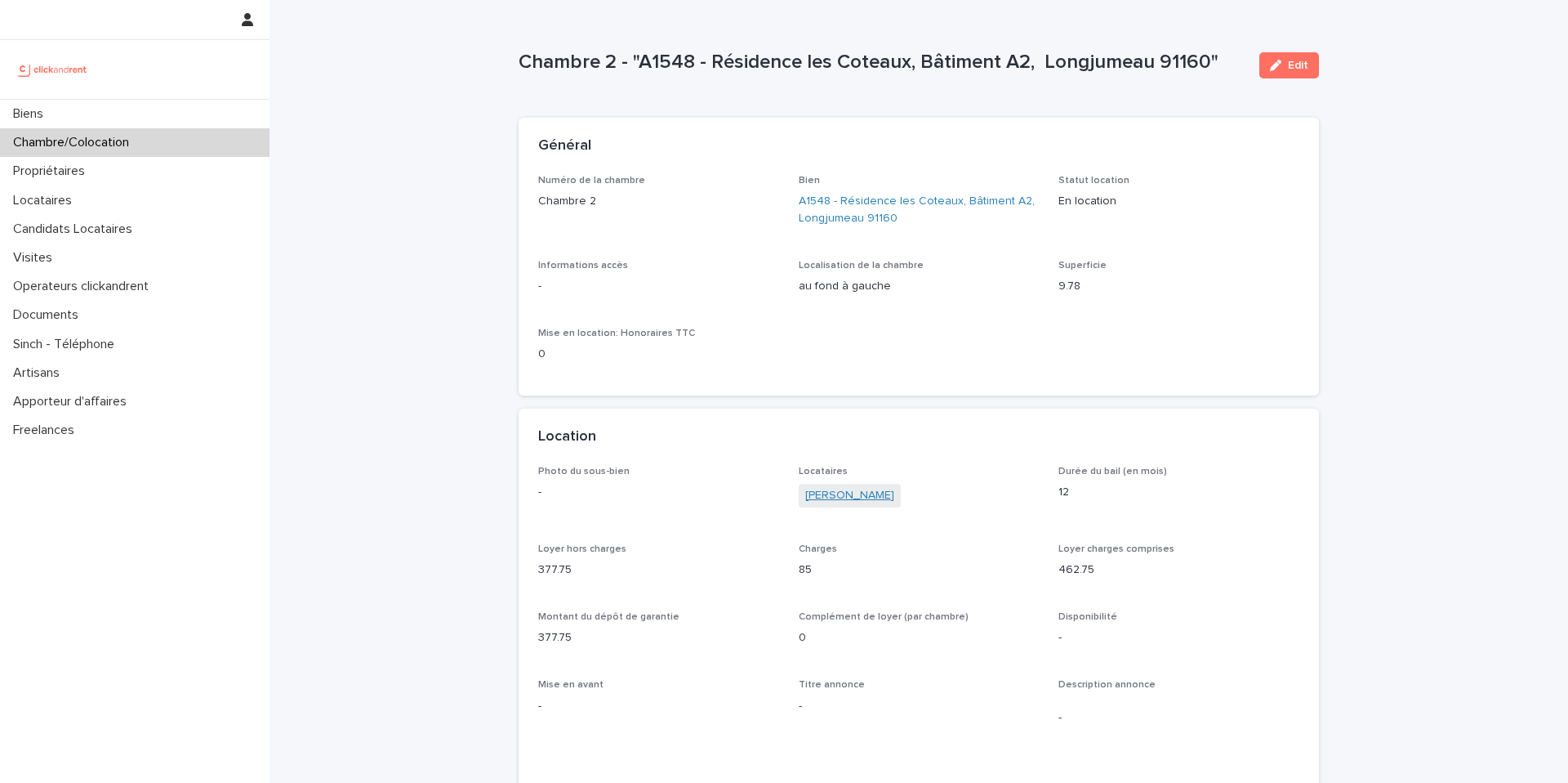
click at [854, 504] on link "Moustapha Diop" at bounding box center [850, 495] width 89 height 17
click at [177, 151] on div "Chambre/Colocation" at bounding box center [134, 142] width 269 height 28
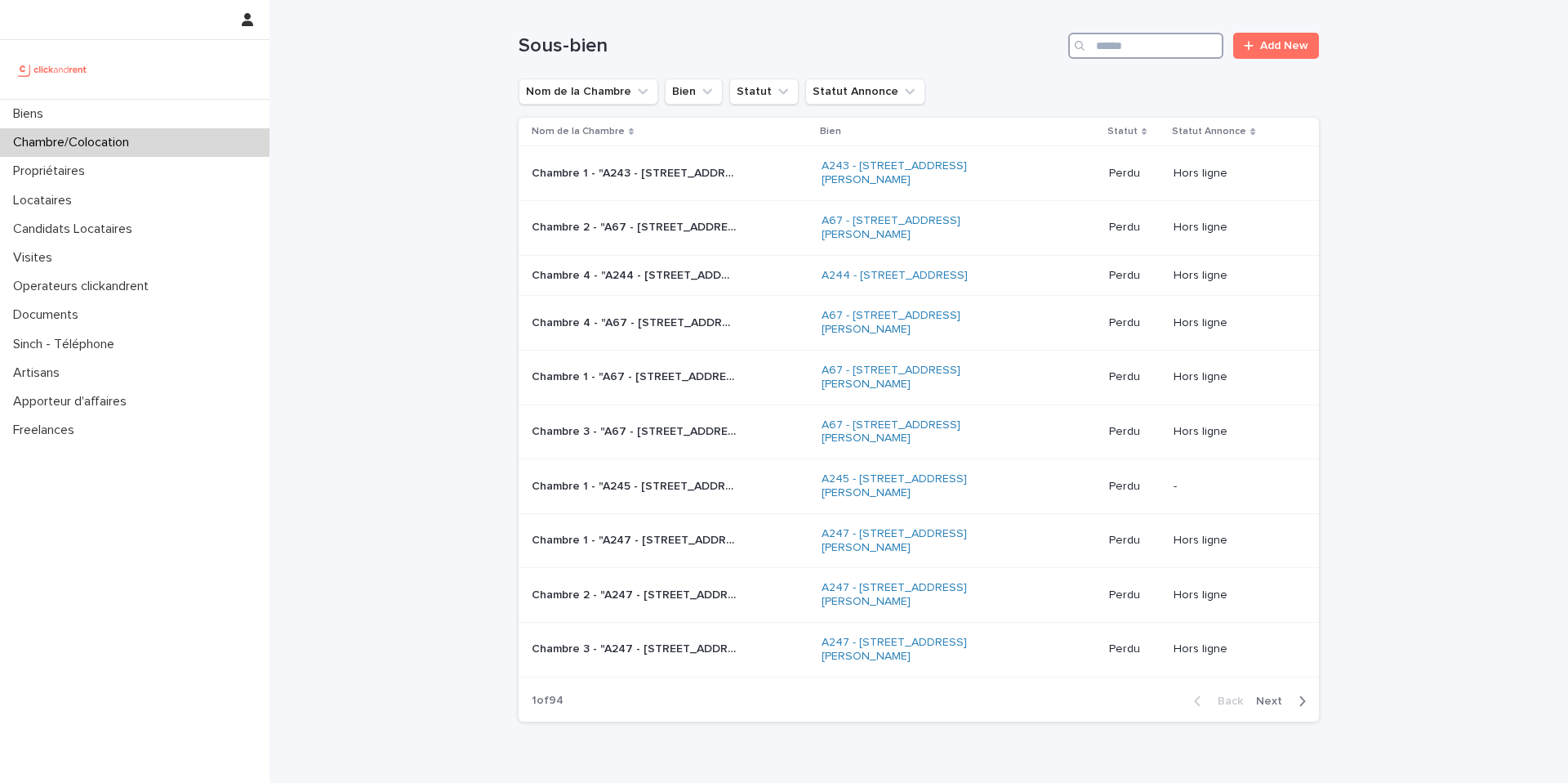
click at [1130, 40] on input "Search" at bounding box center [1145, 46] width 155 height 26
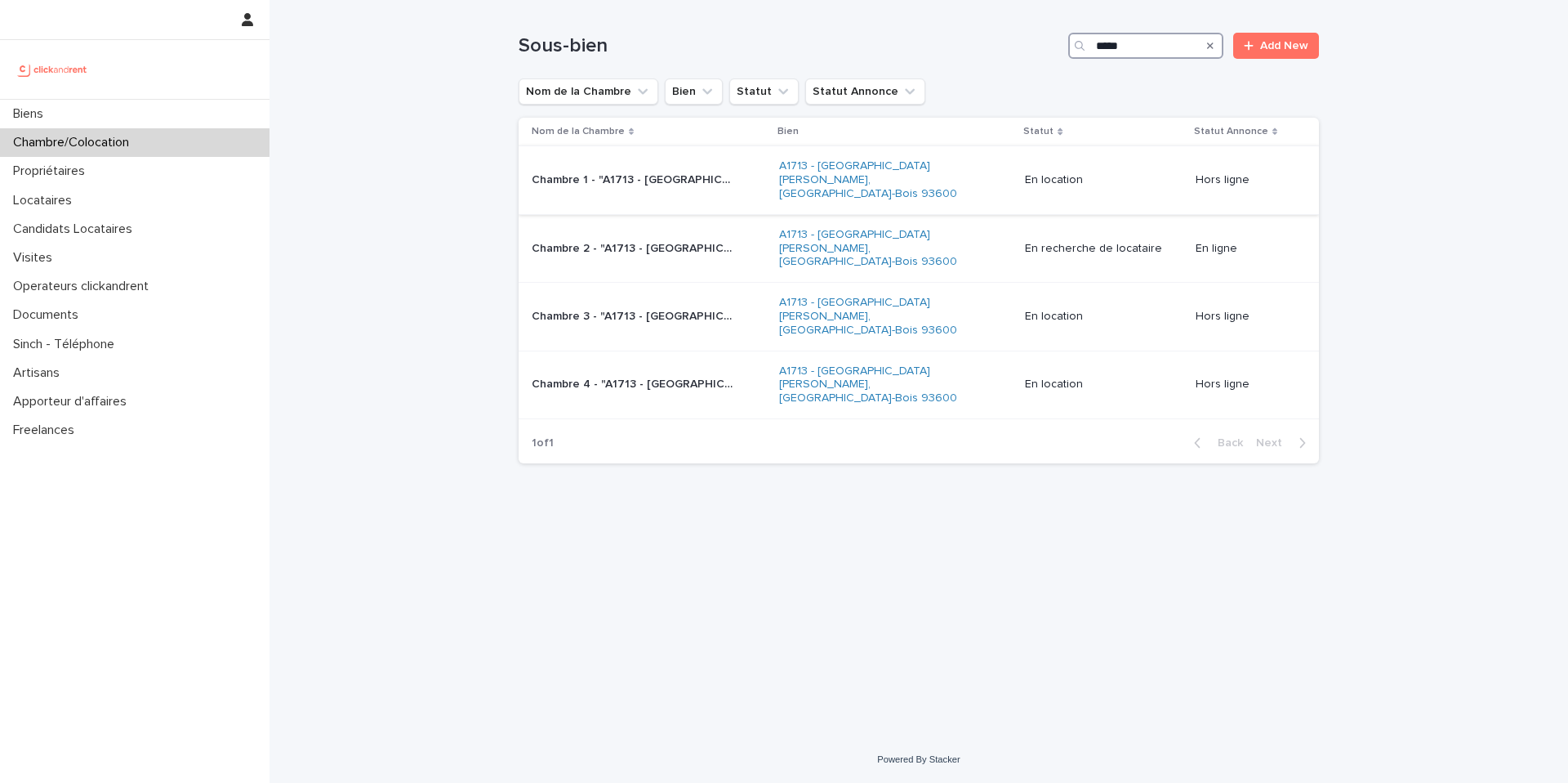
type input "*****"
click at [748, 187] on div "Chambre 1 - "A1713 - 29 Avenue Anatole France, Aulnay-Sous-Bois 93600" Chambre …" at bounding box center [649, 179] width 234 height 27
click at [705, 303] on div "Chambre 3 - "A1713 - 29 Avenue Anatole France, Aulnay-Sous-Bois 93600" Chambre …" at bounding box center [649, 316] width 234 height 27
click at [661, 306] on p "Chambre 3 - "A1713 - 29 Avenue Anatole France, Aulnay-Sous-Bois 93600"" at bounding box center [636, 314] width 208 height 17
click at [739, 350] on td "Chambre 4 - "A1713 - 29 Avenue Anatole France, Aulnay-Sous-Bois 93600" Chambre …" at bounding box center [646, 384] width 254 height 68
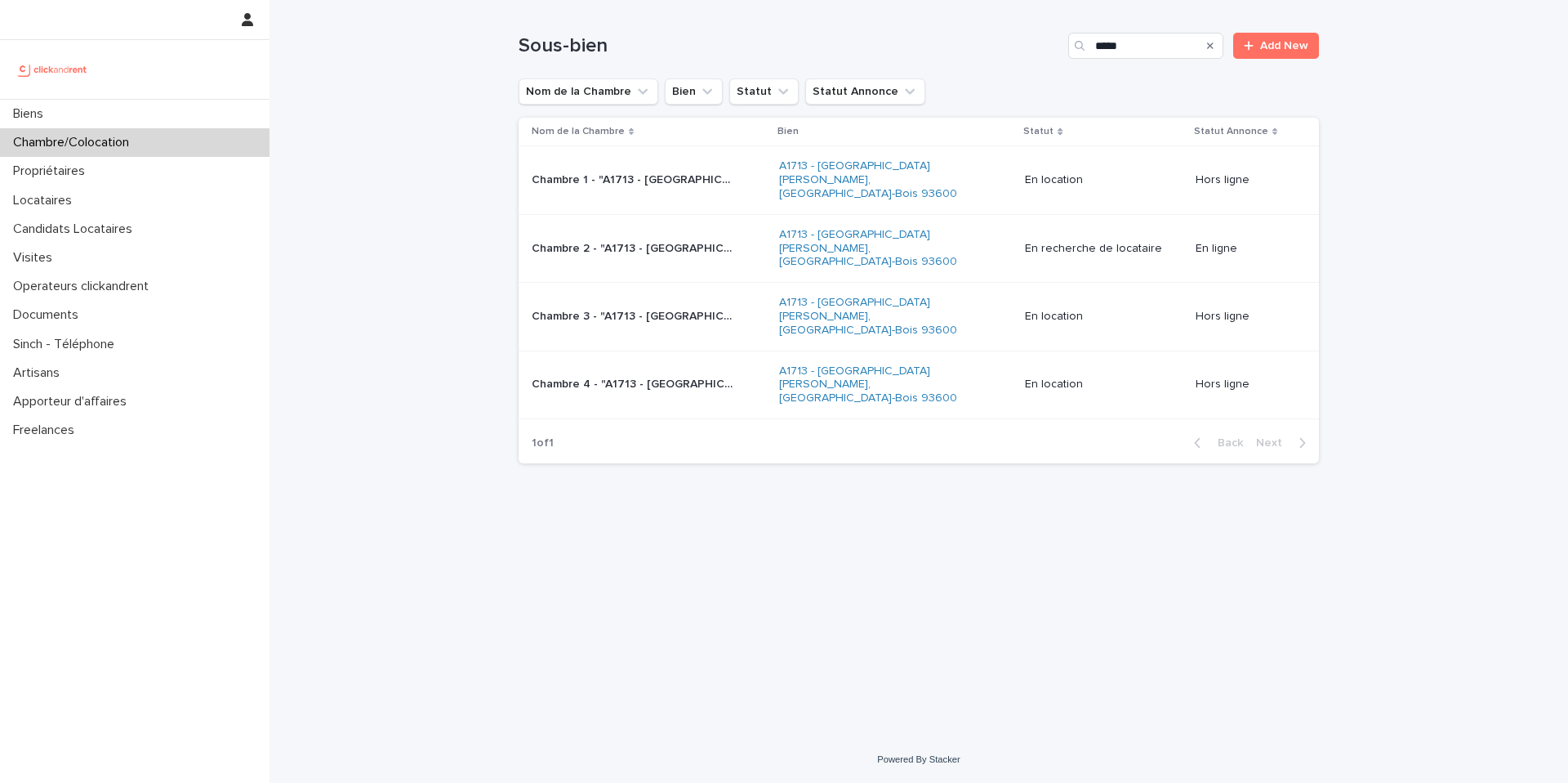
click at [692, 238] on div "Chambre 2 - "A1713 - 29 Avenue Anatole France, Aulnay-Sous-Bois 93600" Chambre …" at bounding box center [649, 248] width 234 height 27
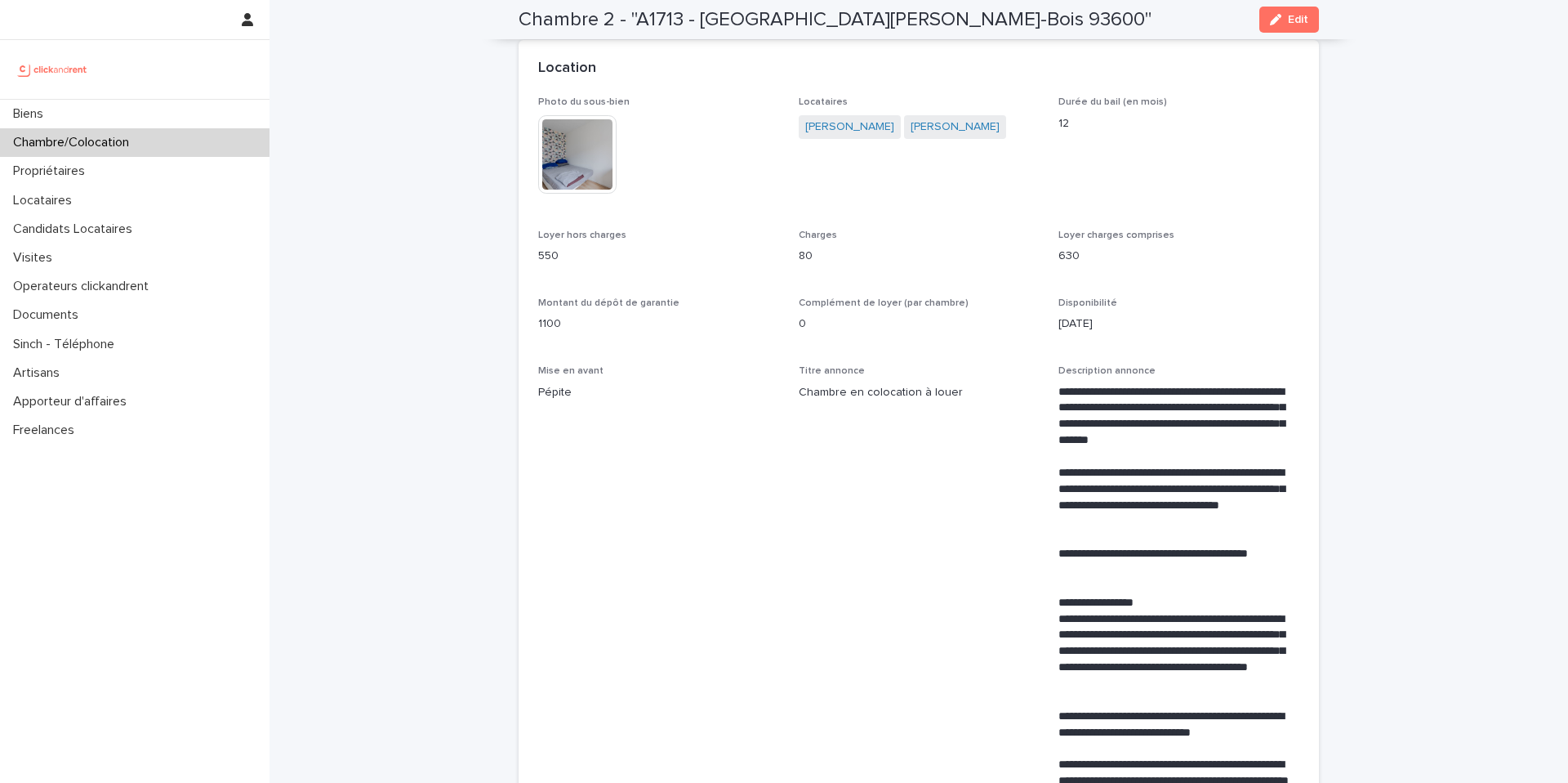
scroll to position [388, 0]
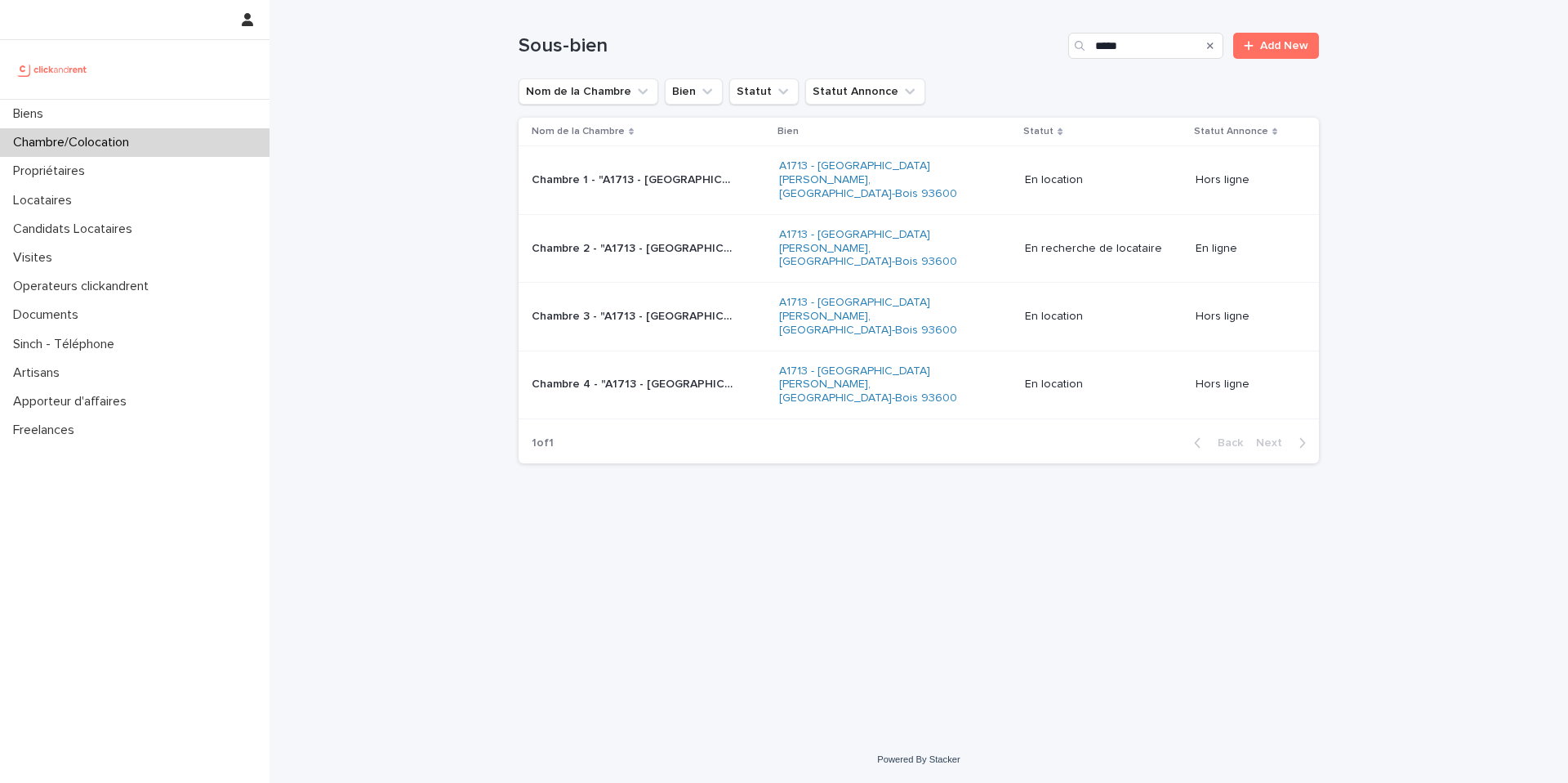
click at [709, 237] on div "Chambre 2 - "A1713 - 29 Avenue Anatole France, Aulnay-Sous-Bois 93600" Chambre …" at bounding box center [649, 248] width 234 height 27
